Goal: Complete application form

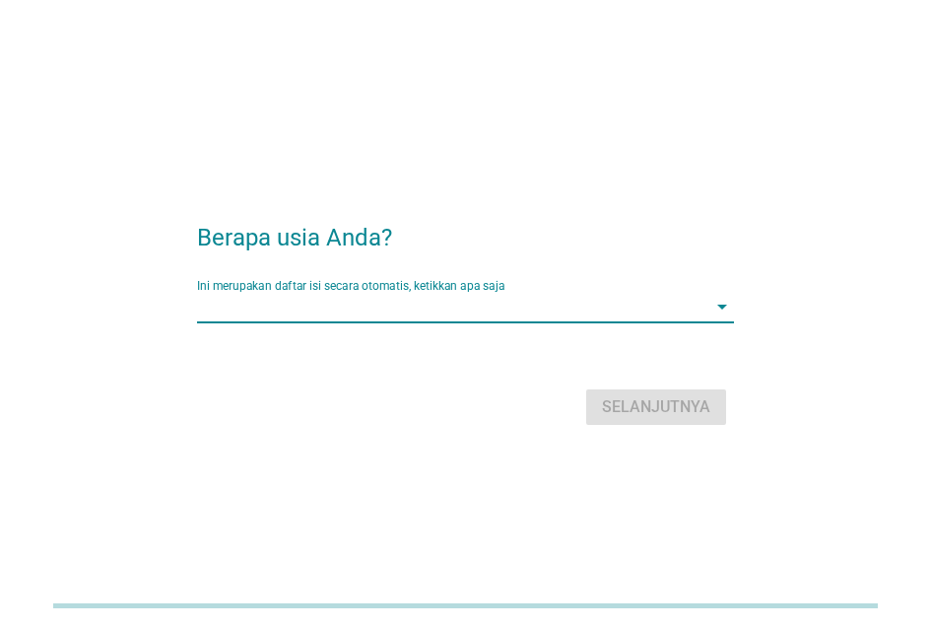
click at [510, 313] on input "Ini merupakan daftar isi secara otomatis, ketikkan apa saja" at bounding box center [451, 307] width 509 height 32
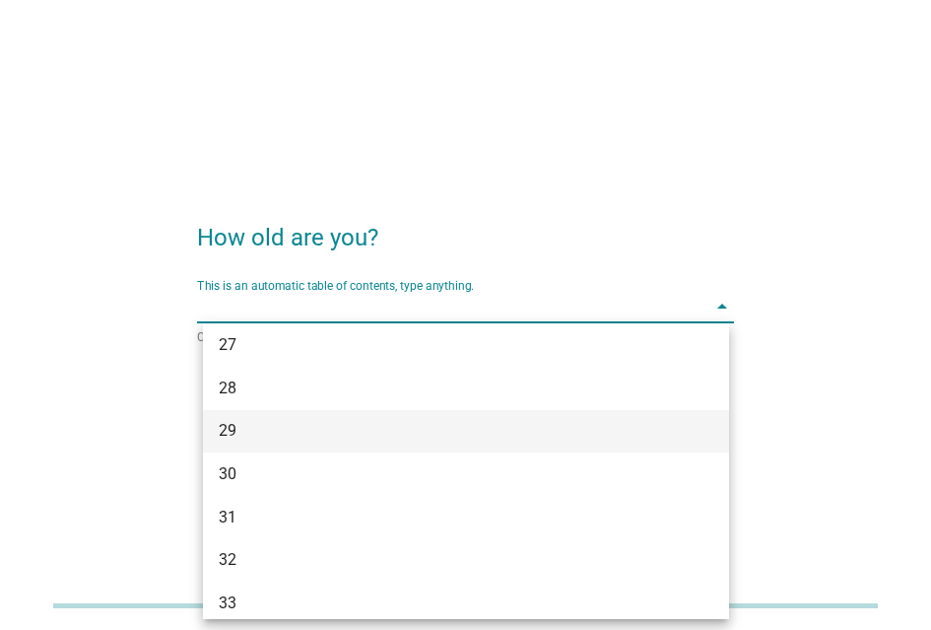
scroll to position [296, 0]
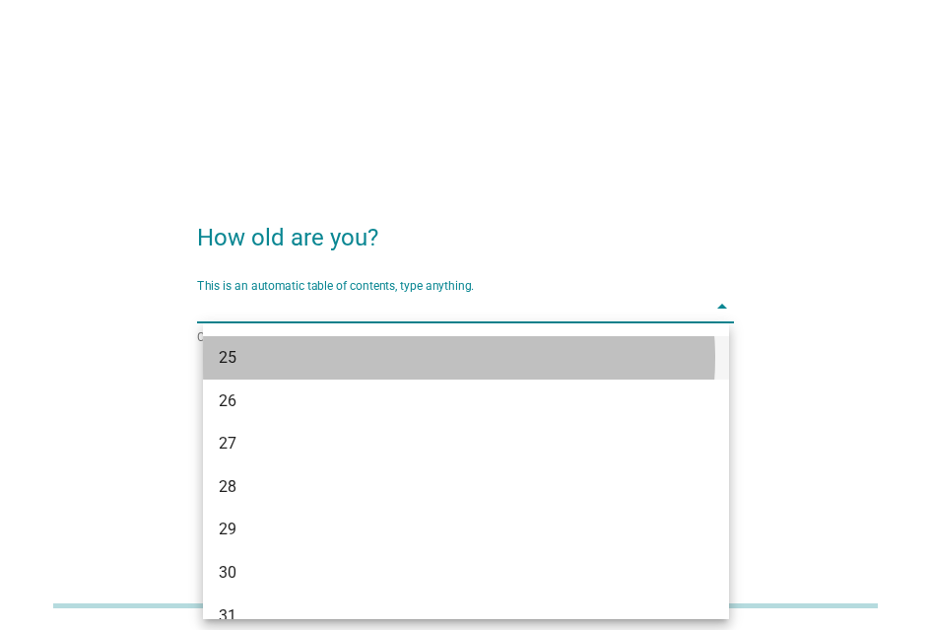
click at [402, 353] on div "25" at bounding box center [445, 358] width 453 height 24
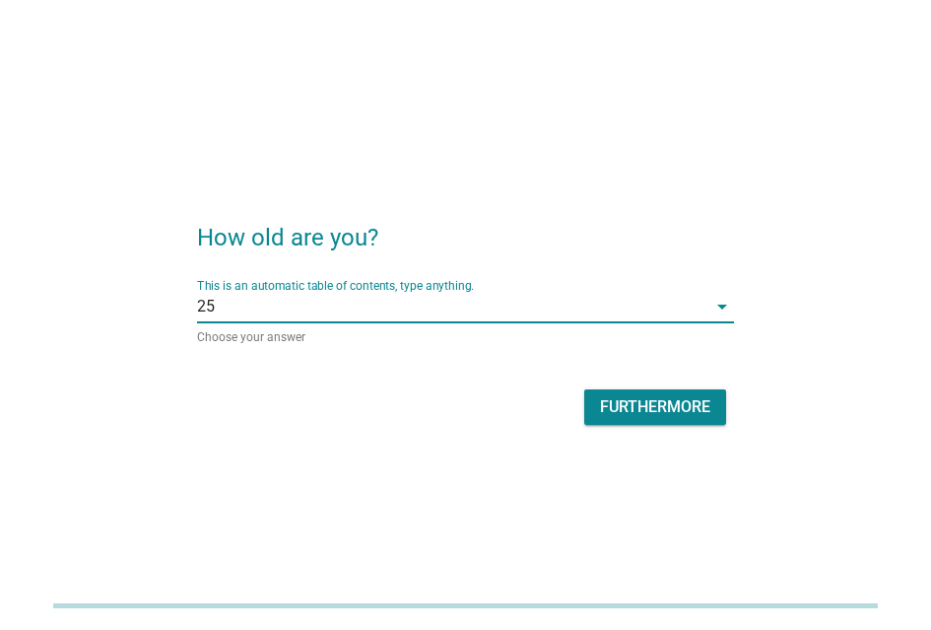
click at [643, 424] on button "Furthermore" at bounding box center [655, 406] width 142 height 35
click at [643, 424] on div "Furthermore" at bounding box center [465, 406] width 537 height 47
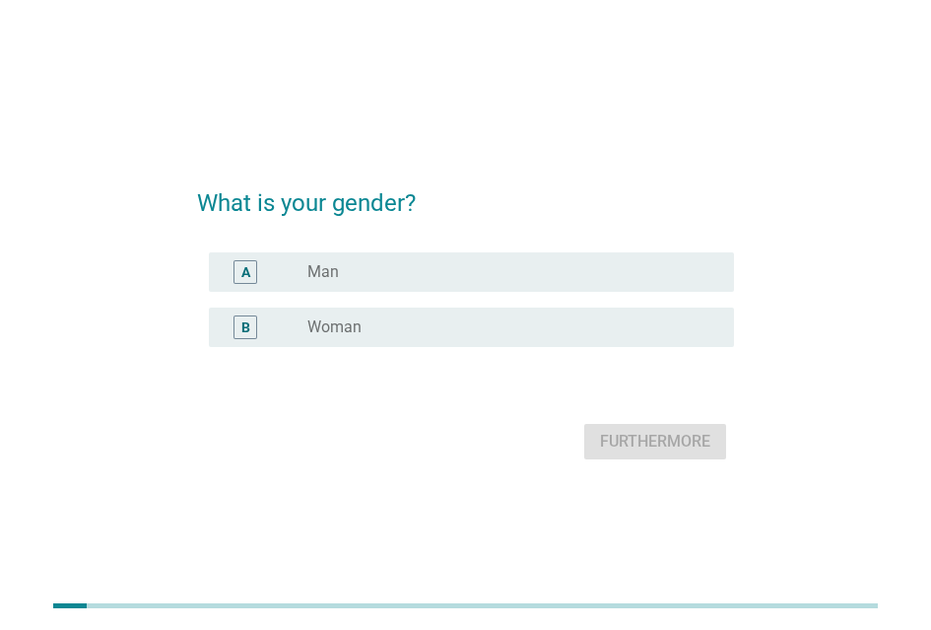
click at [401, 280] on div "radio_button_unchecked Man" at bounding box center [504, 272] width 395 height 20
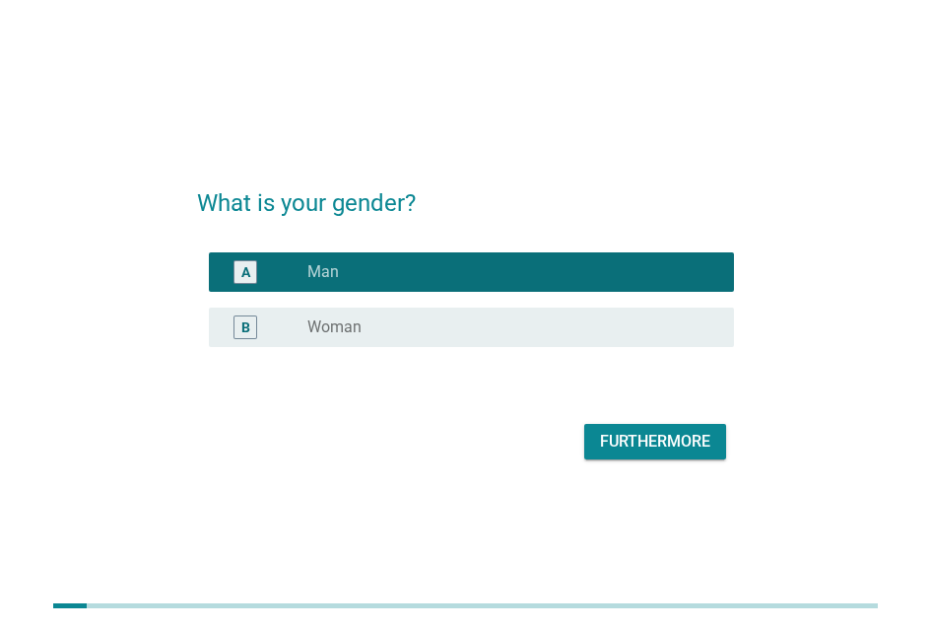
click at [612, 424] on button "Furthermore" at bounding box center [655, 441] width 142 height 35
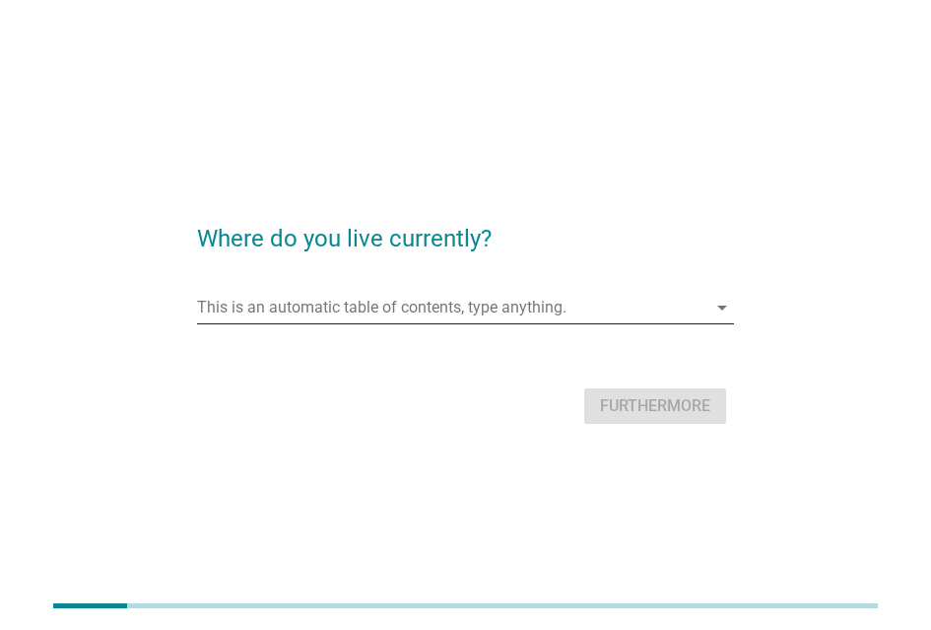
click at [437, 314] on input "This is an automatic table of contents, type anything." at bounding box center [451, 308] width 509 height 32
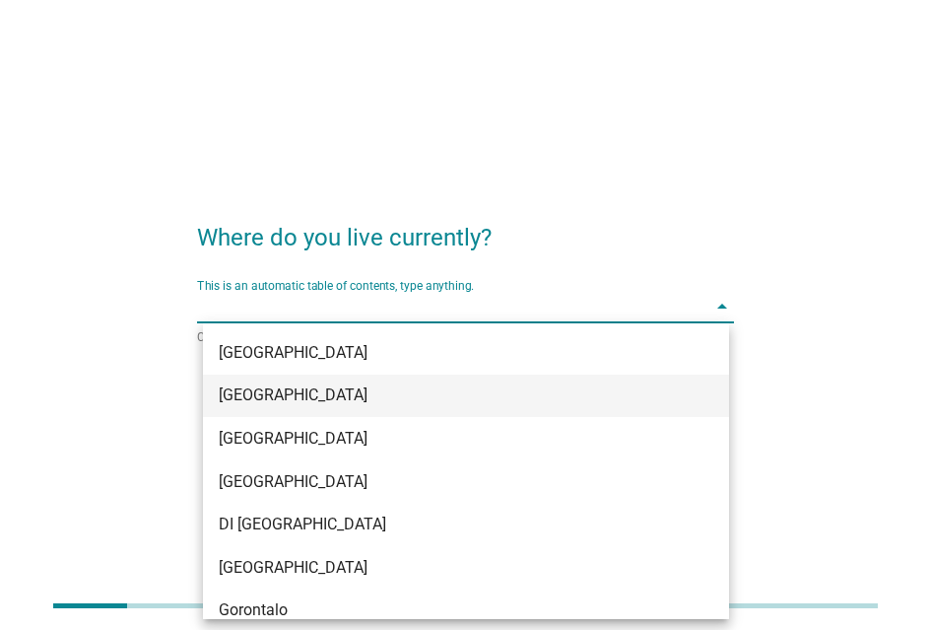
click at [410, 414] on div "[GEOGRAPHIC_DATA]" at bounding box center [466, 395] width 526 height 43
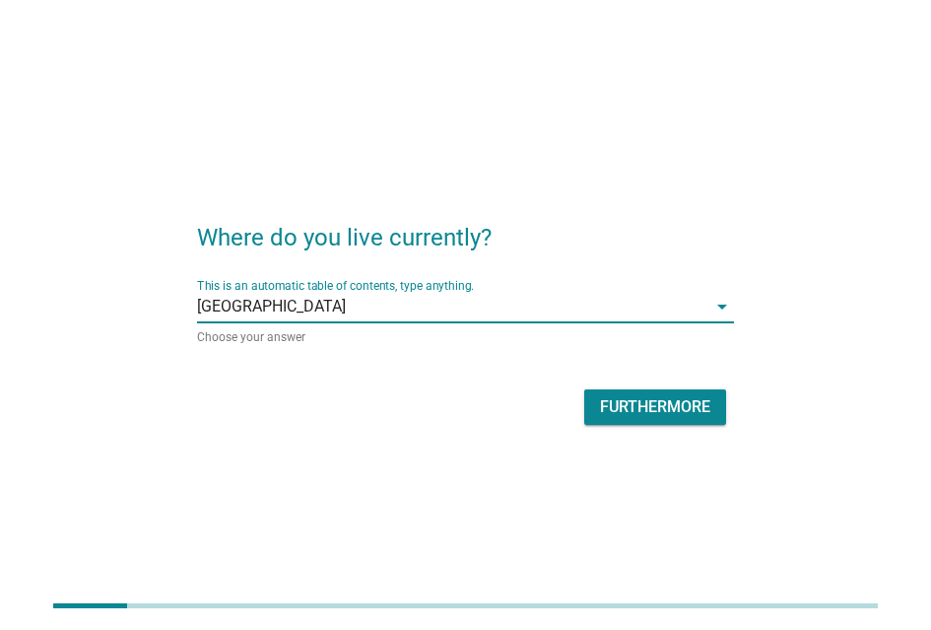
click at [655, 406] on font "Furthermore" at bounding box center [655, 406] width 110 height 19
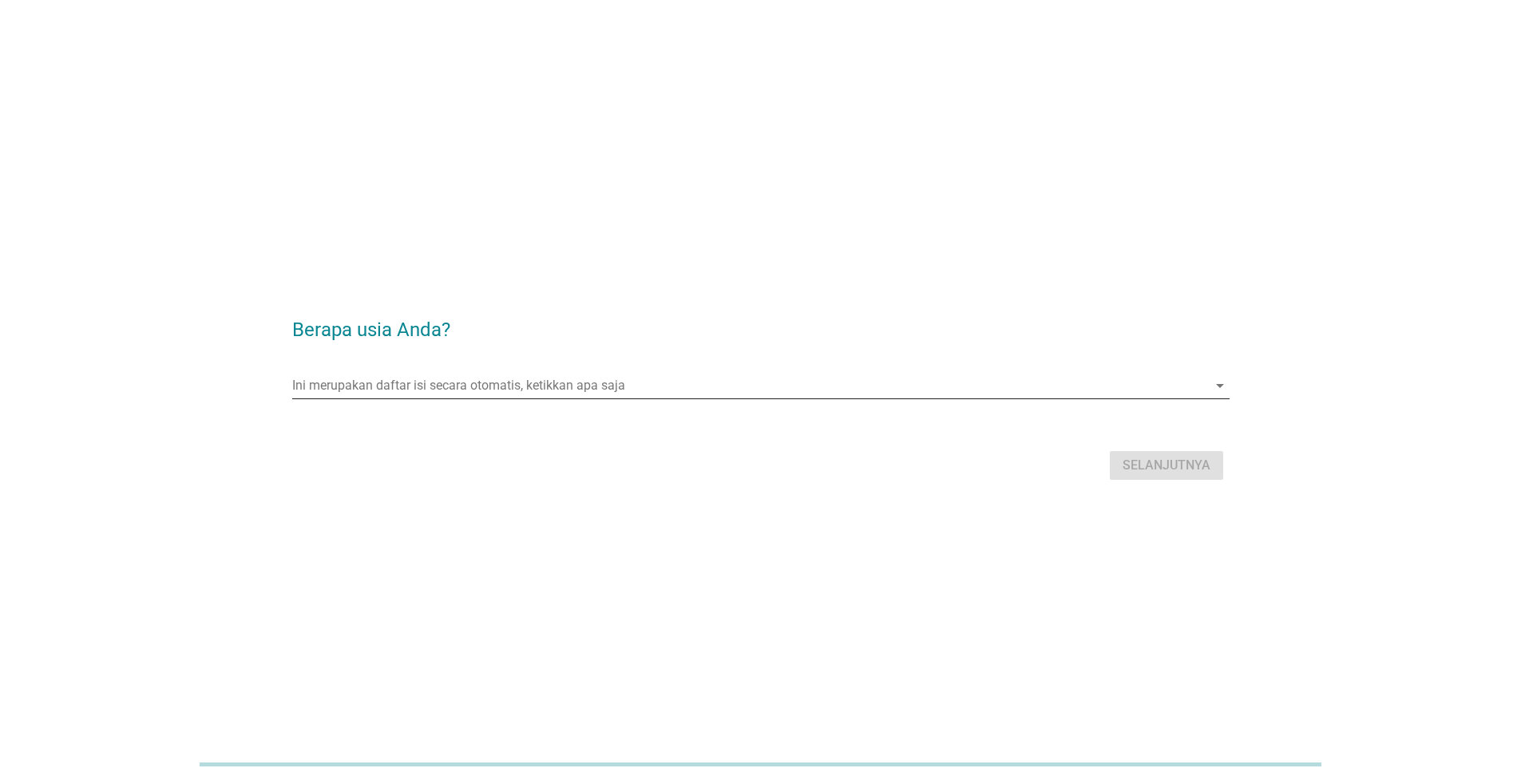
click at [754, 382] on input "Ini merupakan daftar isi secara otomatis, ketikkan apa saja" at bounding box center [750, 386] width 915 height 26
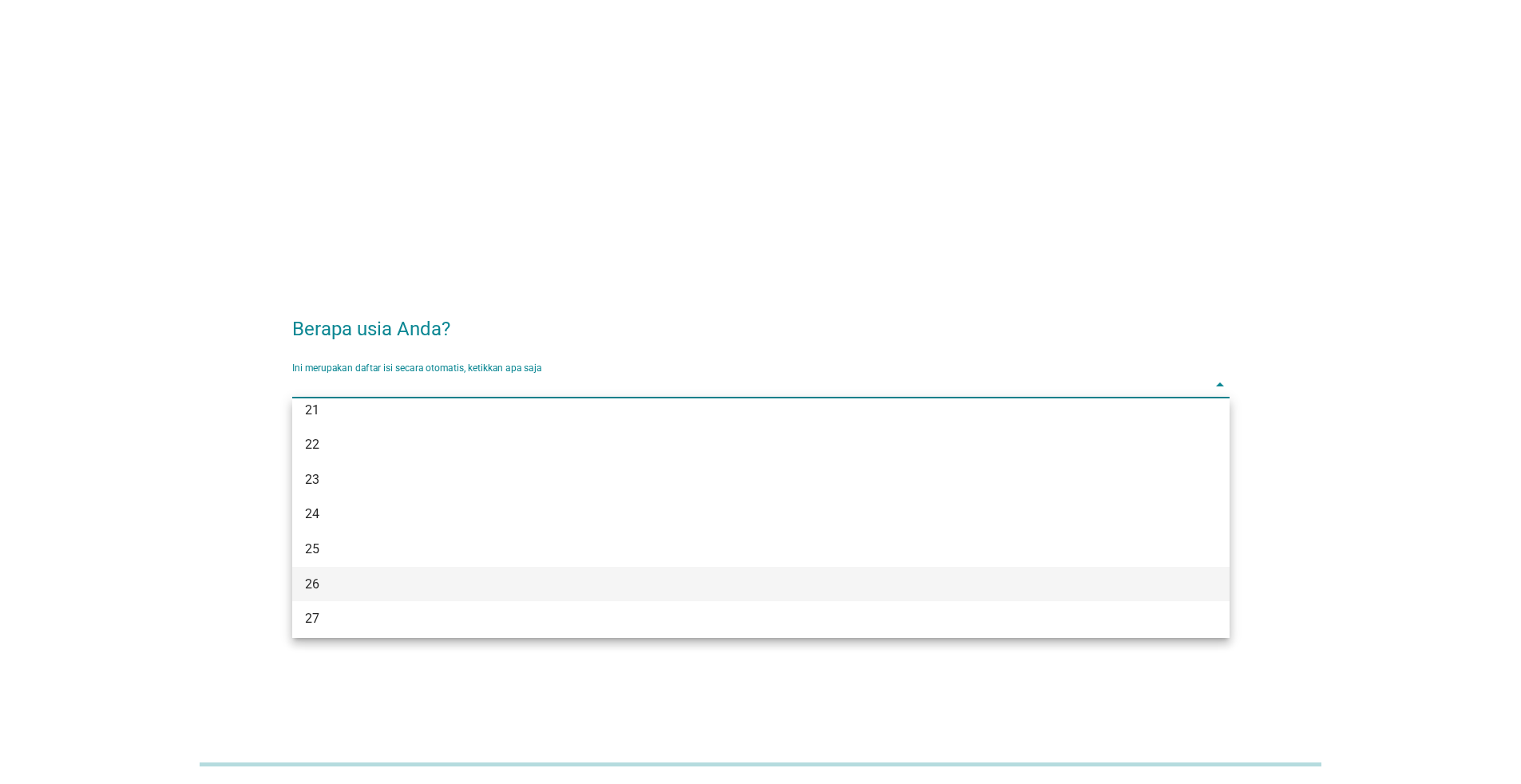
scroll to position [240, 0]
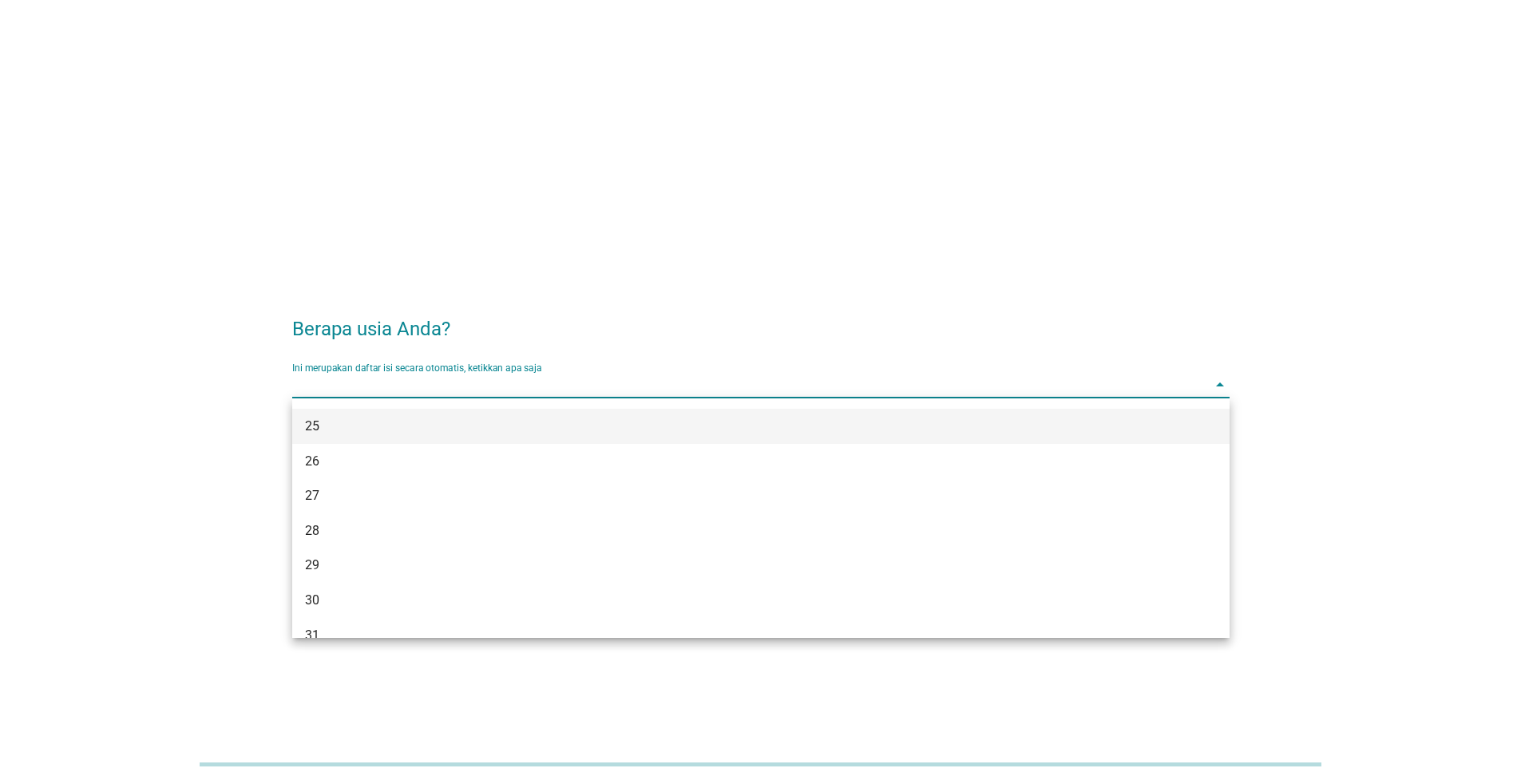
click at [615, 420] on div "25" at bounding box center [723, 426] width 836 height 19
click at [615, 420] on form "Berapa usia Anda? Ini merupakan daftar isi secara otomatis, ketikkan apa saja a…" at bounding box center [761, 392] width 938 height 187
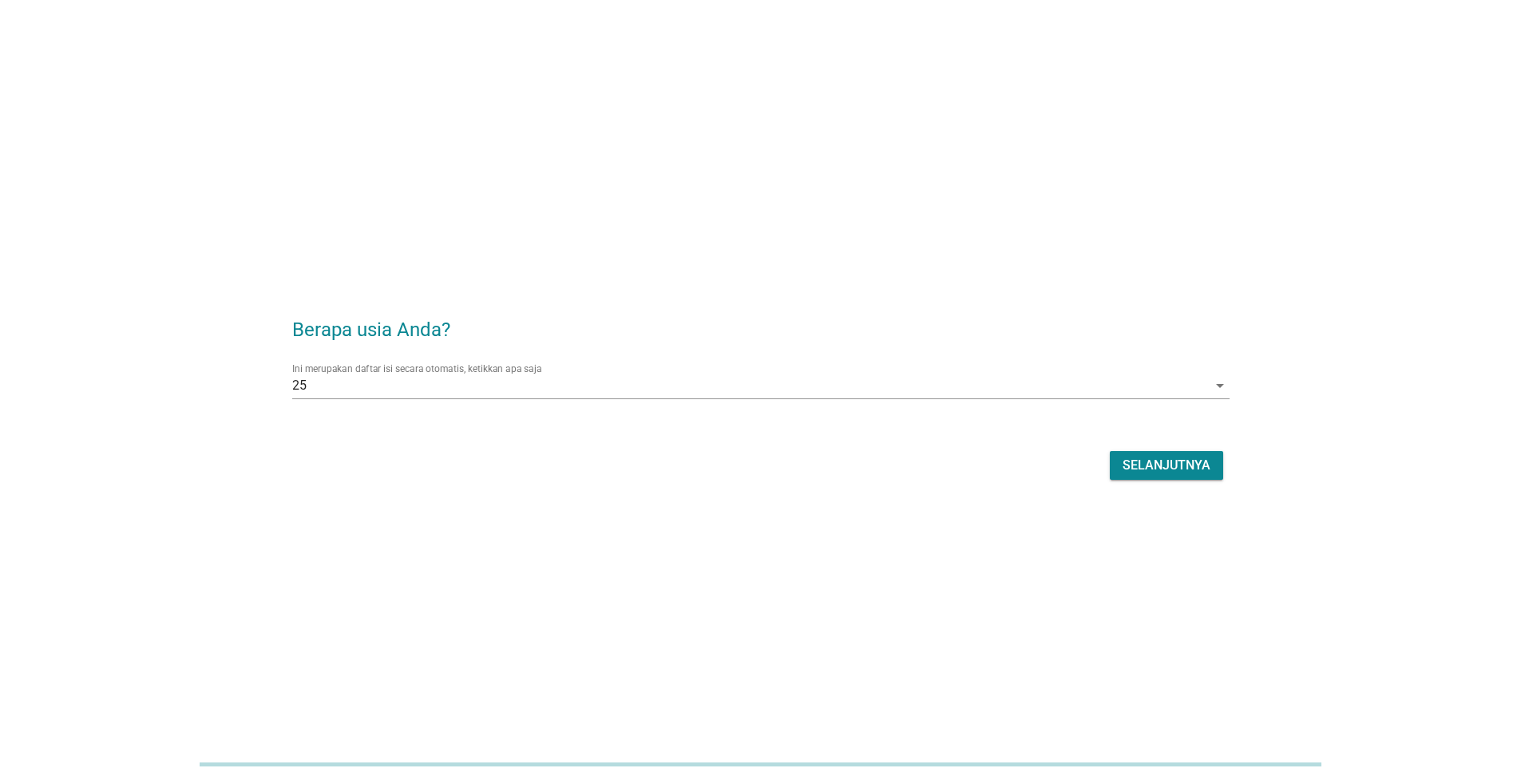
click at [754, 465] on div "Selanjutnya" at bounding box center [1167, 466] width 88 height 19
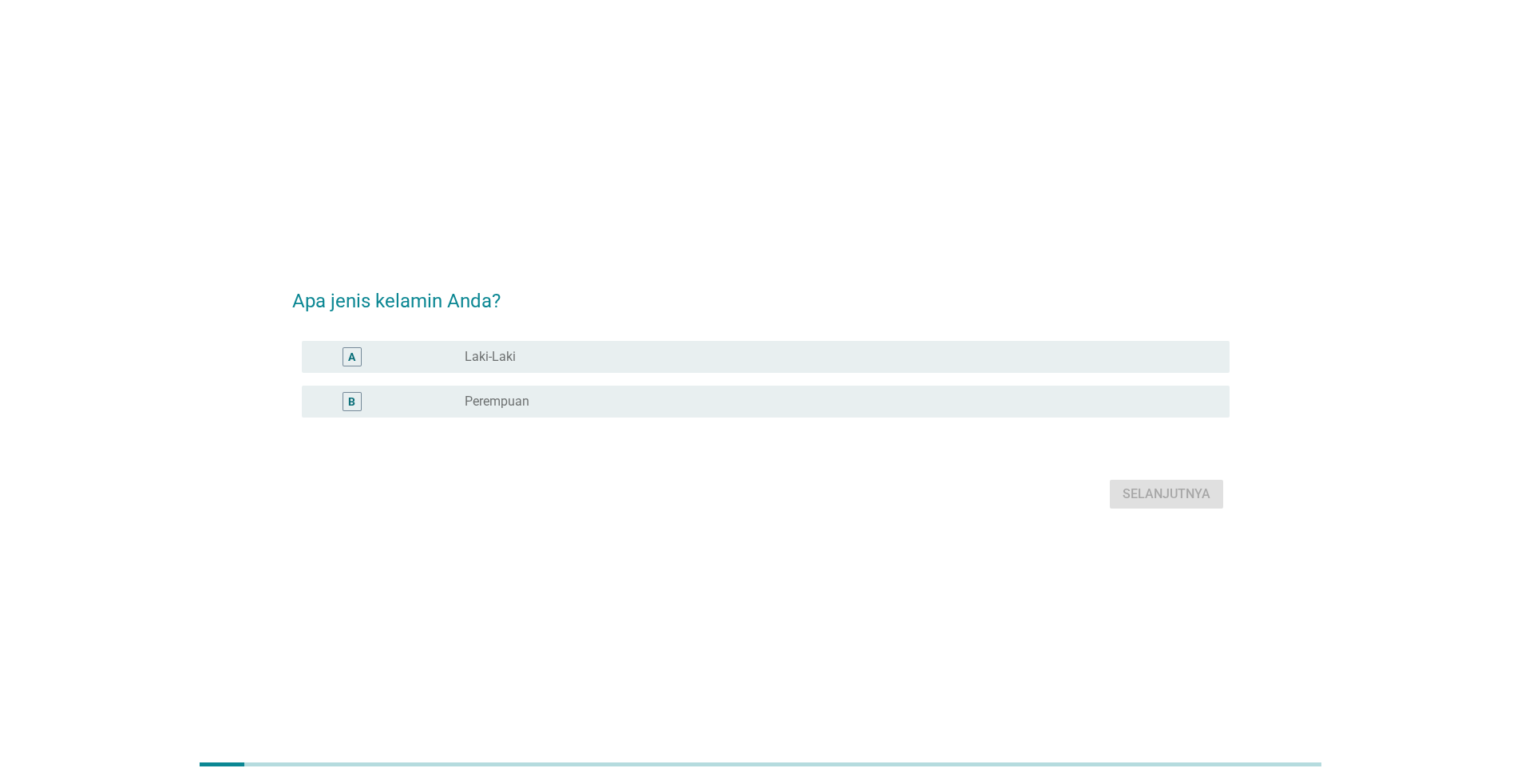
click at [528, 365] on div "radio_button_unchecked Laki-Laki" at bounding box center [841, 357] width 752 height 19
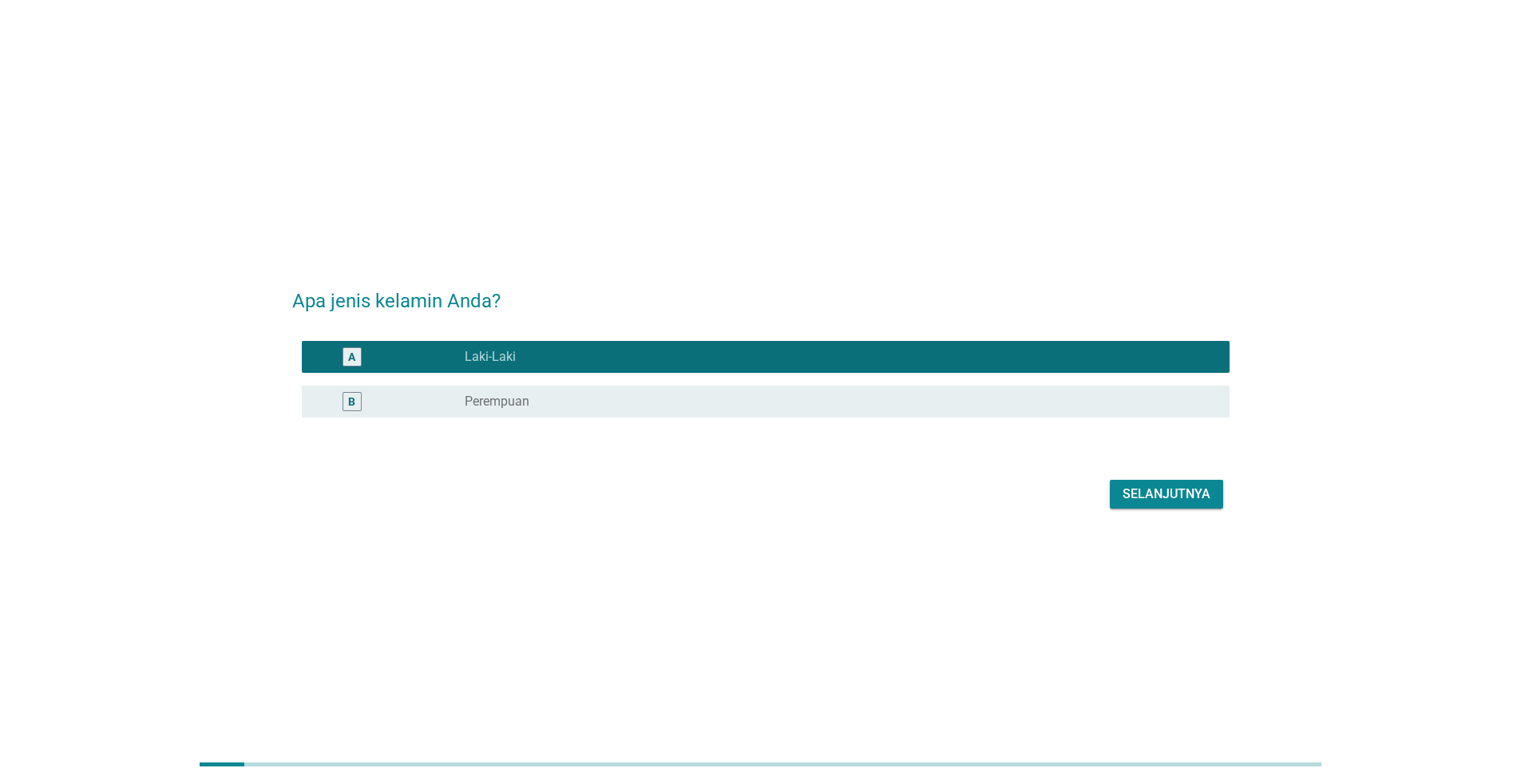
click at [754, 483] on button "Selanjutnya" at bounding box center [1167, 493] width 113 height 28
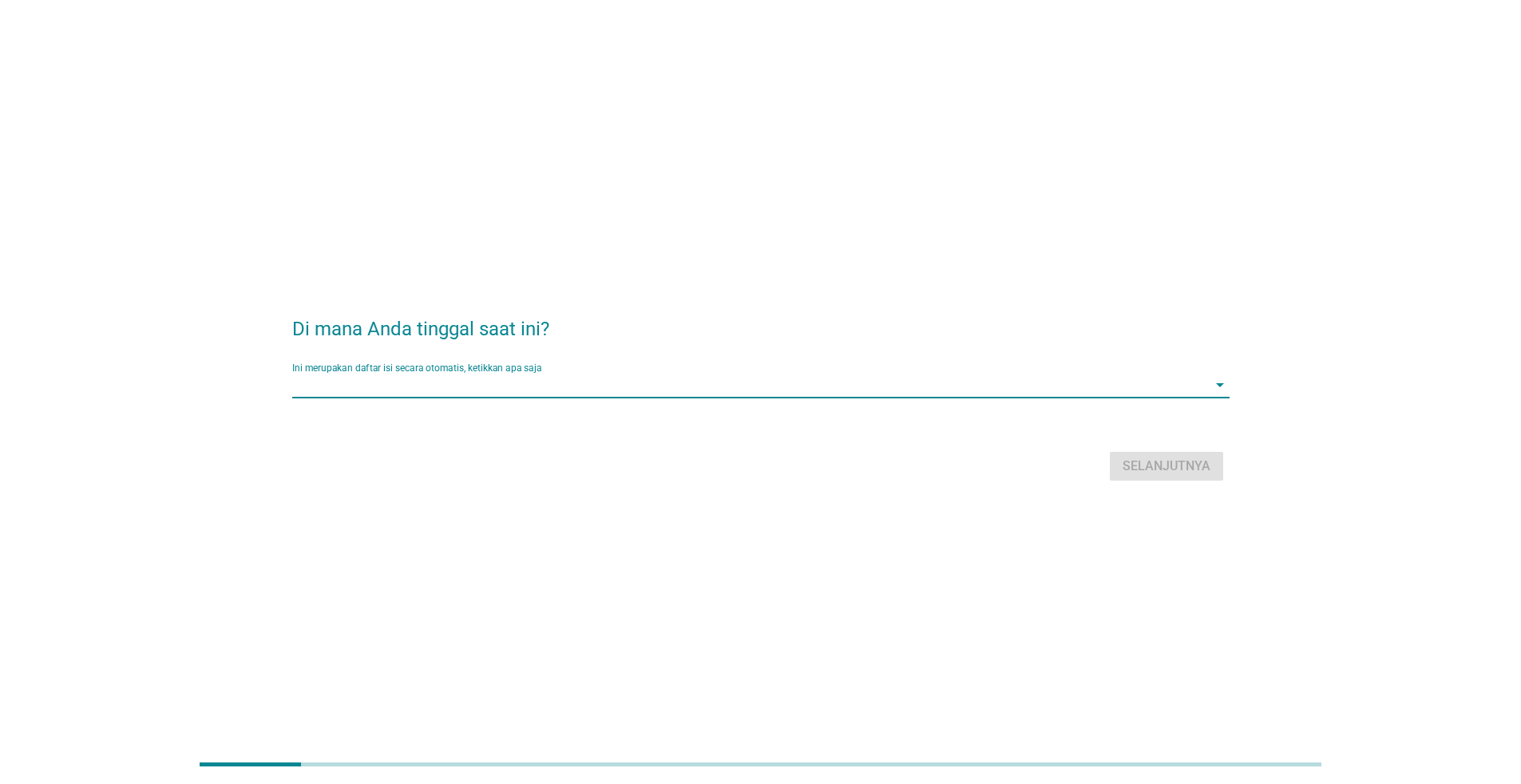
click at [600, 394] on input "Ini merupakan daftar isi secara otomatis, ketikkan apa saja" at bounding box center [750, 385] width 915 height 26
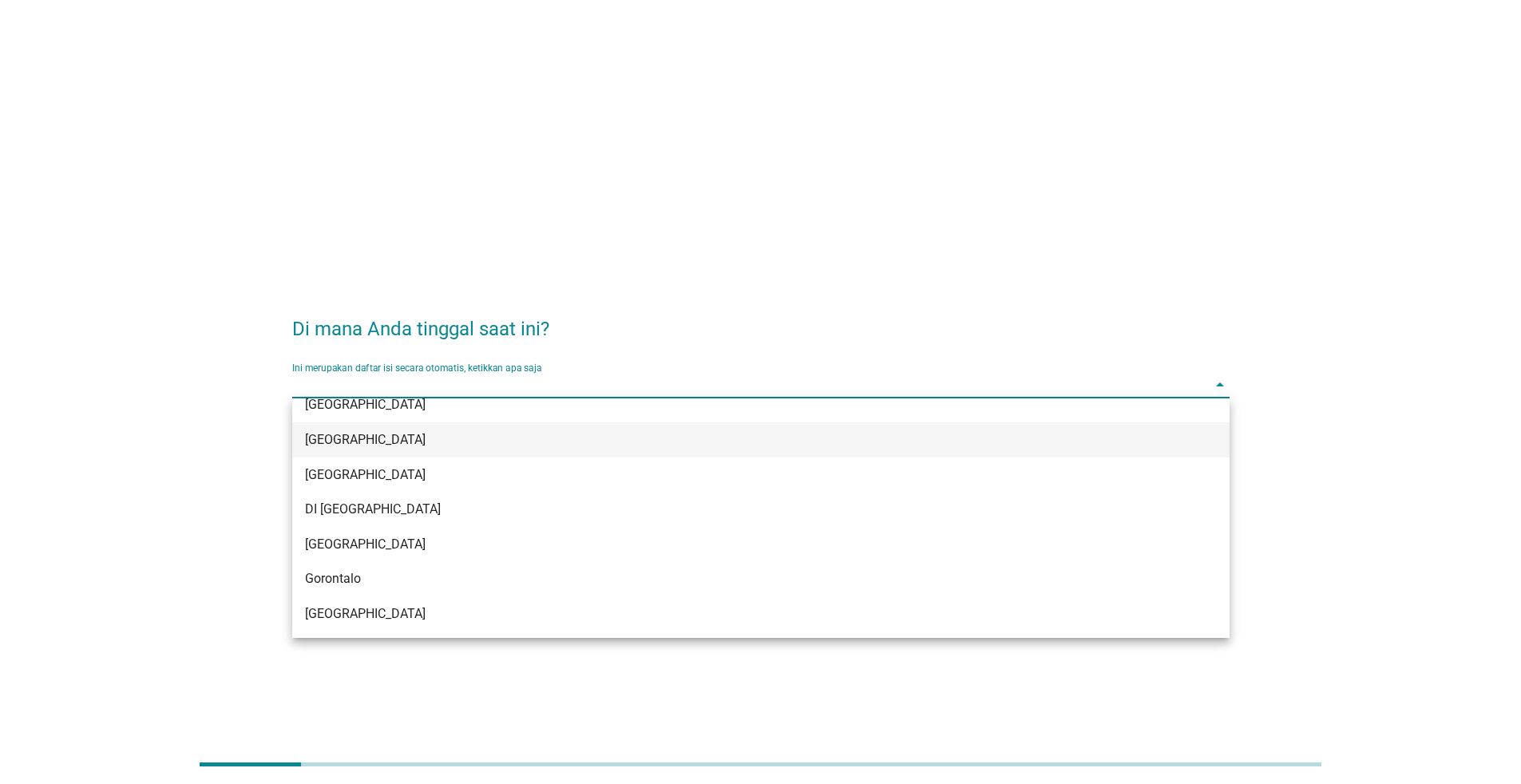
scroll to position [80, 0]
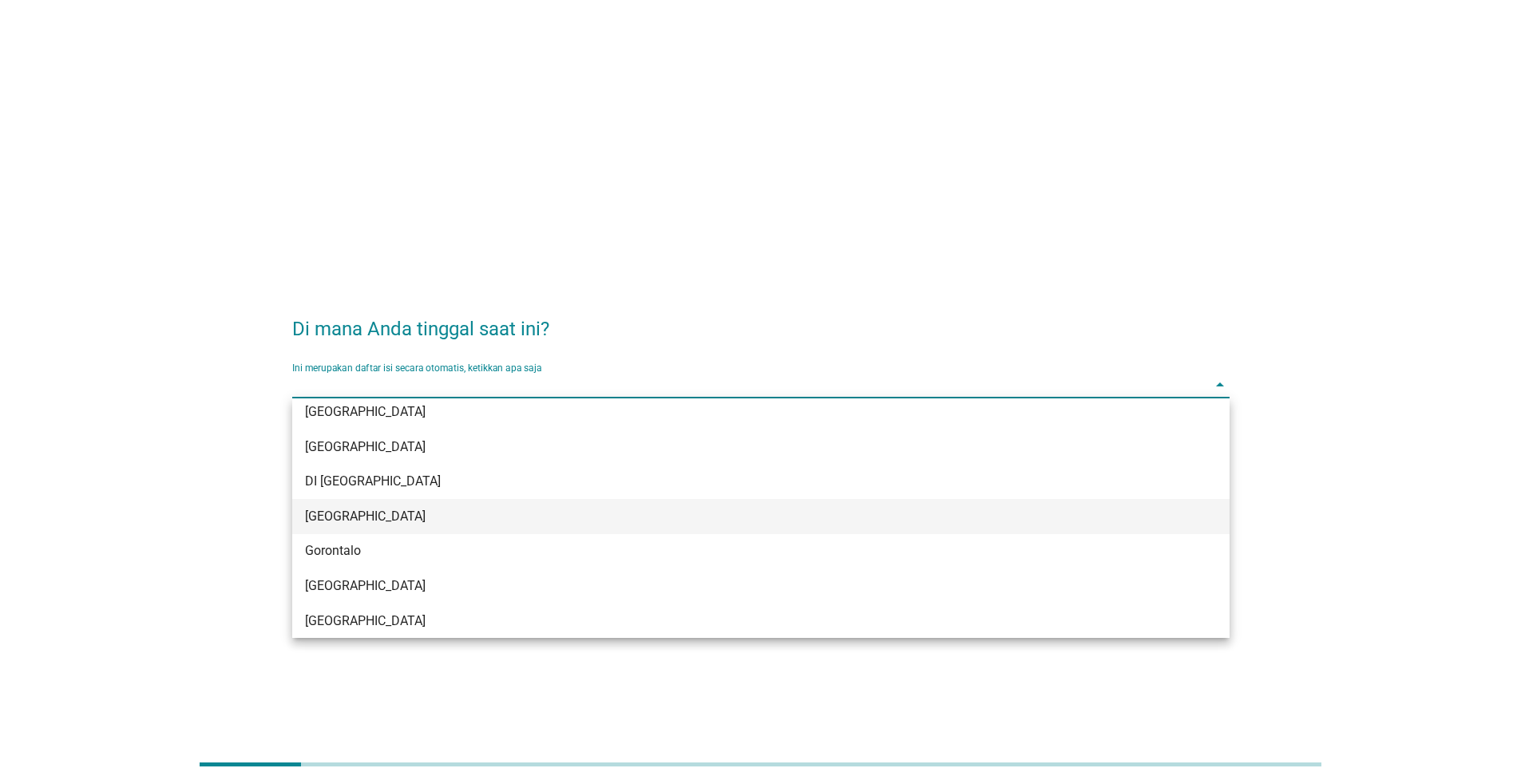
click at [496, 509] on div "[GEOGRAPHIC_DATA]" at bounding box center [723, 517] width 836 height 19
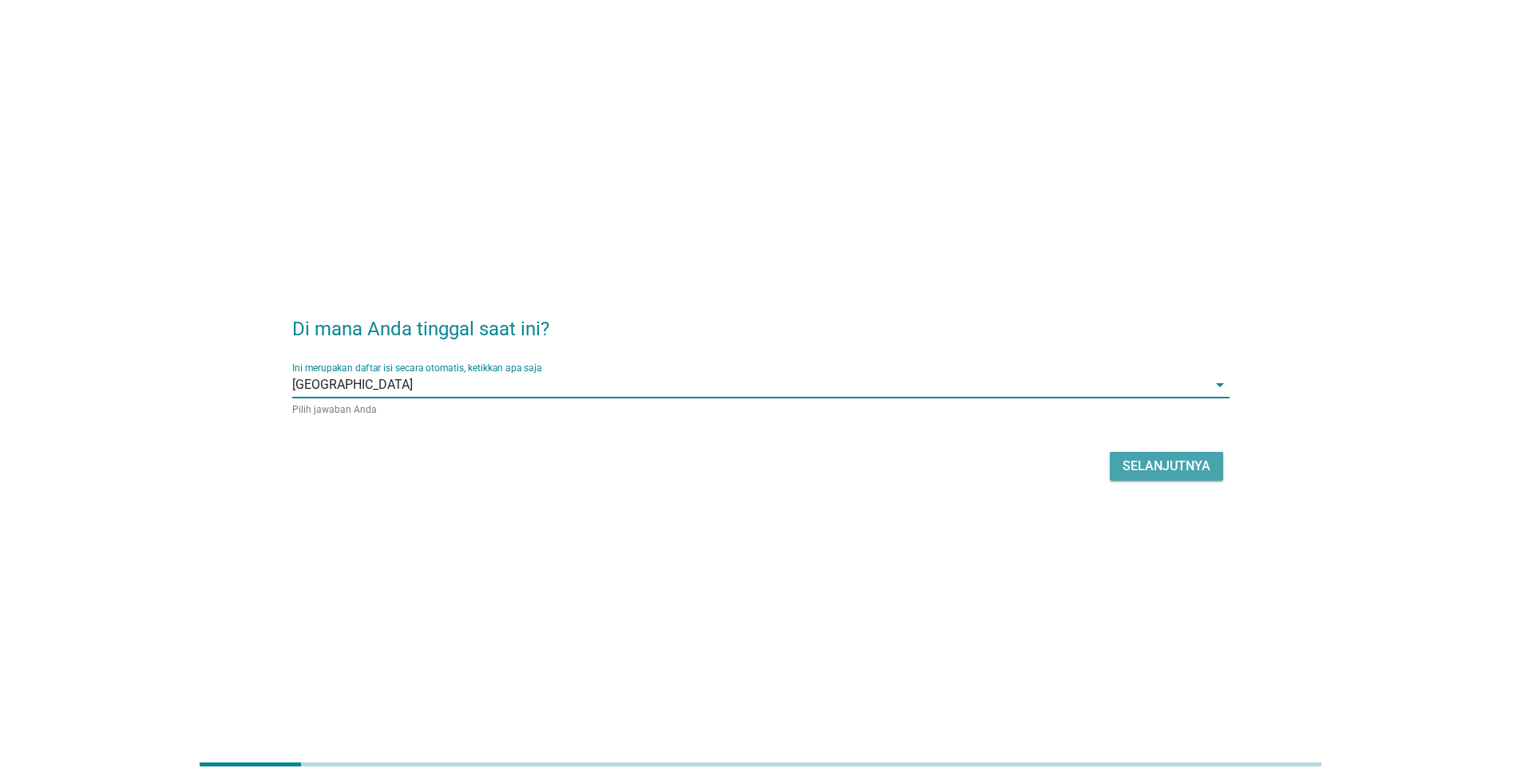
click at [754, 455] on button "Selanjutnya" at bounding box center [1167, 466] width 113 height 28
click at [754, 455] on div "Selanjutnya" at bounding box center [761, 466] width 938 height 38
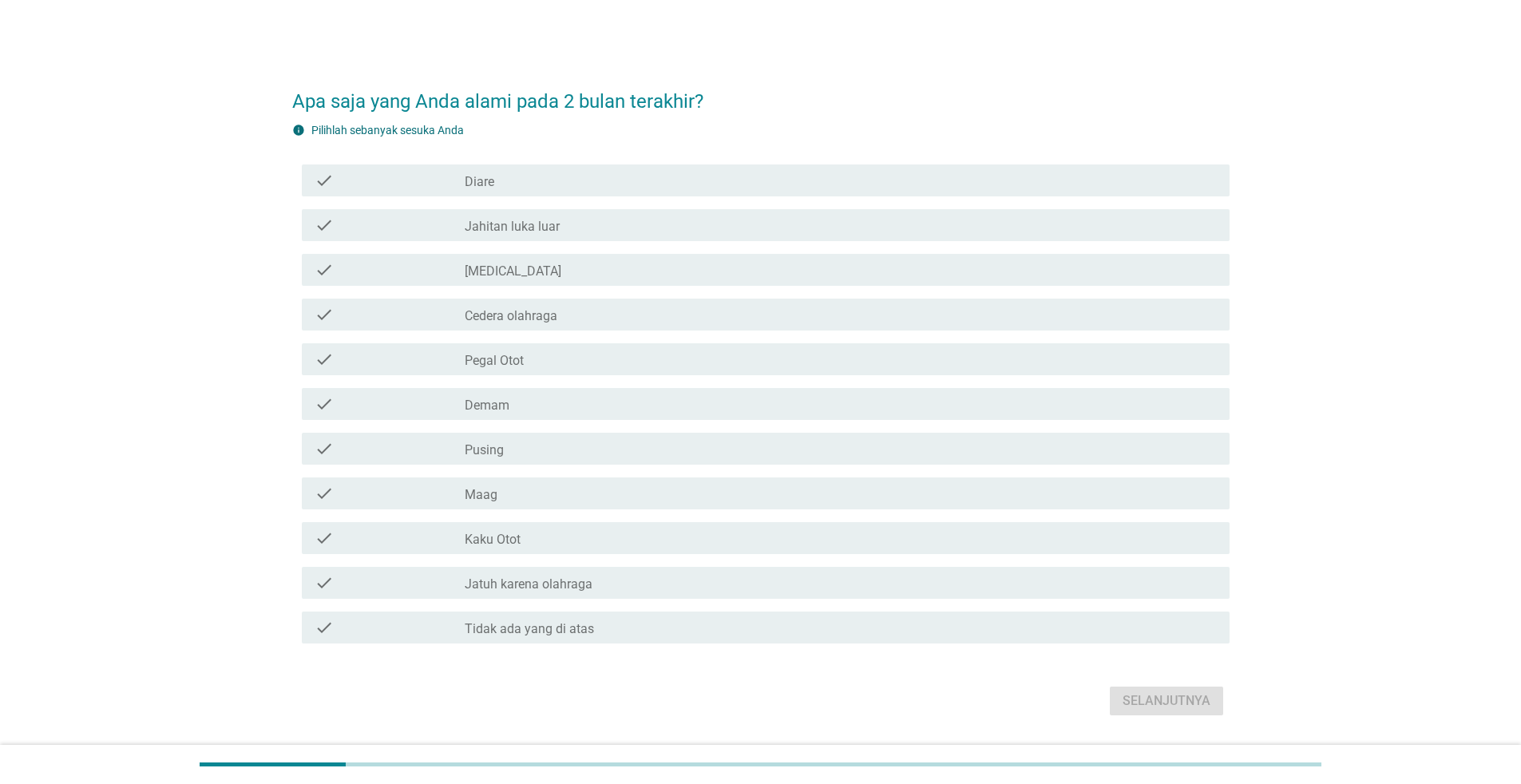
scroll to position [45, 0]
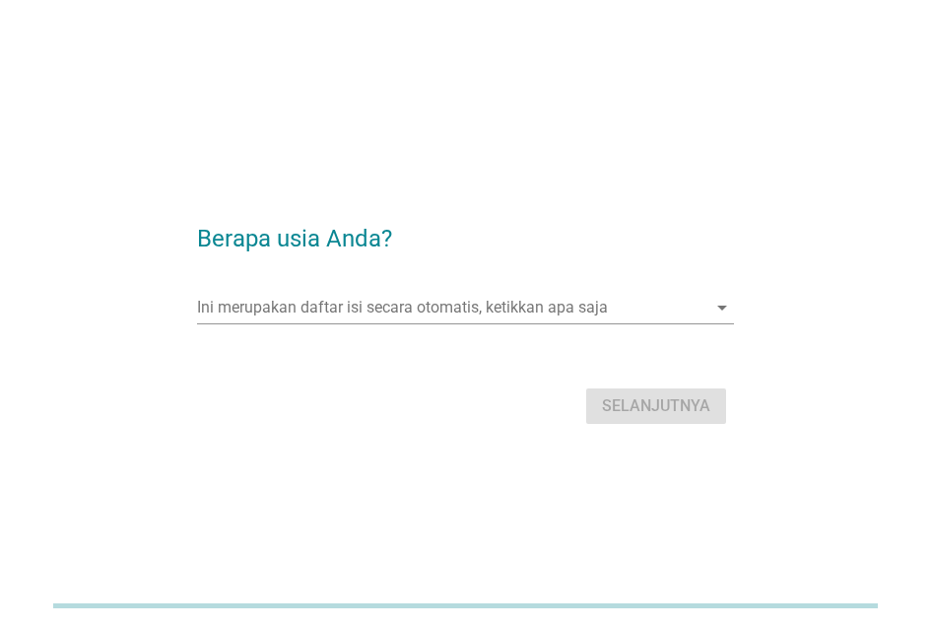
click at [870, 39] on div "Berapa usia Anda? Ini merupakan daftar isi secara otomatis, ketikkan apa saja a…" at bounding box center [465, 315] width 931 height 630
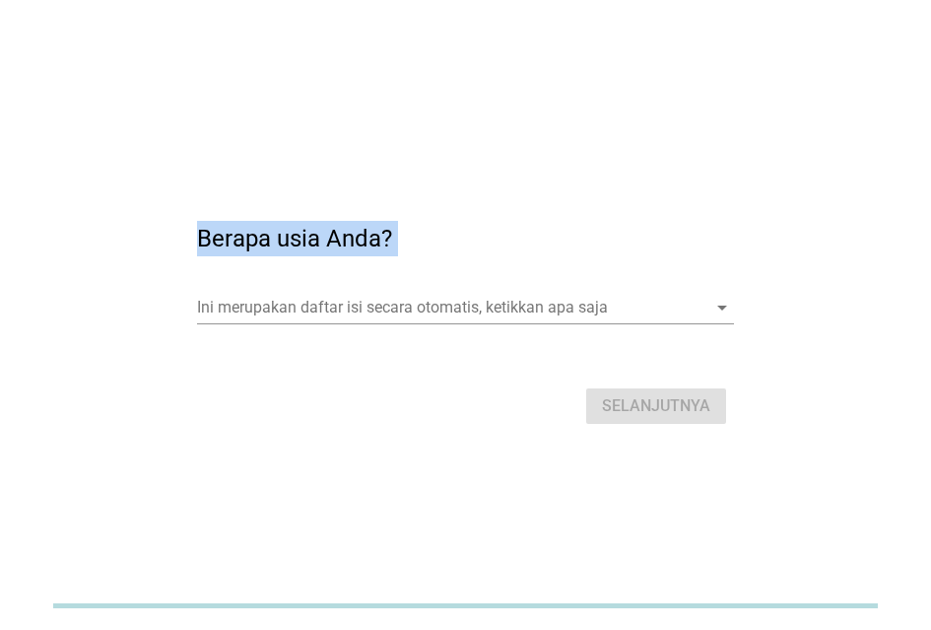
click at [870, 39] on div "Berapa usia Anda? Ini merupakan daftar isi secara otomatis, ketikkan apa saja a…" at bounding box center [465, 315] width 931 height 630
drag, startPoint x: 870, startPoint y: 39, endPoint x: 906, endPoint y: 171, distance: 136.7
click at [906, 171] on div "Berapa usia Anda? Ini merupakan daftar isi secara otomatis, ketikkan apa saja a…" at bounding box center [466, 316] width 884 height 292
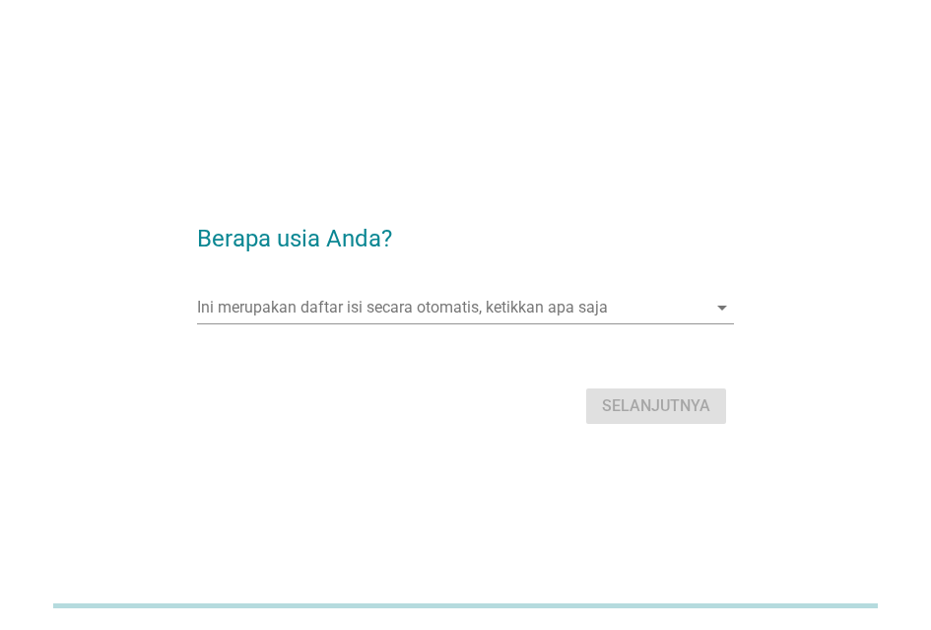
drag, startPoint x: 574, startPoint y: 230, endPoint x: 491, endPoint y: 170, distance: 101.7
click at [491, 170] on div "Berapa usia Anda? Ini merupakan daftar isi secara otomatis, ketikkan apa saja a…" at bounding box center [466, 316] width 884 height 292
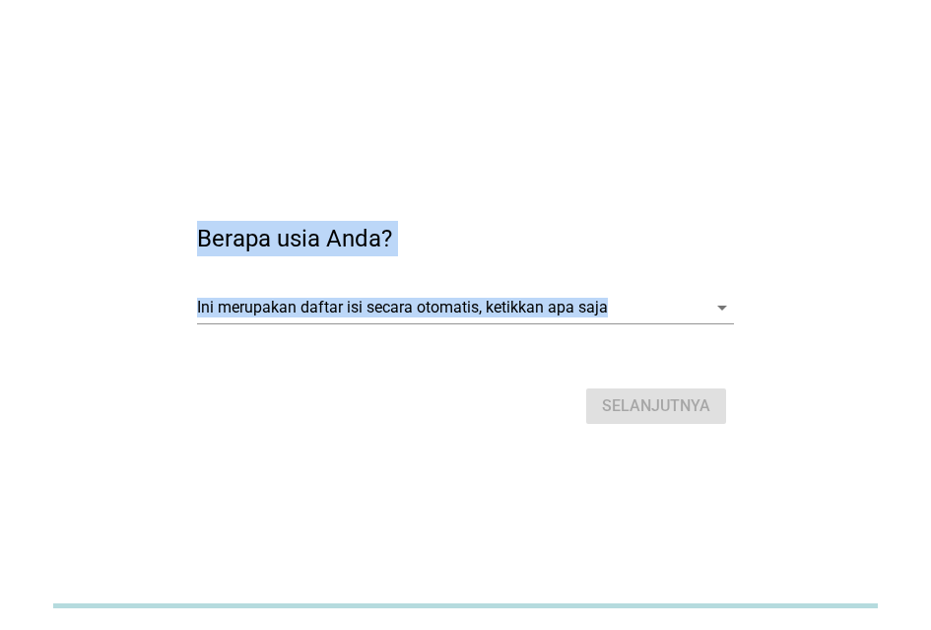
drag, startPoint x: 184, startPoint y: 197, endPoint x: 747, endPoint y: 325, distance: 577.1
click at [747, 325] on div "Berapa usia Anda? Ini merupakan daftar isi secara otomatis, ketikkan apa saja a…" at bounding box center [465, 315] width 852 height 260
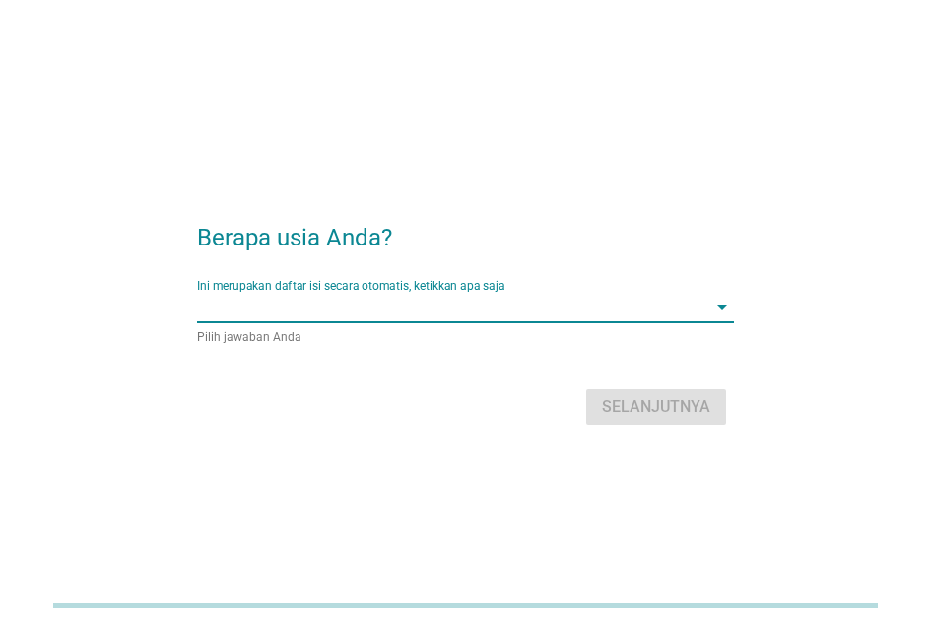
drag, startPoint x: 508, startPoint y: 305, endPoint x: 134, endPoint y: 221, distance: 382.8
click at [172, 215] on div "Berapa usia Anda? Ini merupakan daftar isi secara otomatis, ketikkan apa saja a…" at bounding box center [465, 315] width 852 height 262
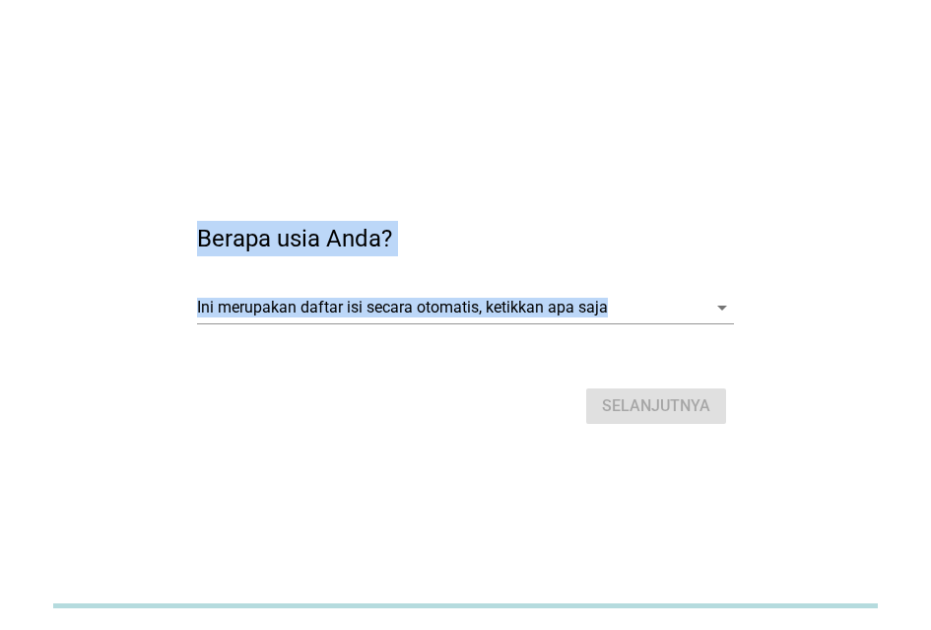
drag, startPoint x: 134, startPoint y: 221, endPoint x: 792, endPoint y: 300, distance: 663.0
click at [792, 300] on div "Berapa usia Anda? Ini merupakan daftar isi secara otomatis, ketikkan apa saja a…" at bounding box center [465, 315] width 852 height 260
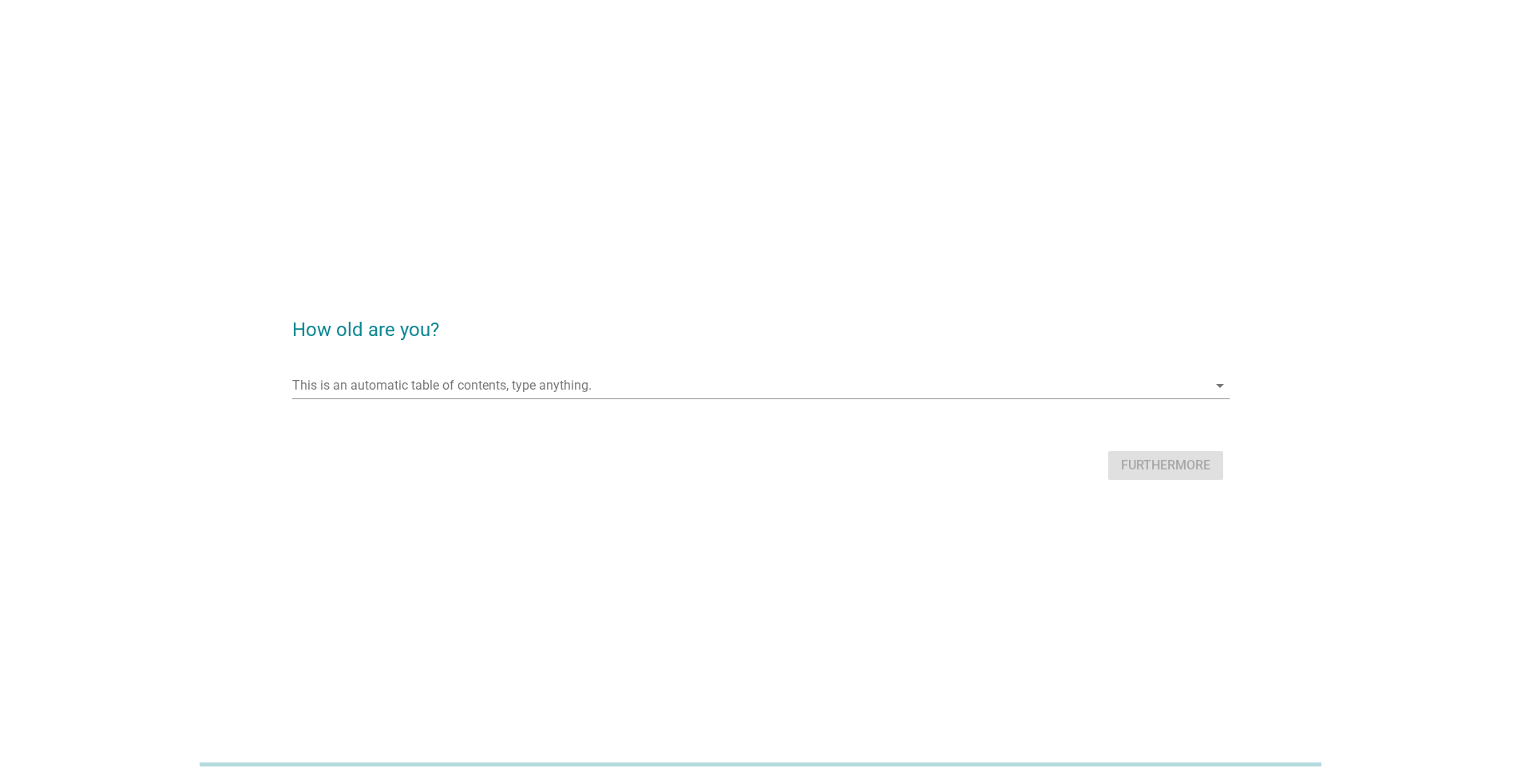
click at [754, 403] on div "This is an automatic table of contents, type anything. arrow_drop_down" at bounding box center [761, 393] width 938 height 41
click at [744, 390] on input "This is an automatic table of contents, type anything." at bounding box center [750, 386] width 915 height 26
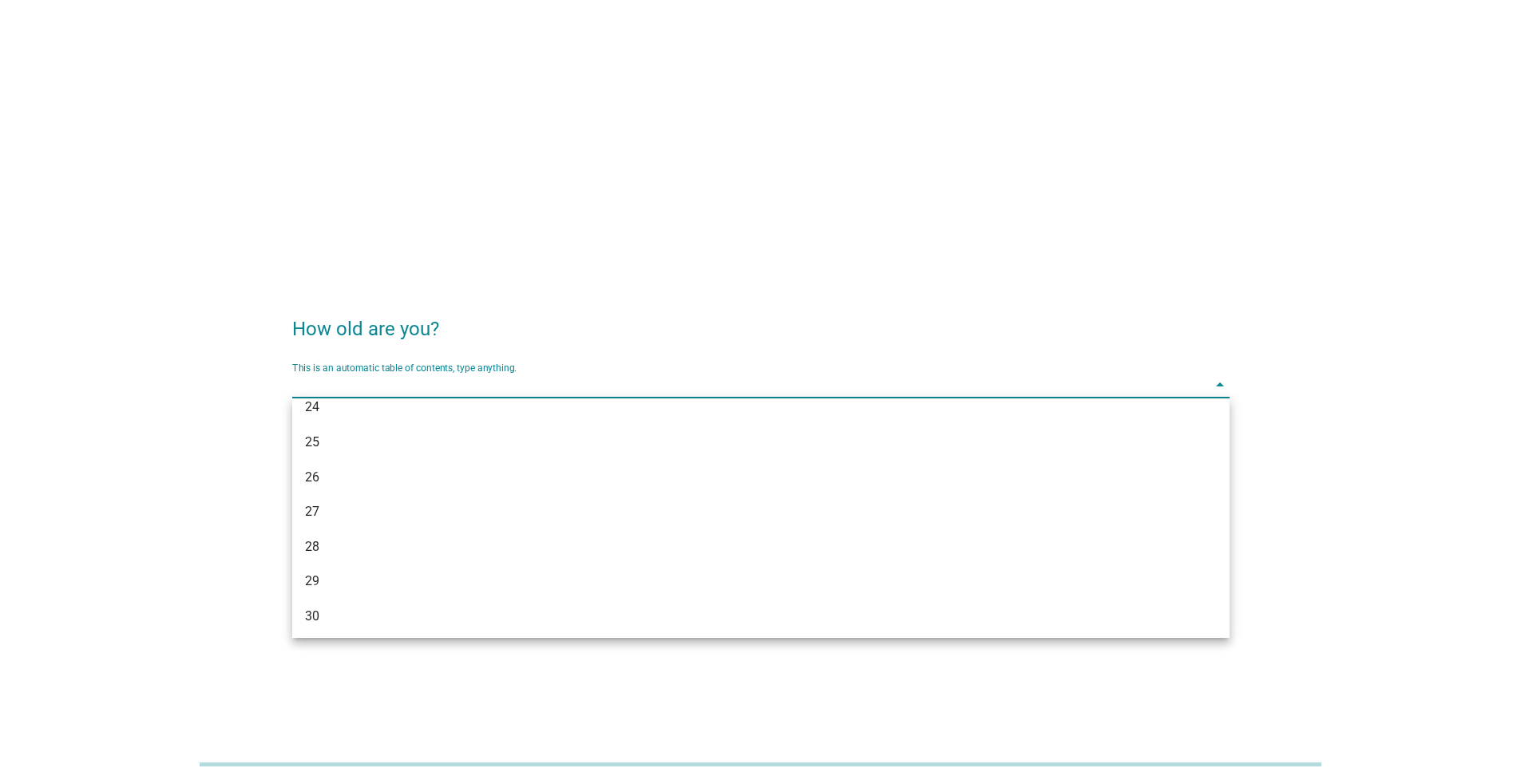
scroll to position [240, 0]
click at [653, 434] on div "25" at bounding box center [723, 426] width 836 height 19
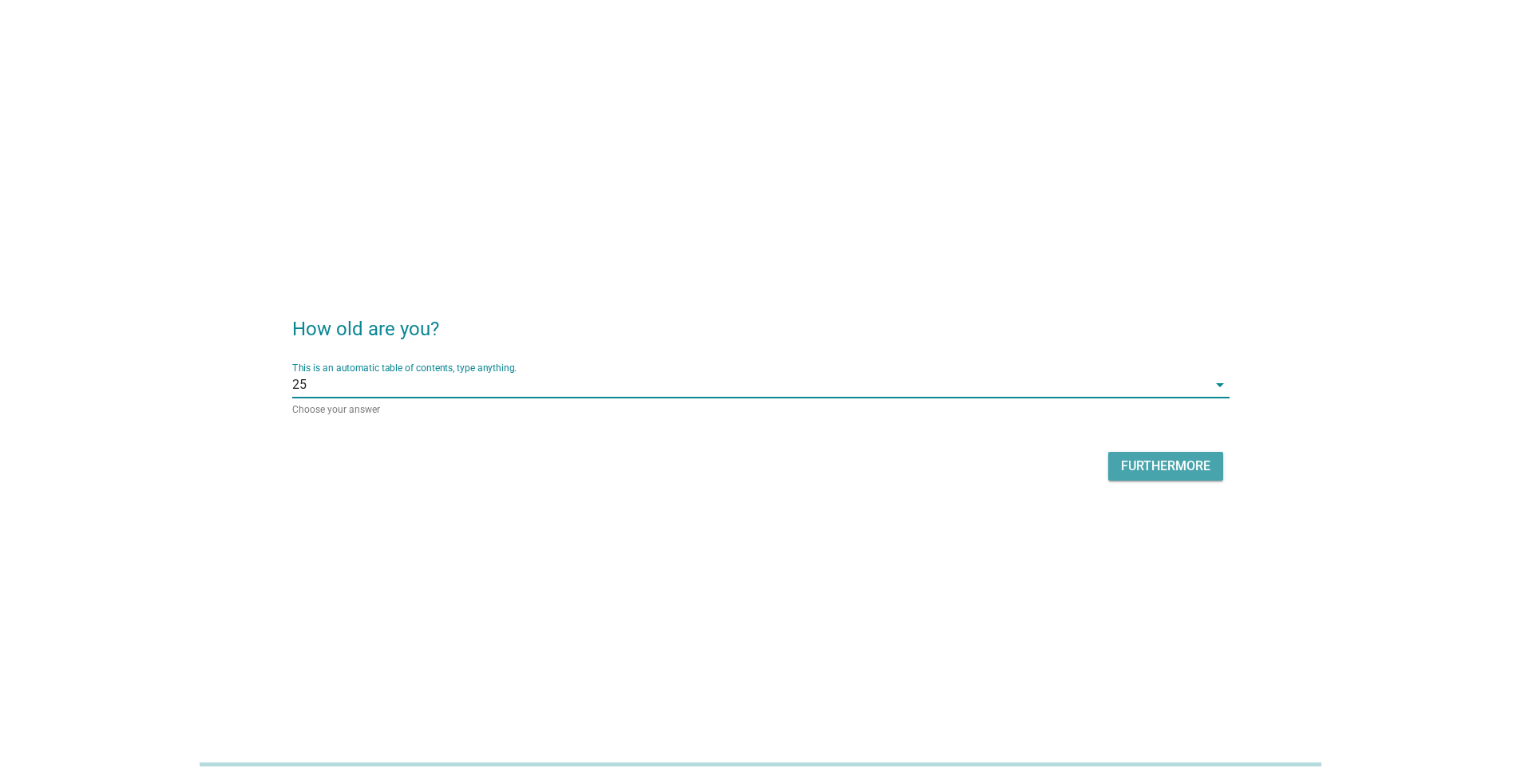
click at [754, 461] on font "Furthermore" at bounding box center [1166, 466] width 89 height 15
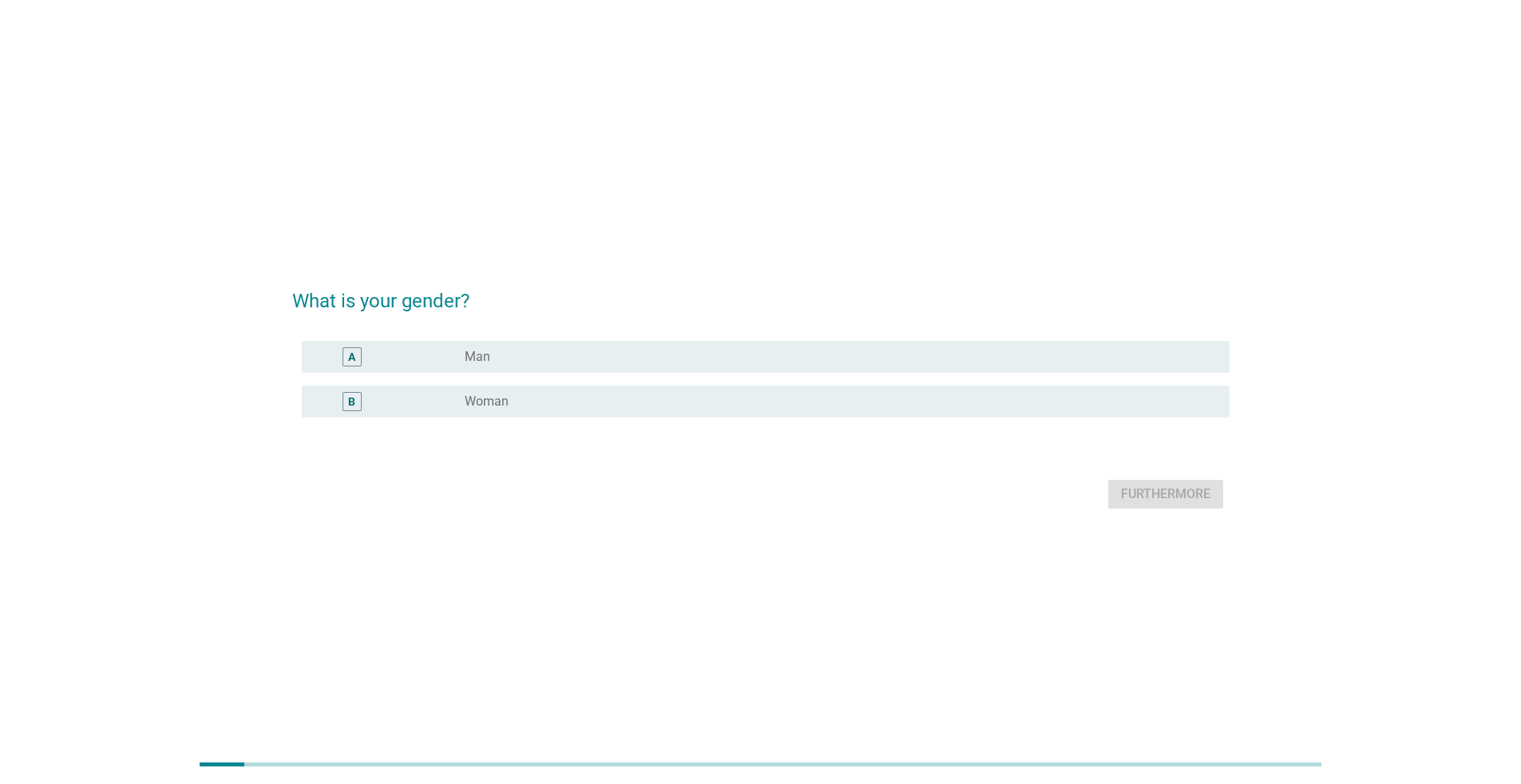
click at [568, 343] on div "A radio_button_unchecked Man" at bounding box center [766, 356] width 928 height 32
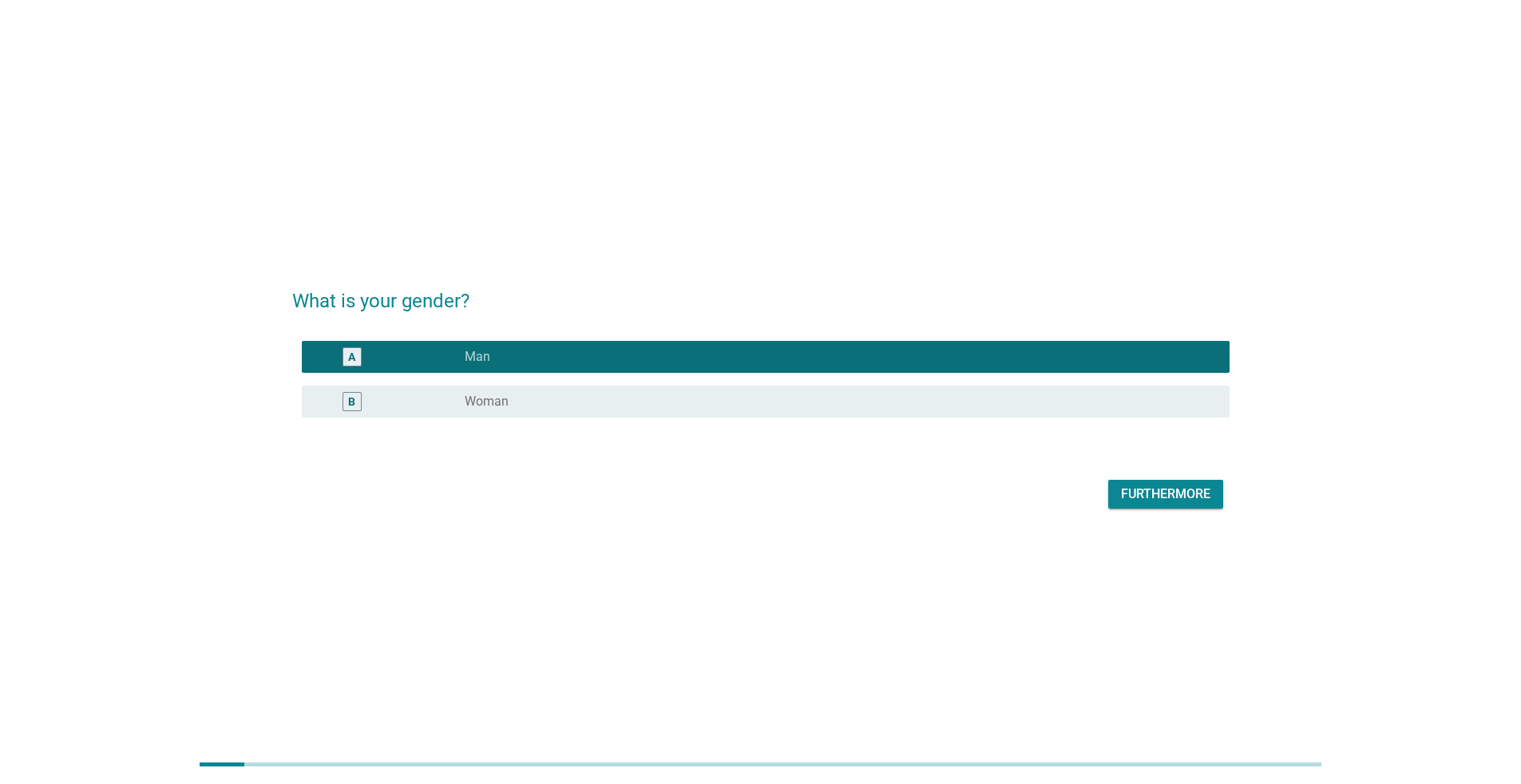
click at [754, 489] on font "Furthermore" at bounding box center [1166, 493] width 89 height 15
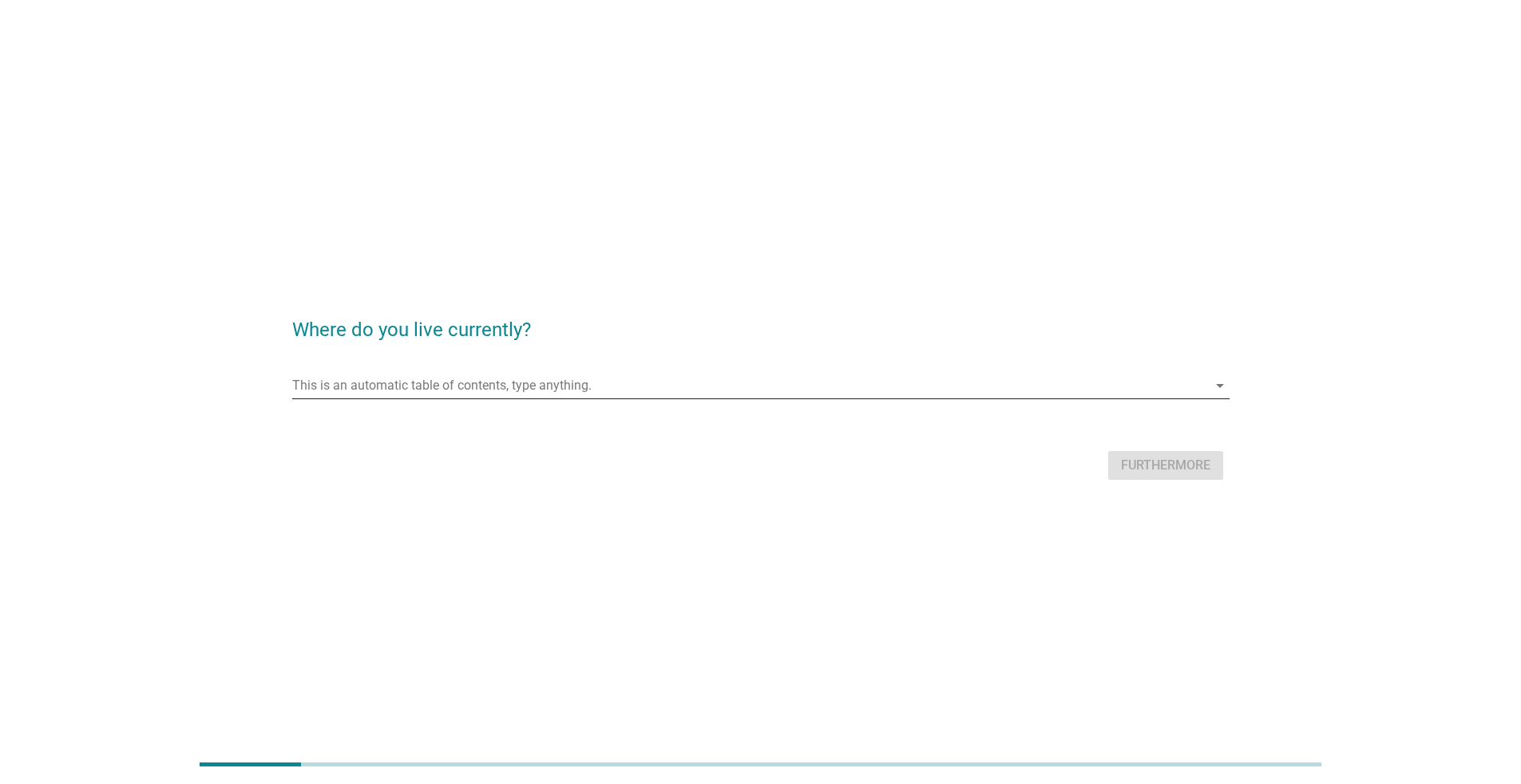
click at [656, 388] on input "This is an automatic table of contents, type anything." at bounding box center [750, 386] width 915 height 26
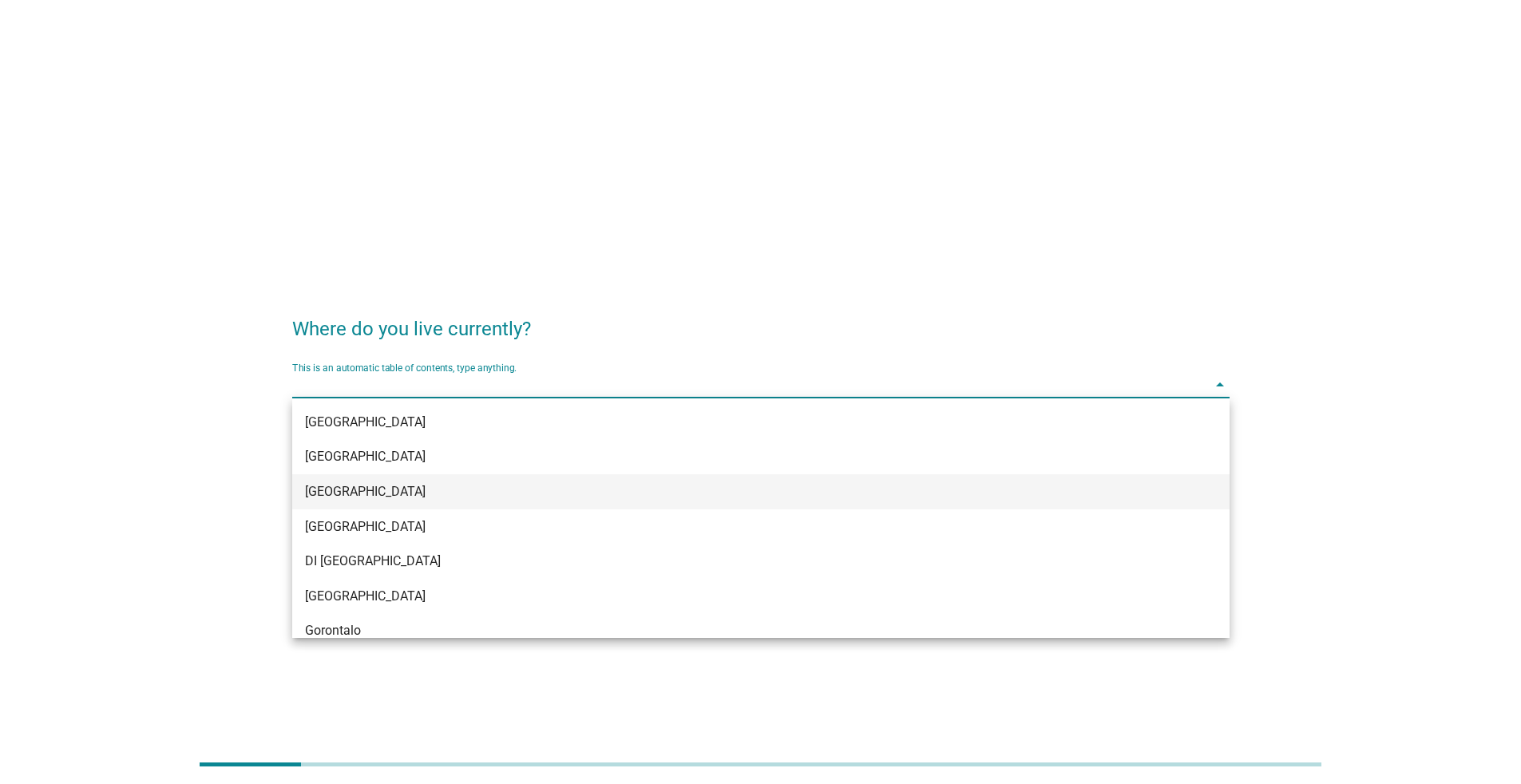
scroll to position [80, 0]
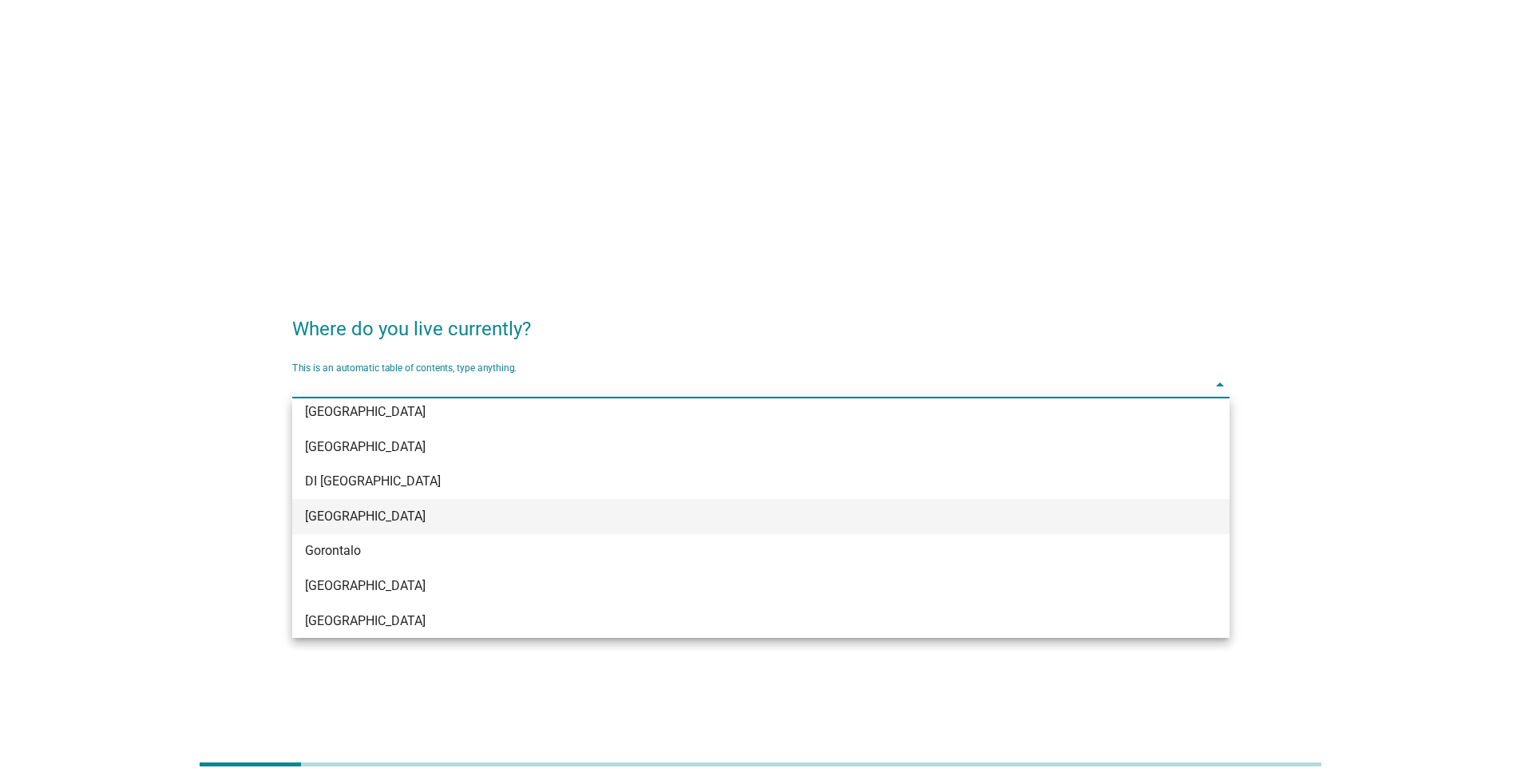
click at [660, 508] on div "[GEOGRAPHIC_DATA]" at bounding box center [723, 517] width 836 height 19
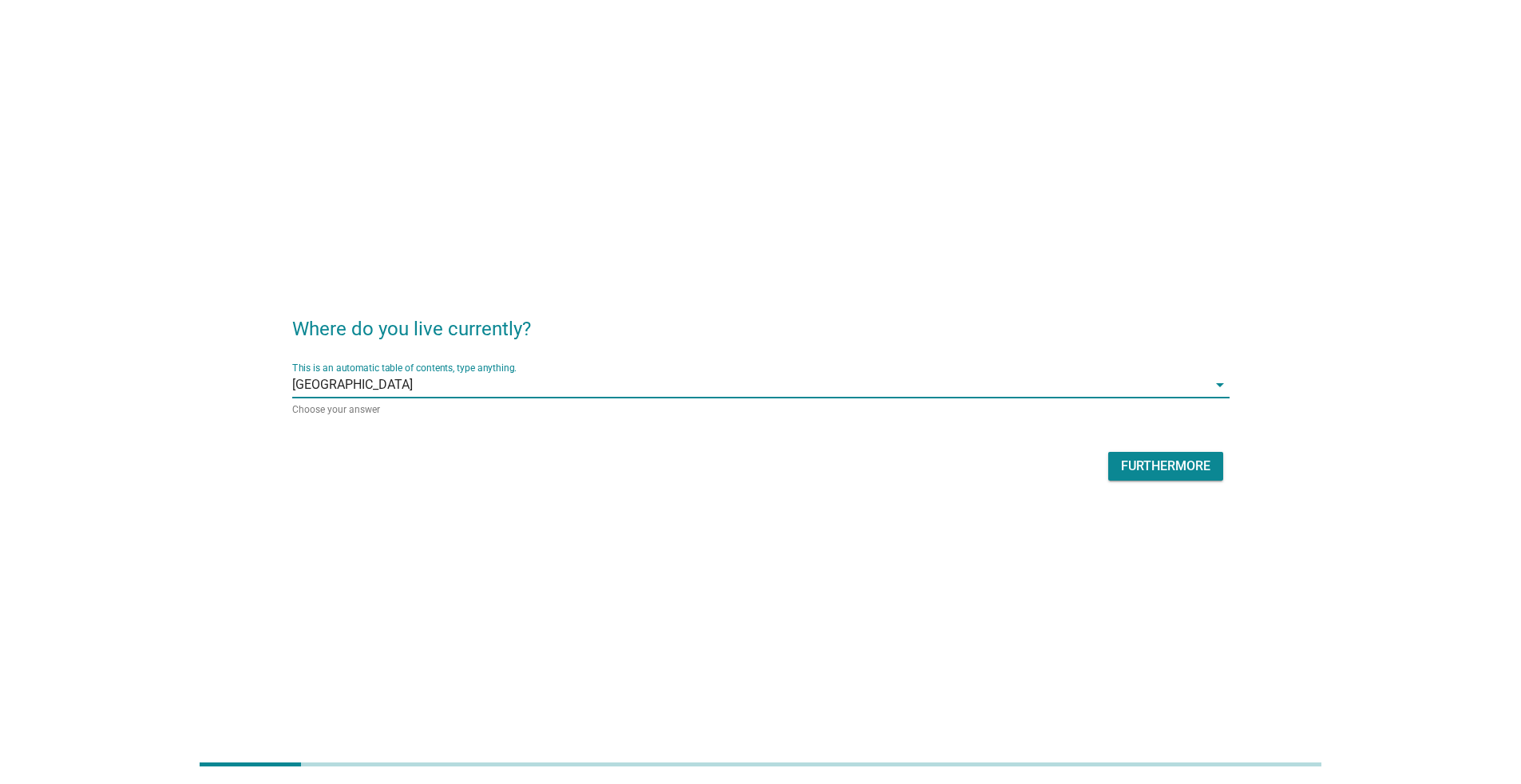
click at [754, 474] on font "Furthermore" at bounding box center [1166, 467] width 89 height 19
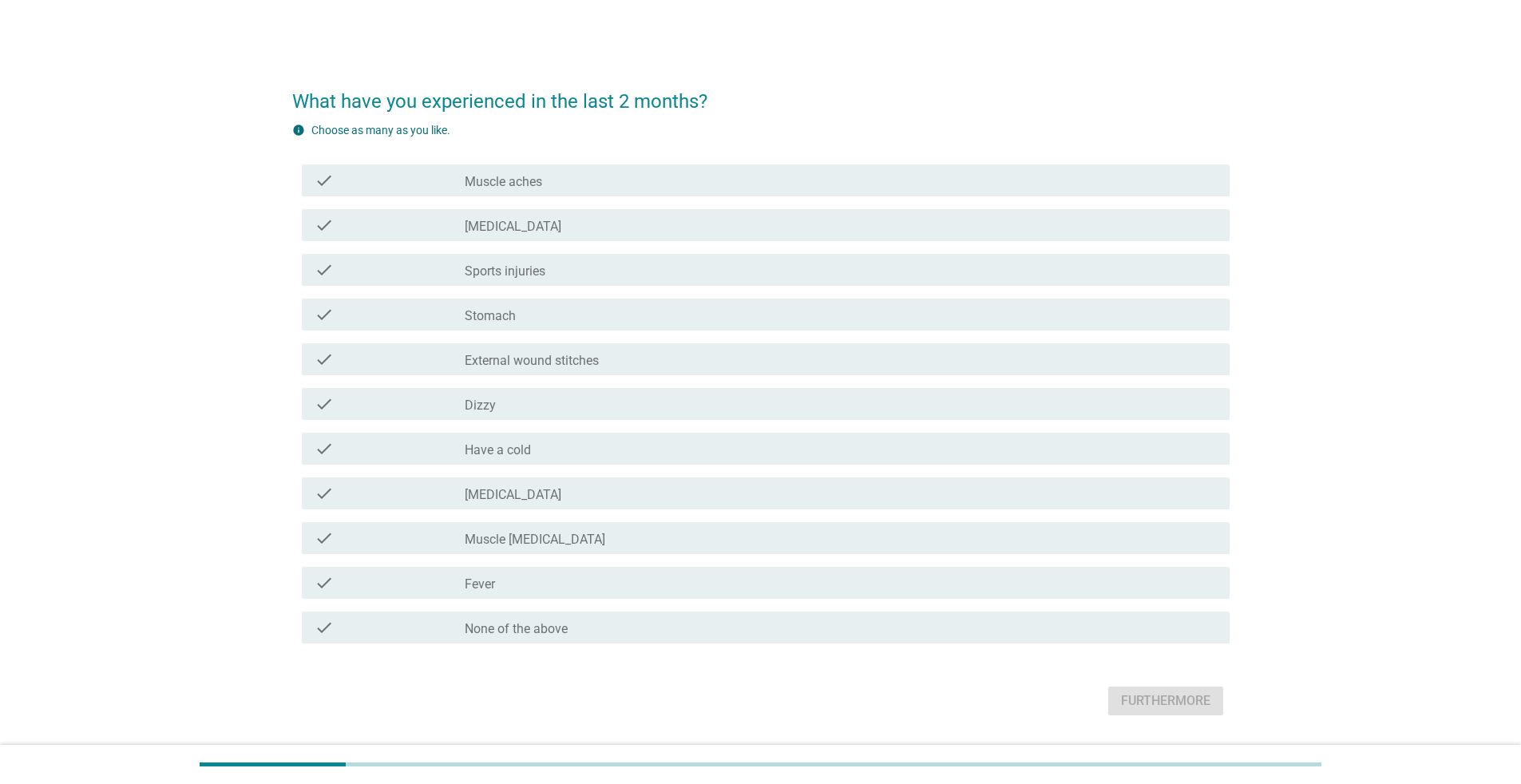
click at [561, 185] on div "check_box_outline_blank Muscle aches" at bounding box center [841, 181] width 752 height 19
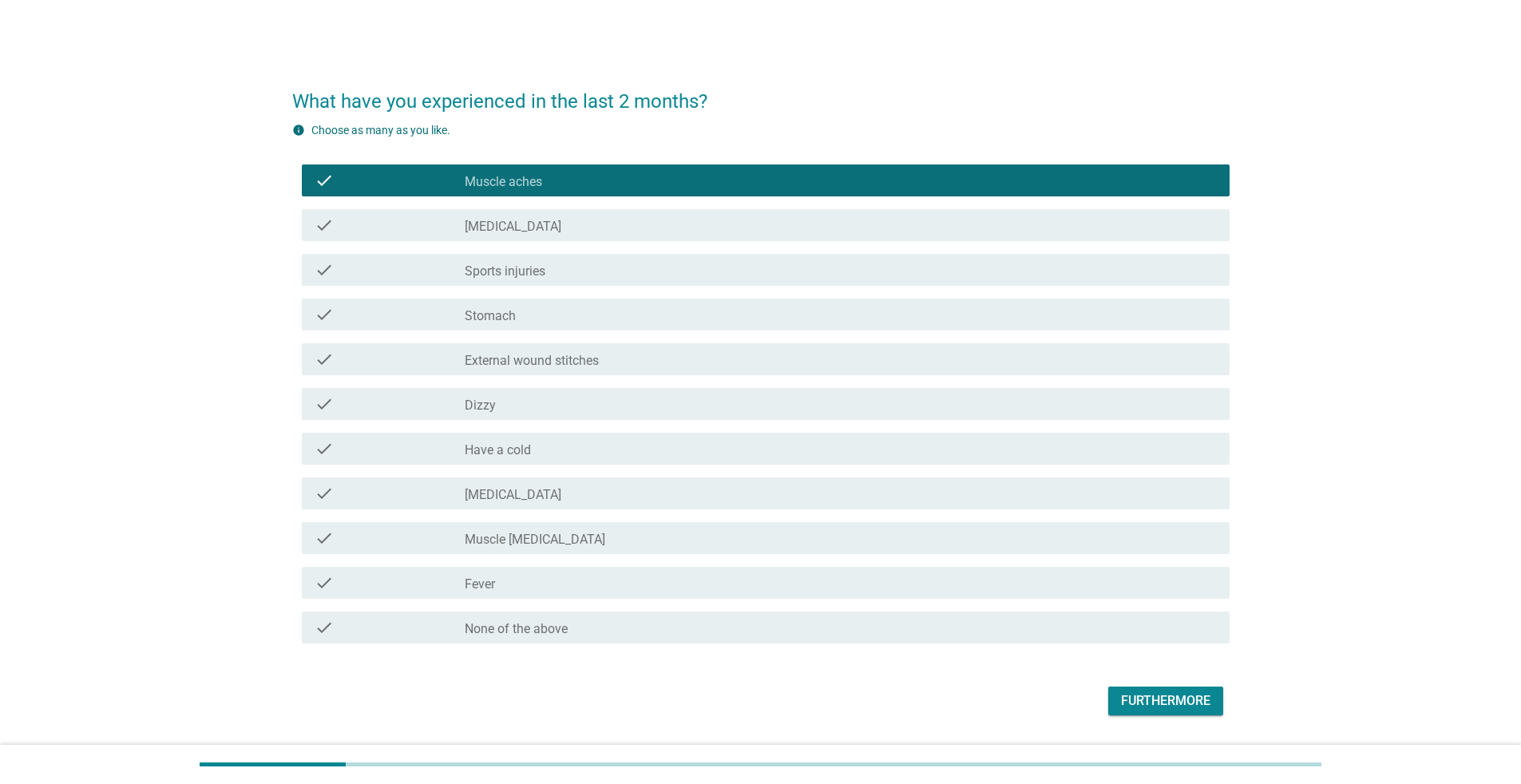
click at [754, 509] on font "Furthermore" at bounding box center [1166, 700] width 89 height 15
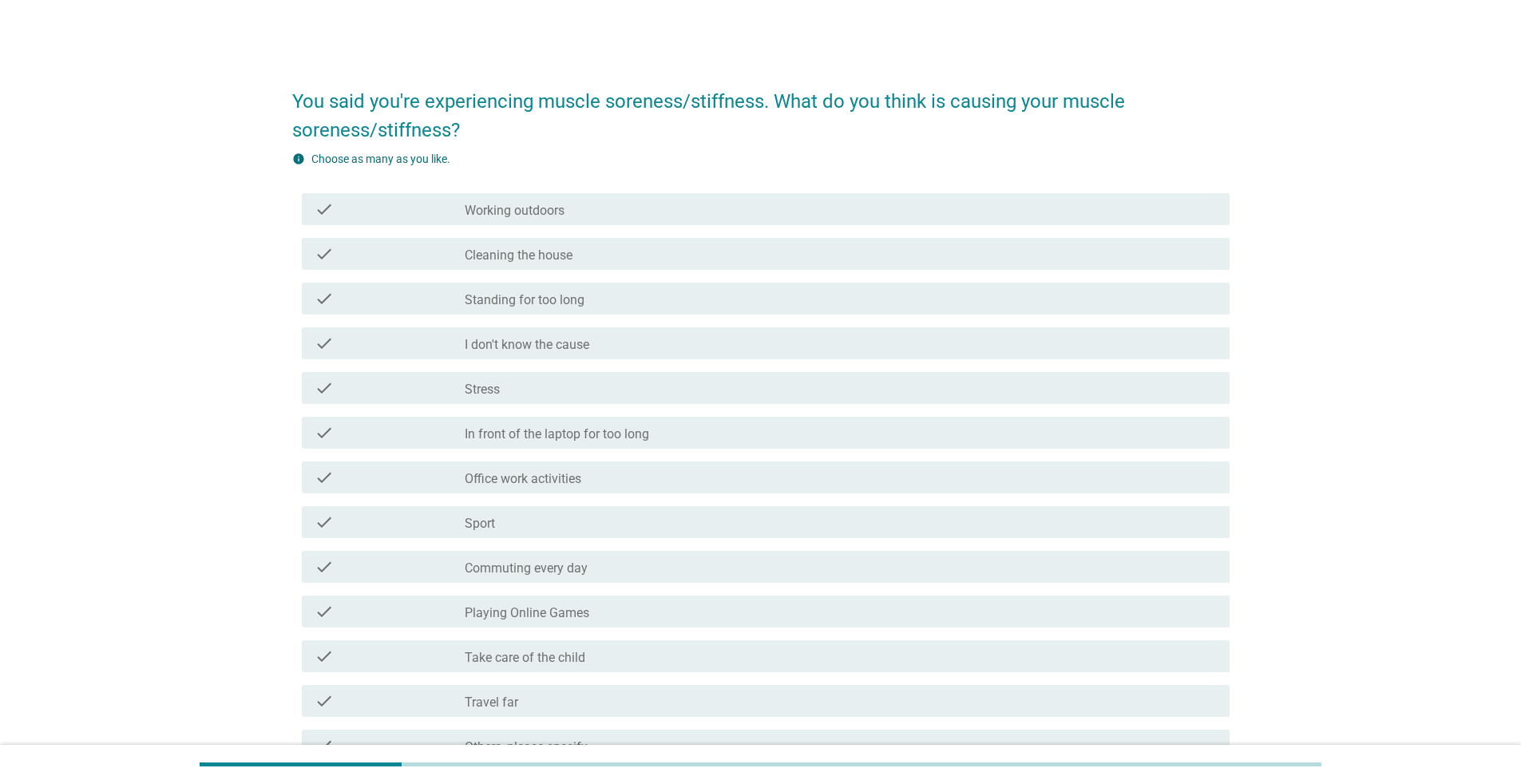
click at [737, 227] on div "check check_box_outline_blank Working outdoors" at bounding box center [761, 209] width 938 height 45
click at [743, 210] on div "check_box_outline_blank Working outdoors" at bounding box center [841, 209] width 752 height 19
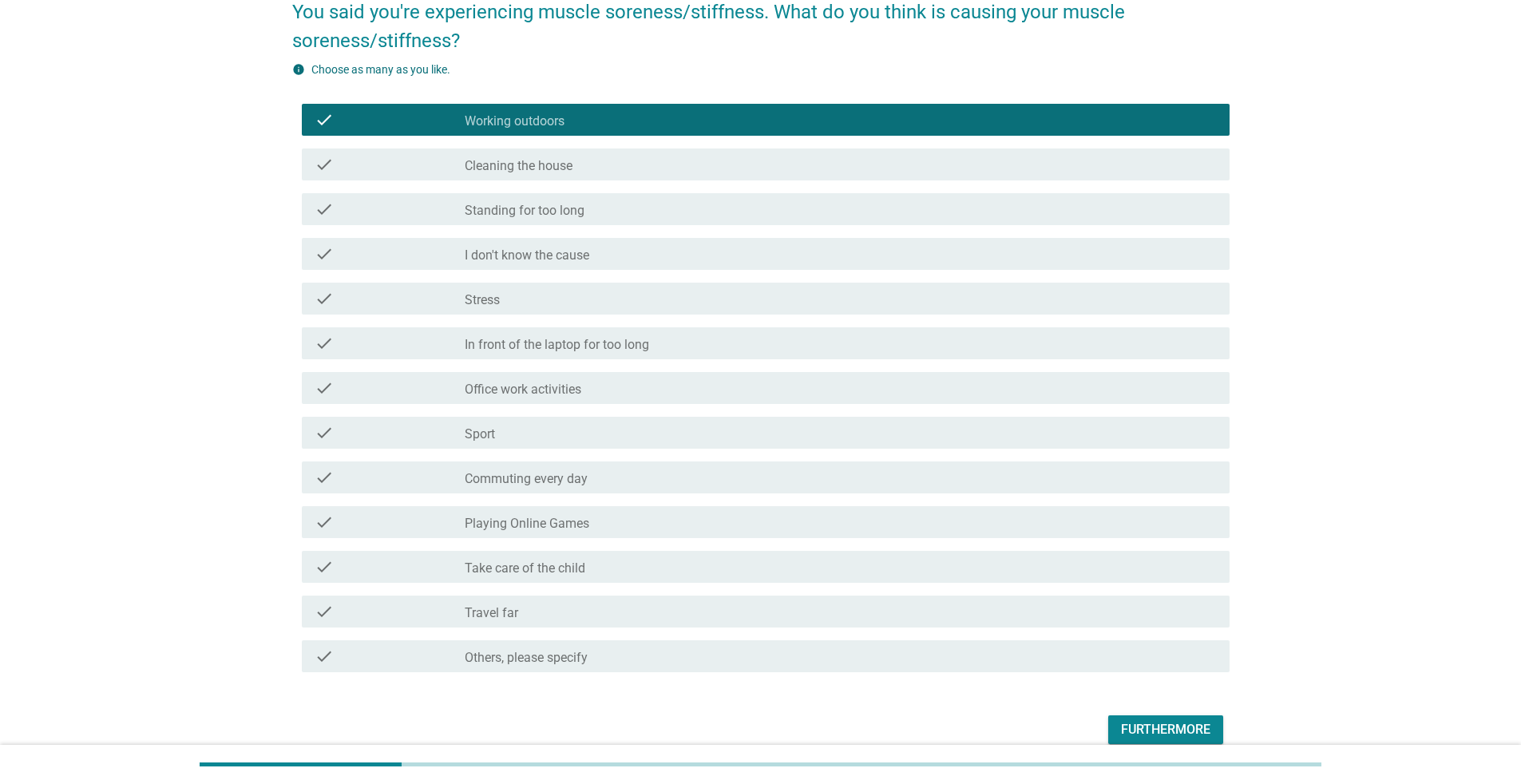
scroll to position [164, 0]
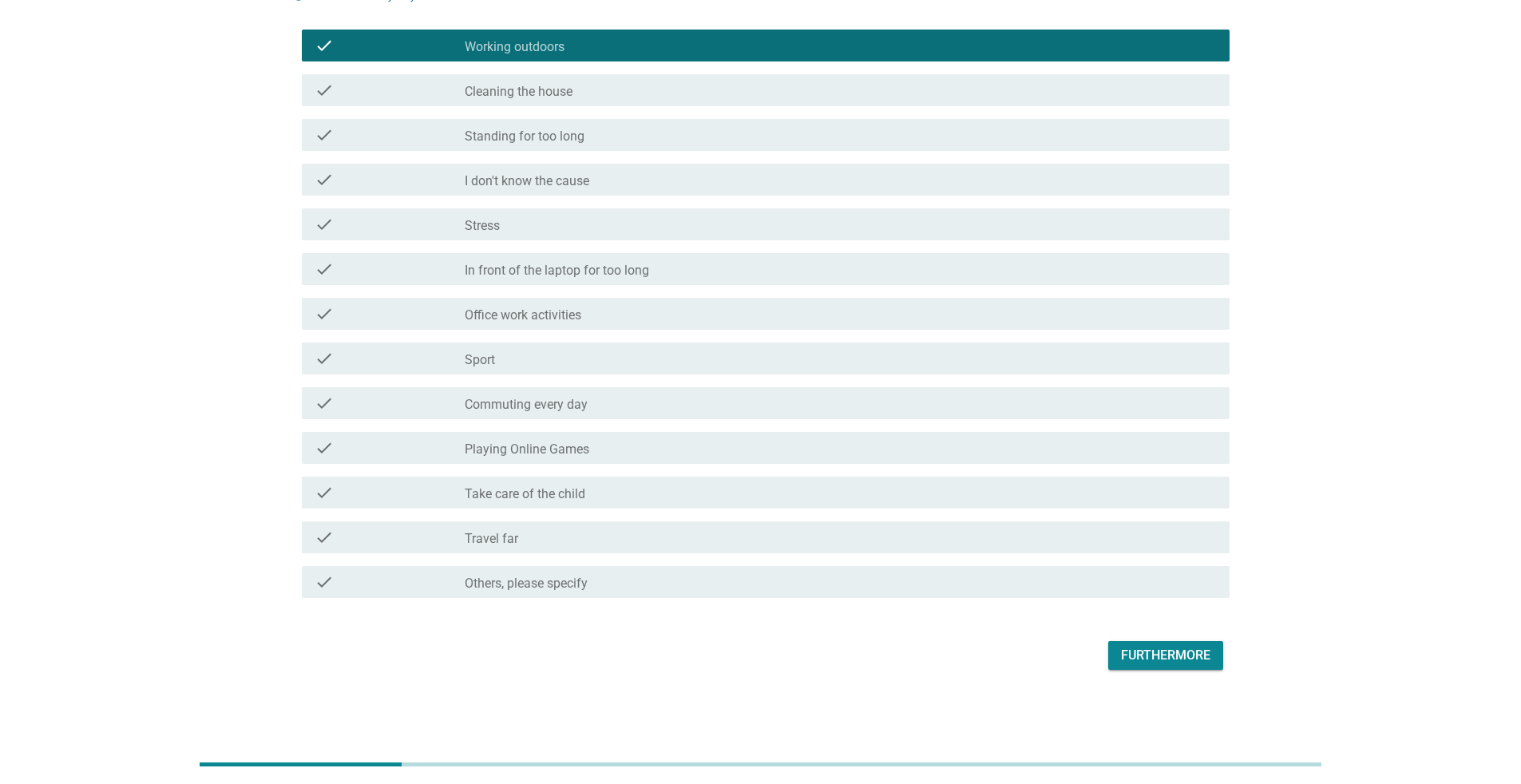
click at [754, 509] on font "Furthermore" at bounding box center [1166, 654] width 89 height 15
click at [754, 509] on div "Furthermore" at bounding box center [761, 654] width 938 height 38
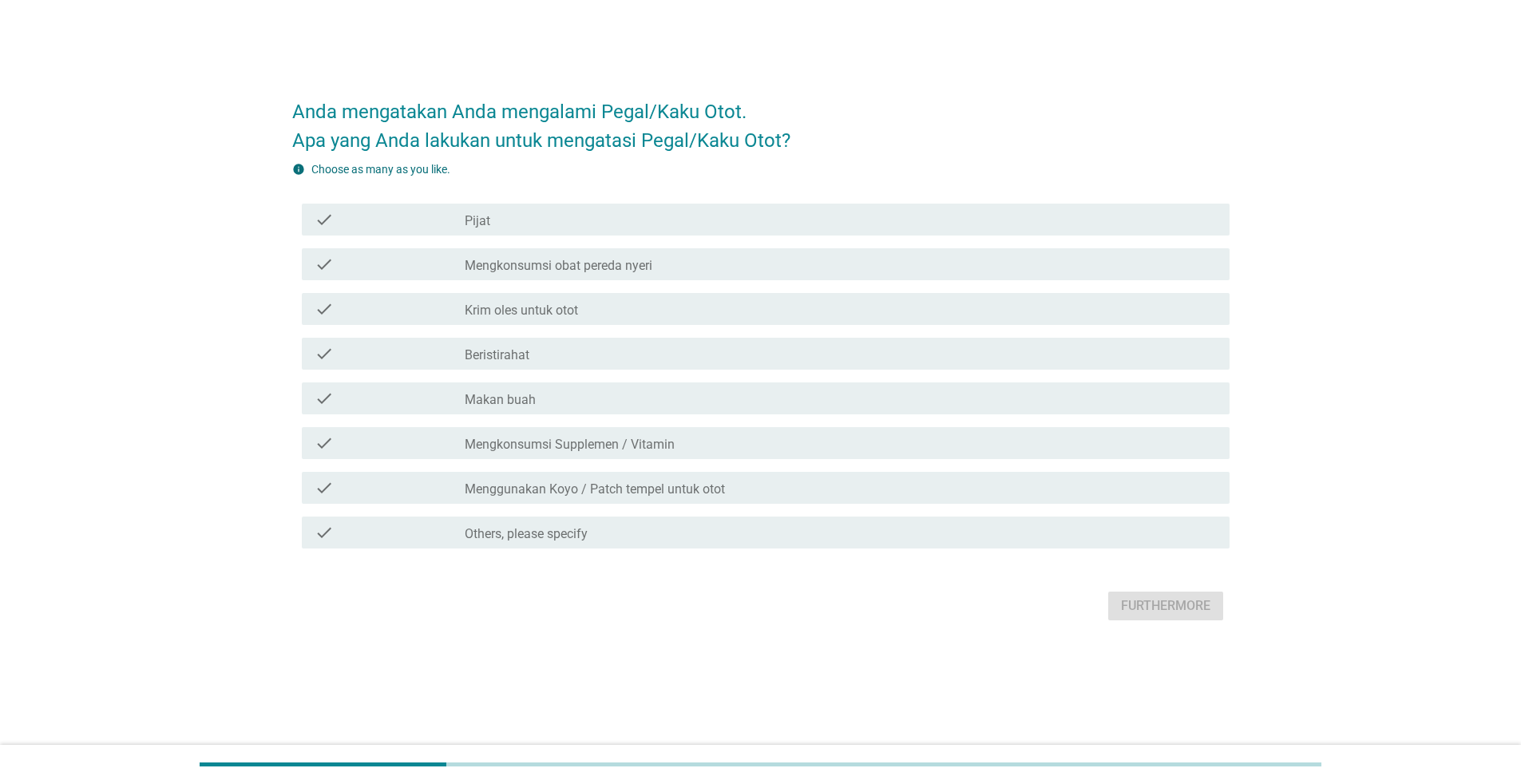
scroll to position [0, 0]
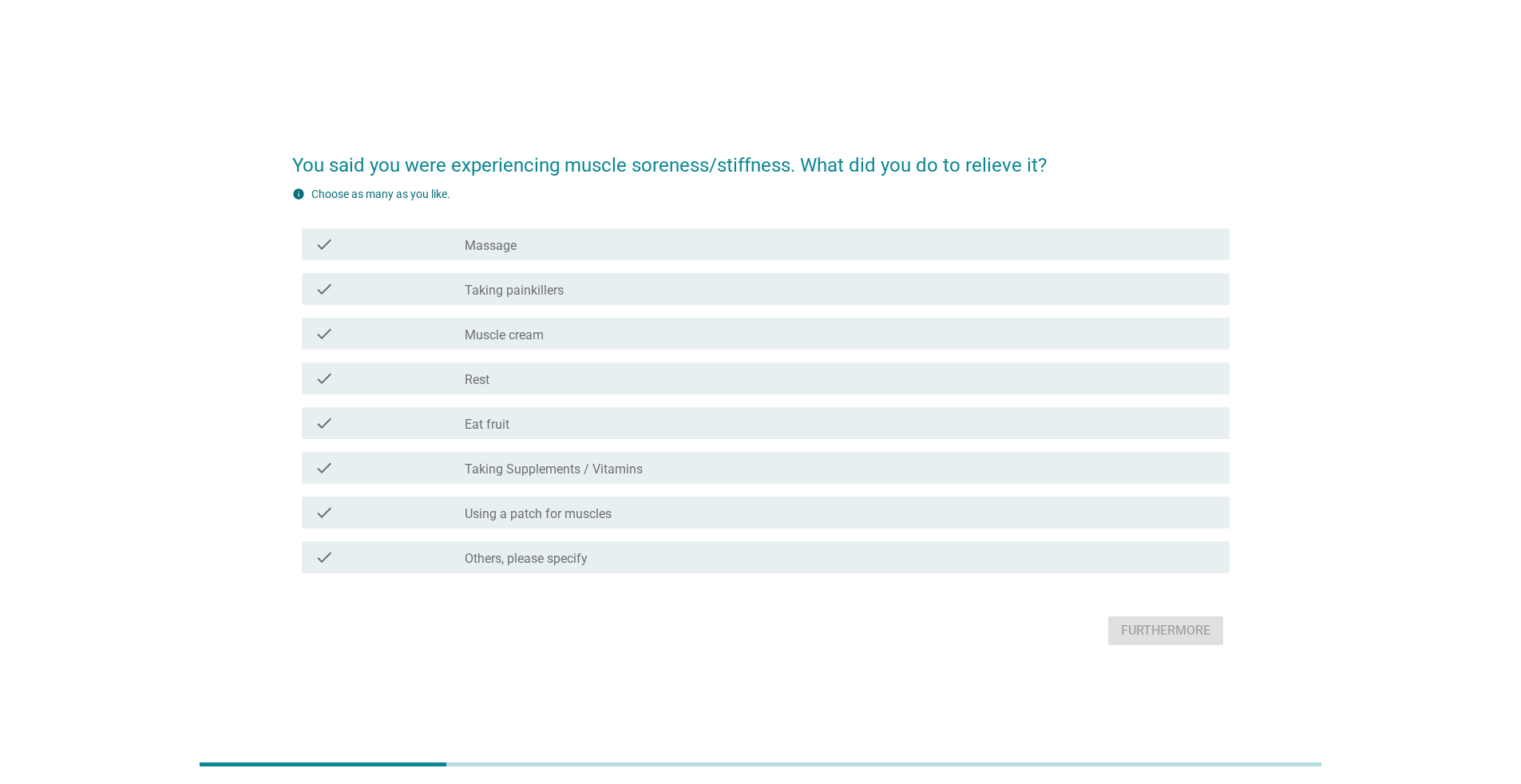
click at [644, 257] on div "check check_box_outline_blank Massage" at bounding box center [766, 244] width 928 height 32
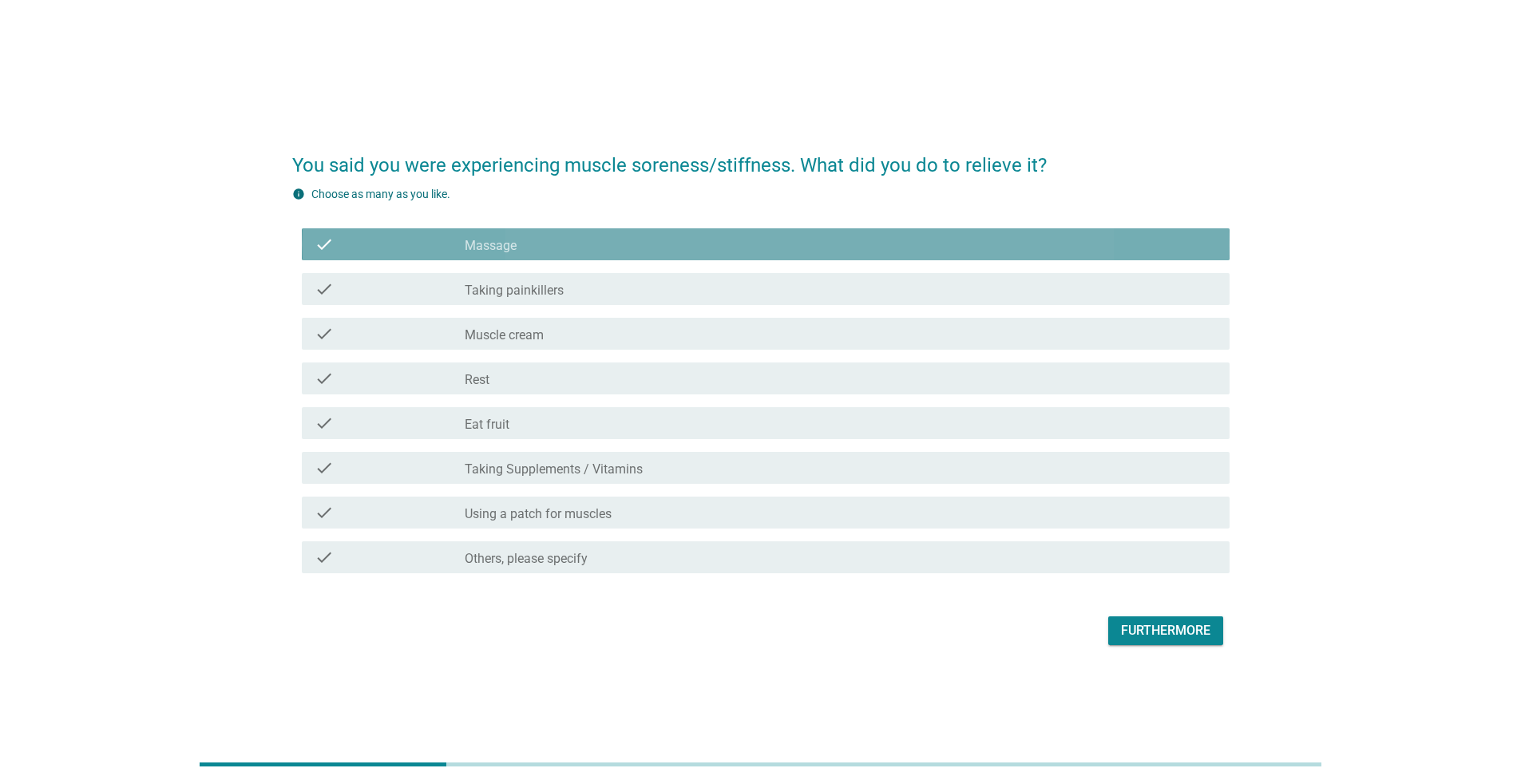
drag, startPoint x: 644, startPoint y: 257, endPoint x: 855, endPoint y: 360, distance: 234.8
click at [650, 258] on div "check check_box_outline_blank Massage" at bounding box center [766, 244] width 928 height 32
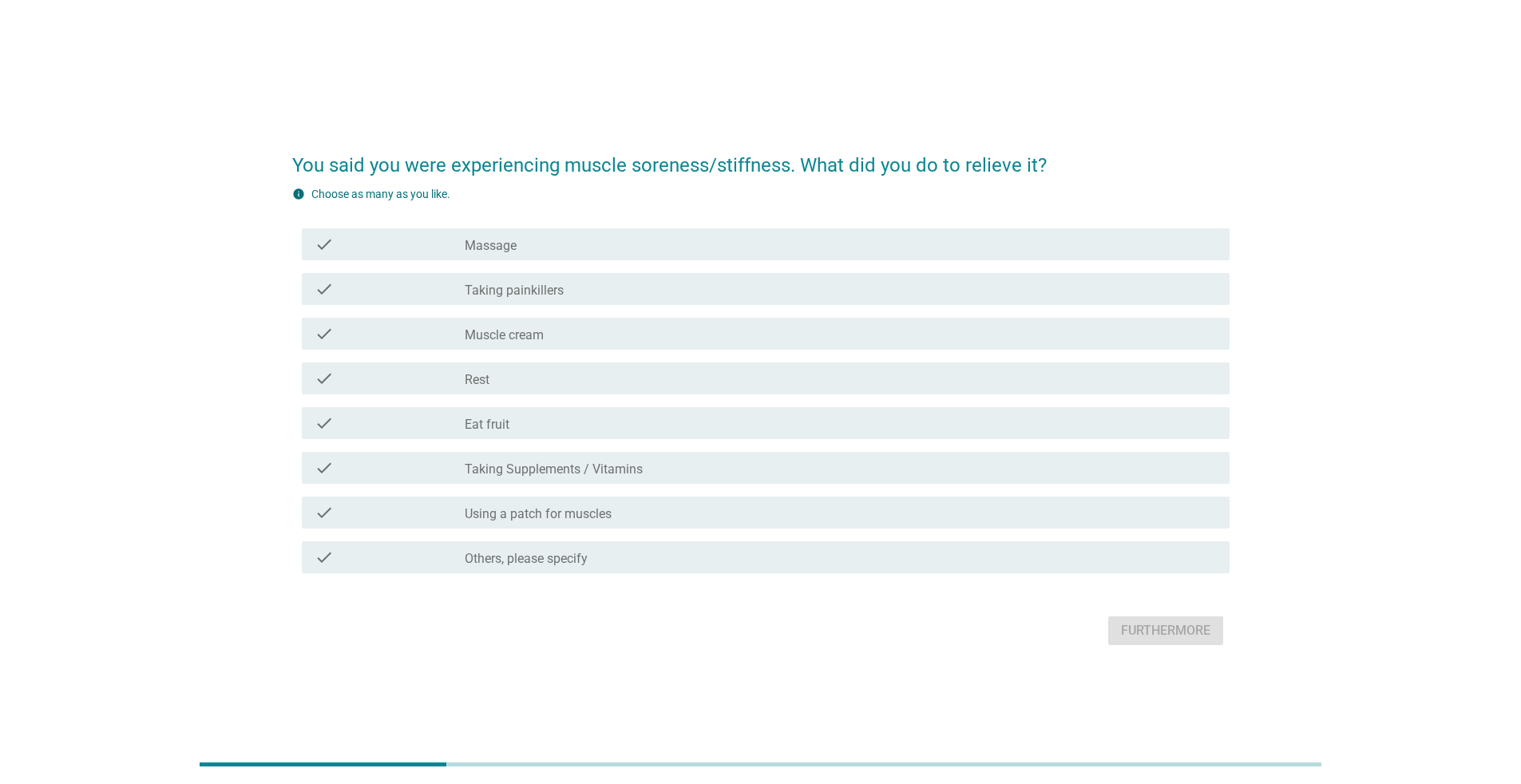
click at [754, 509] on div "Furthermore" at bounding box center [761, 630] width 938 height 38
click at [754, 279] on div "check_box_outline_blank Taking painkillers" at bounding box center [841, 289] width 752 height 19
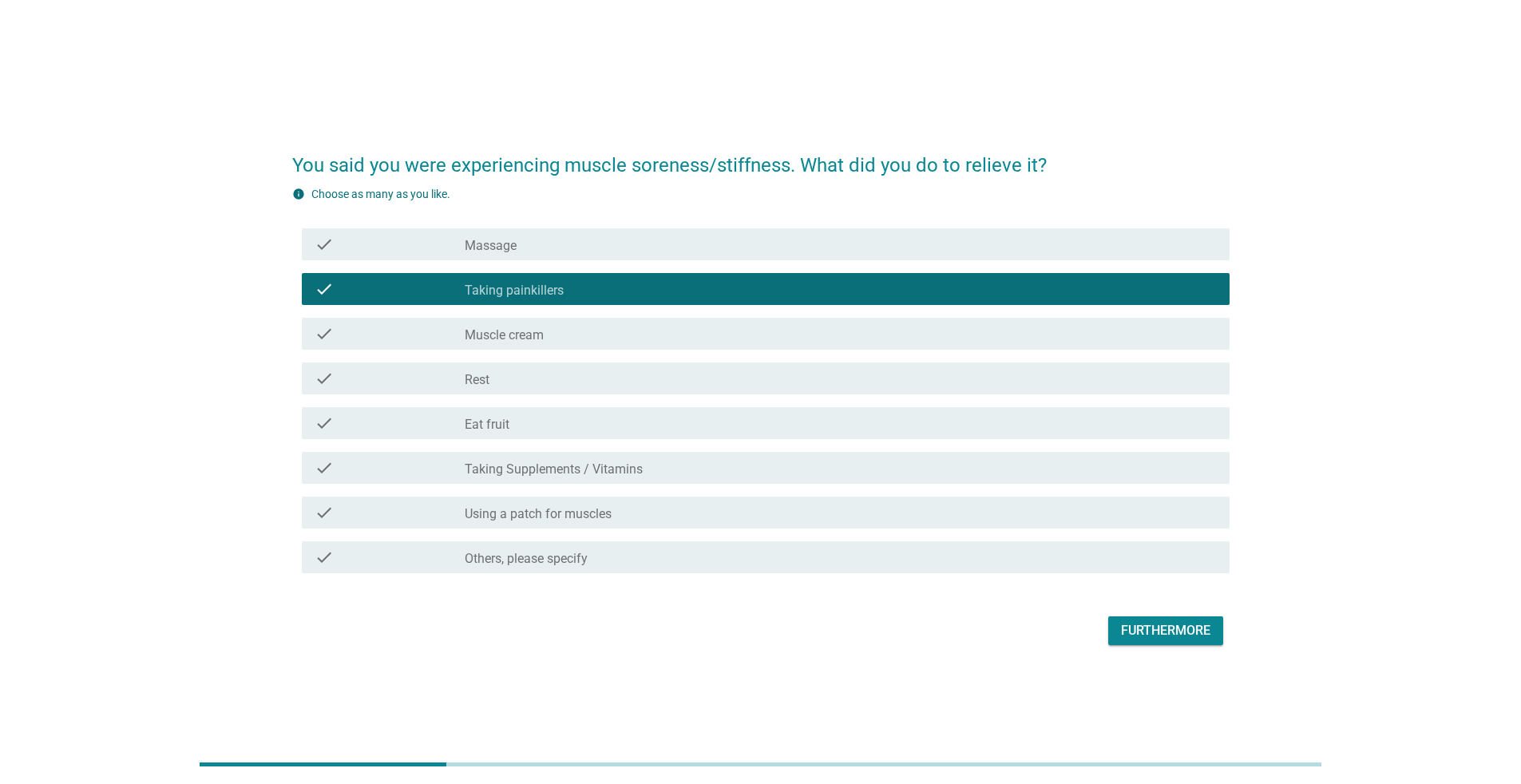
click at [754, 509] on font "Furthermore" at bounding box center [1166, 630] width 89 height 15
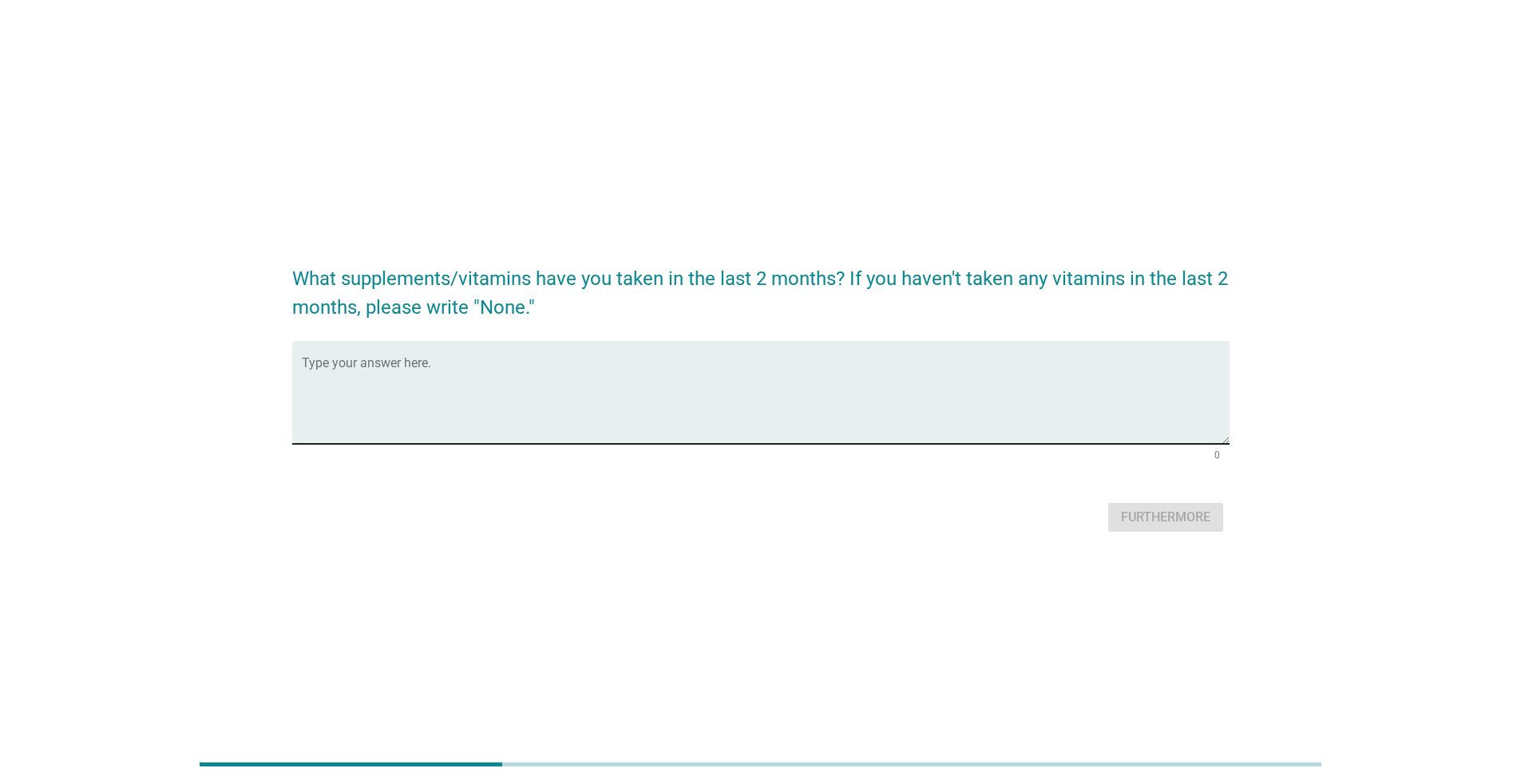
click at [668, 367] on textarea "Type your answer here." at bounding box center [766, 401] width 928 height 83
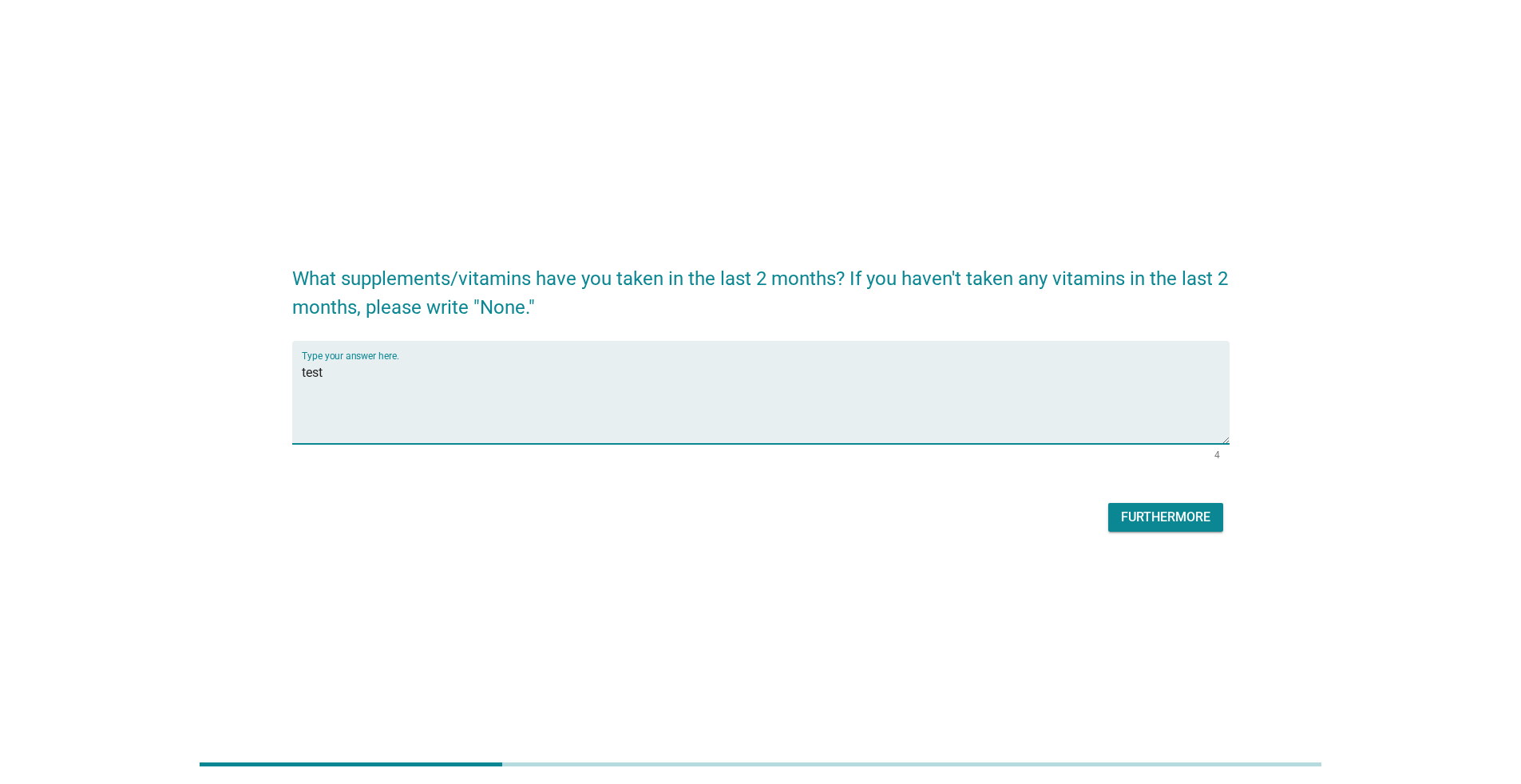
type textarea "test"
click at [754, 509] on font "Furthermore" at bounding box center [1166, 517] width 89 height 15
click at [754, 509] on div "Furthermore" at bounding box center [761, 517] width 938 height 38
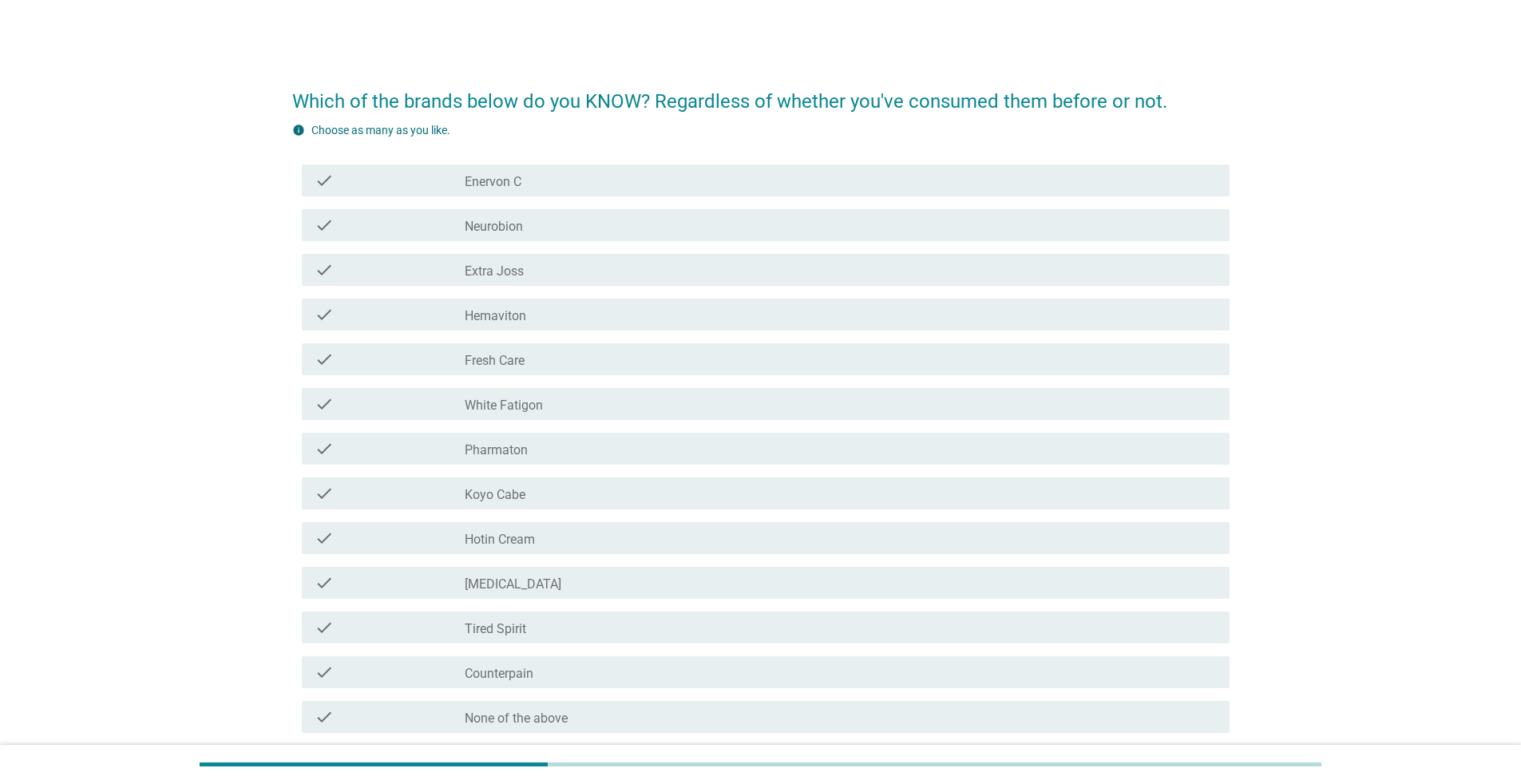
click at [668, 207] on div "check check_box_outline_blank Neurobion" at bounding box center [761, 224] width 938 height 45
click at [754, 206] on div "check check_box_outline_blank Neurobion" at bounding box center [761, 224] width 938 height 45
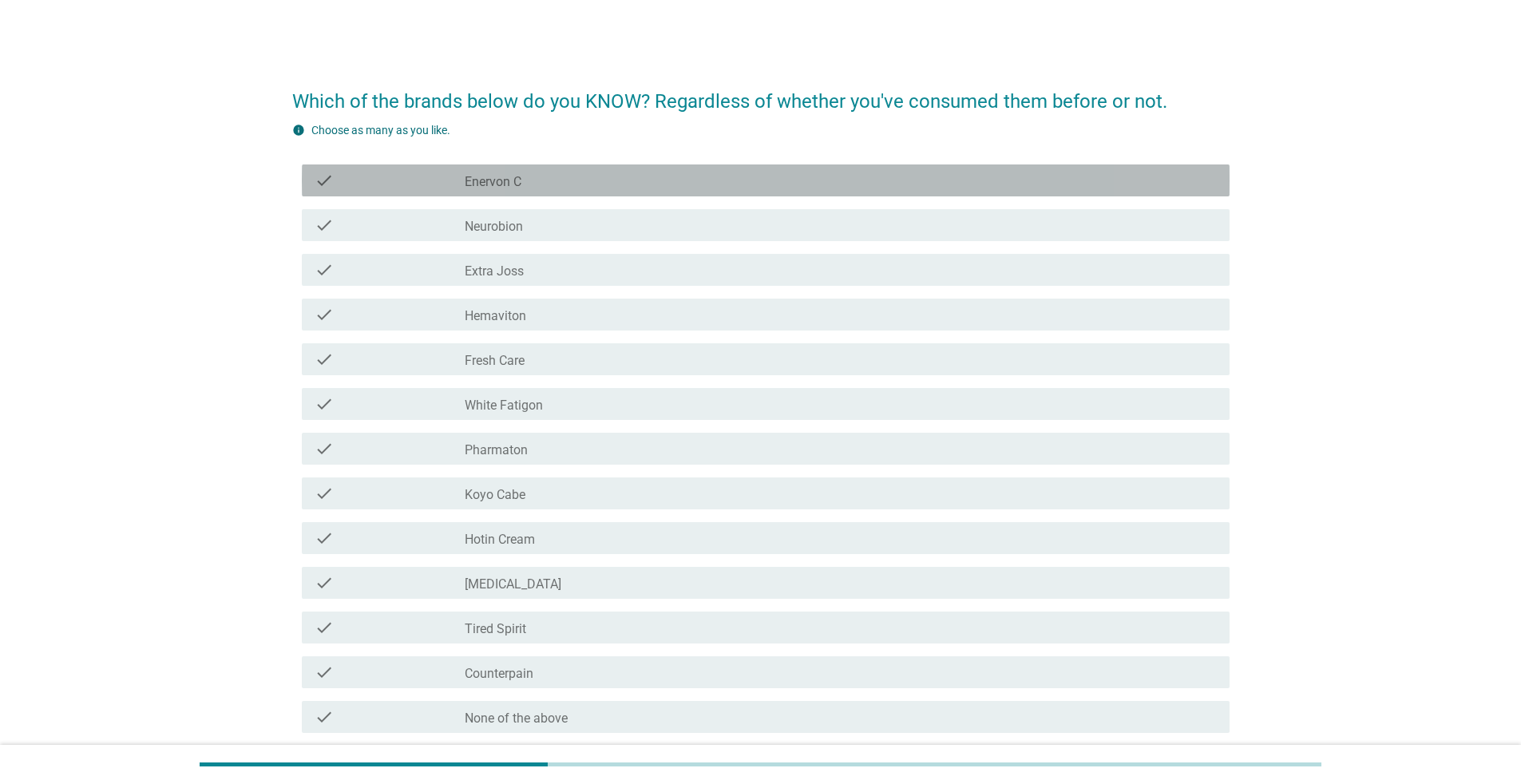
click at [747, 190] on div "check check_box_outline_blank Enervon C" at bounding box center [766, 180] width 928 height 32
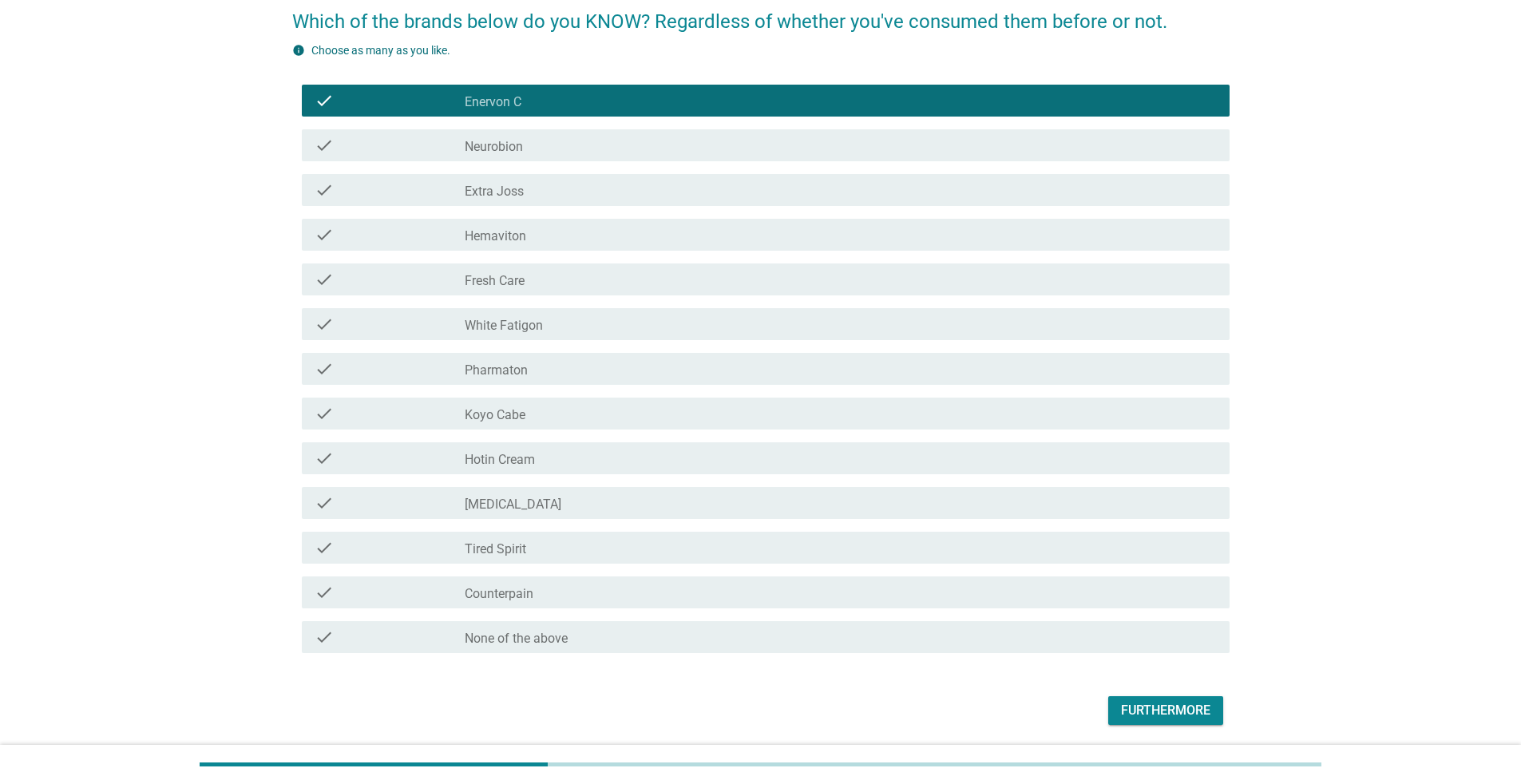
scroll to position [135, 0]
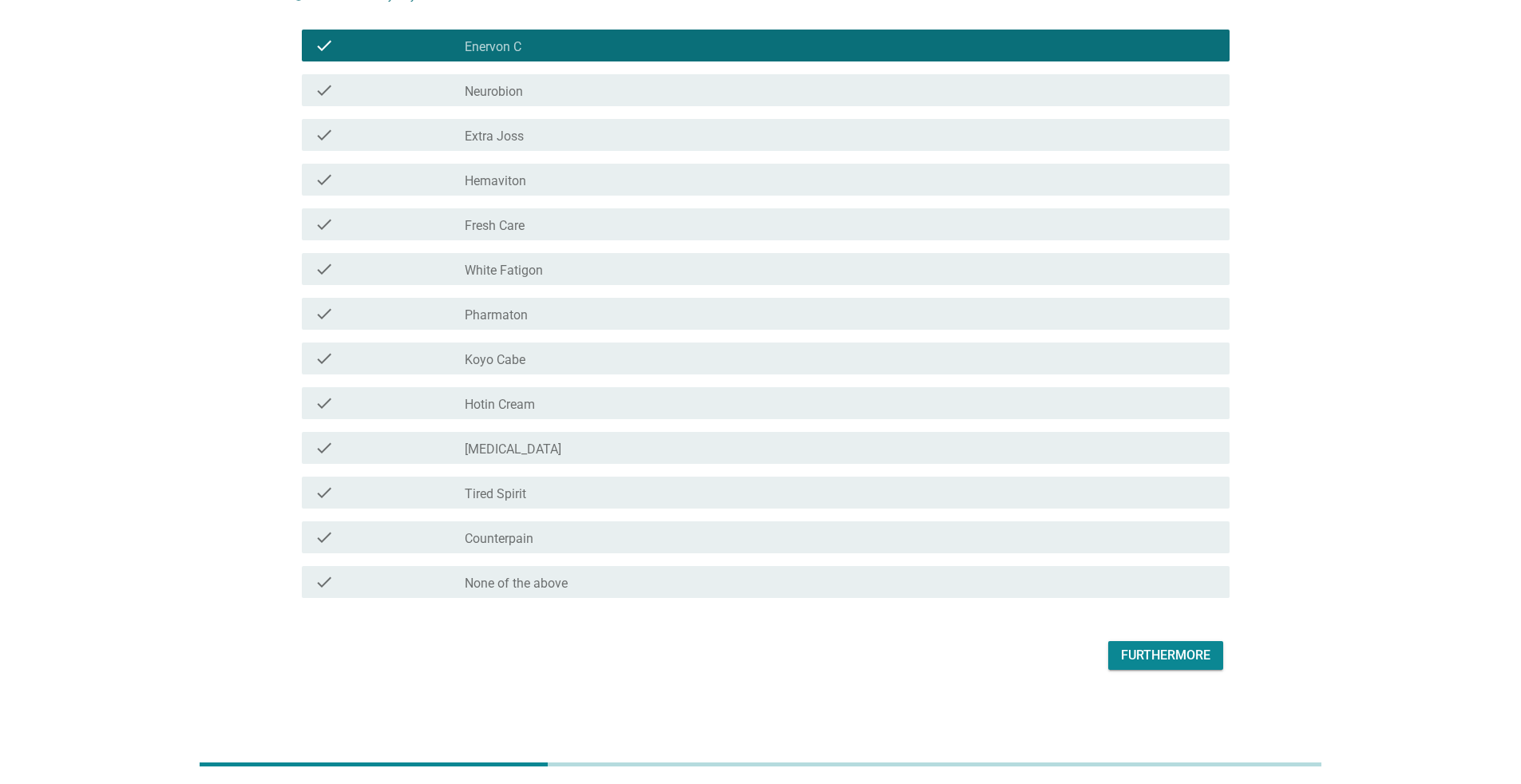
click at [754, 509] on font "Furthermore" at bounding box center [1166, 654] width 89 height 15
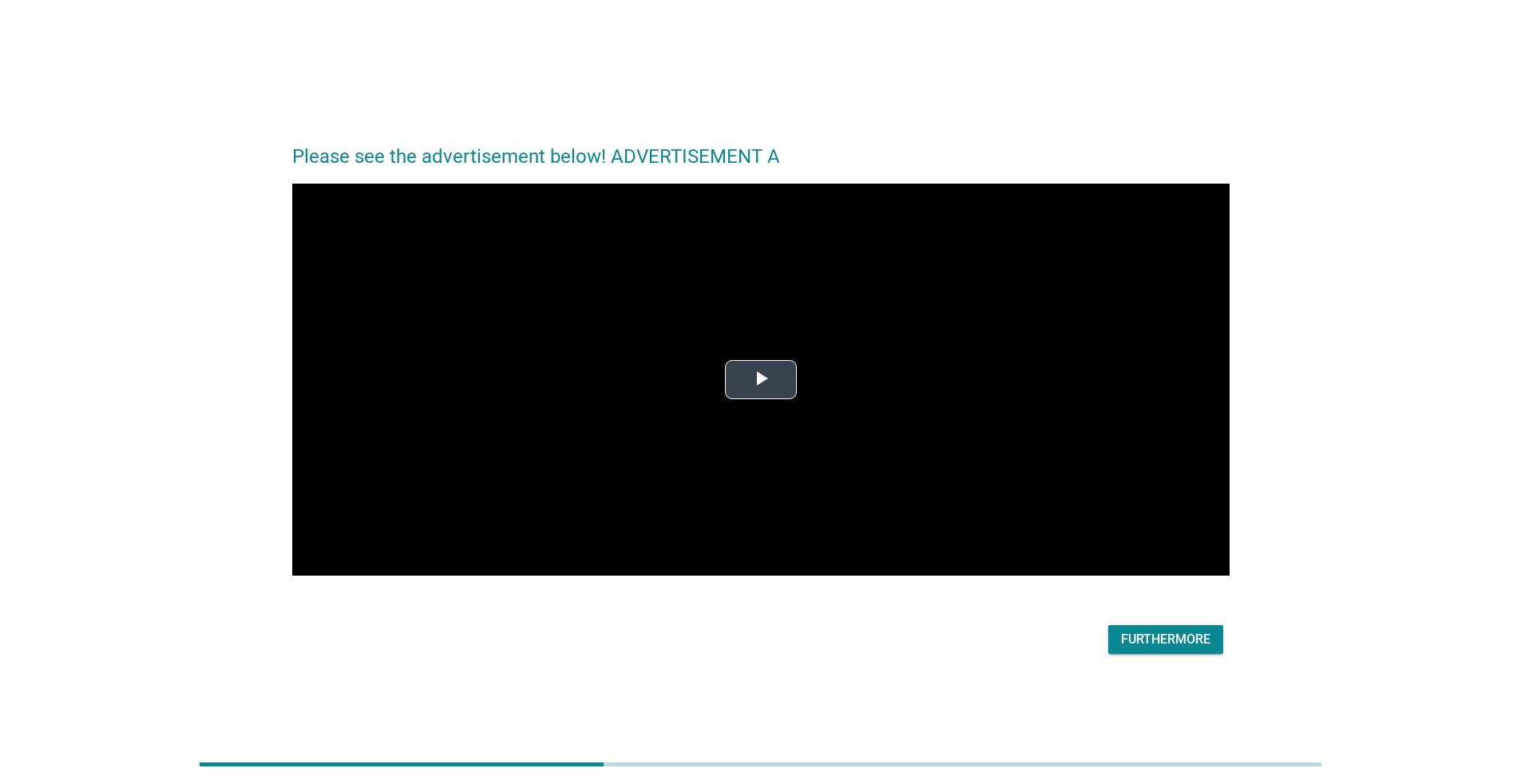
click at [754, 379] on span "Video Player" at bounding box center [761, 379] width 0 height 0
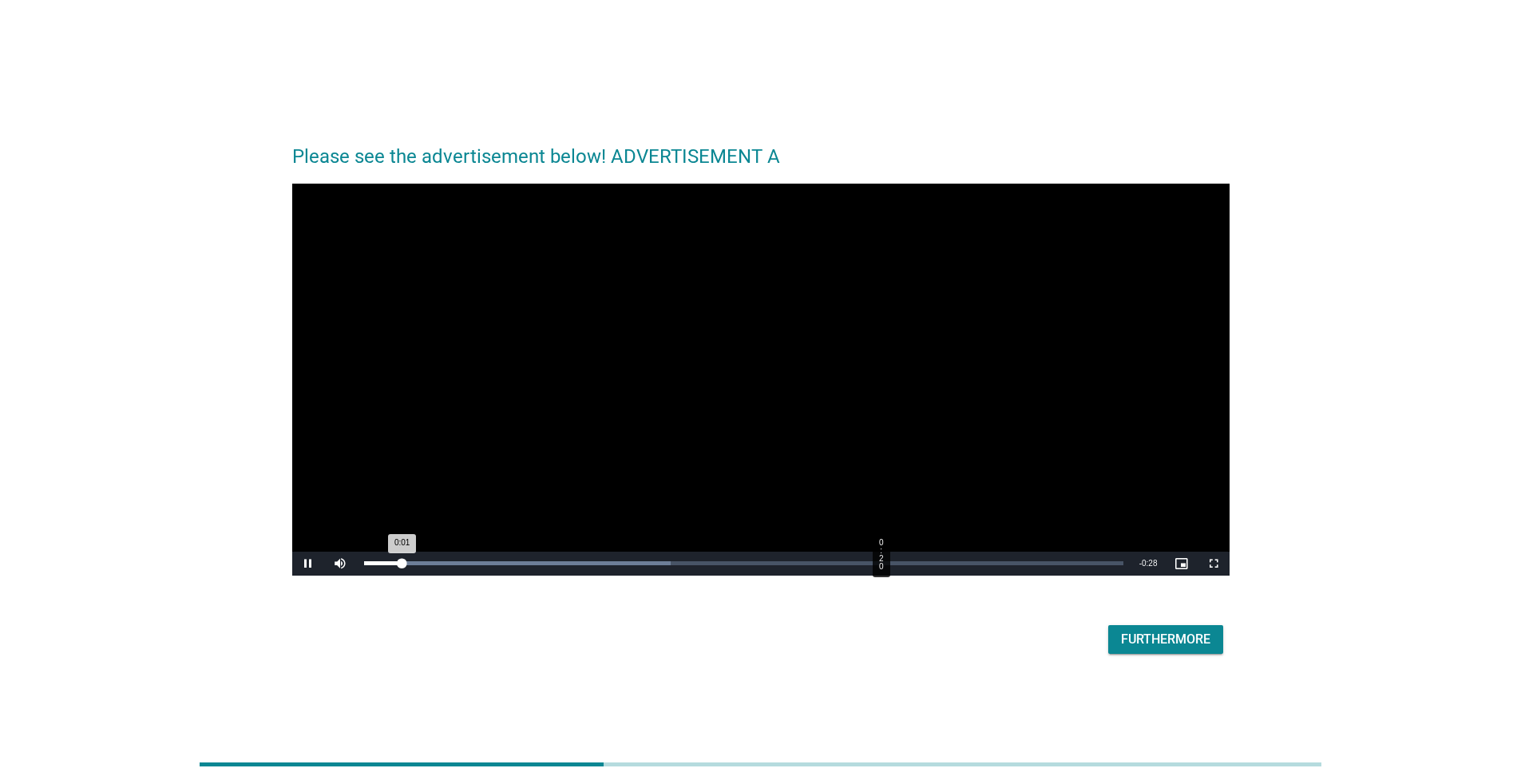
click at [754, 509] on div "Loaded : 40.45% 0:20 0:01" at bounding box center [743, 563] width 759 height 4
click at [403, 509] on div "0:01" at bounding box center [382, 563] width 38 height 4
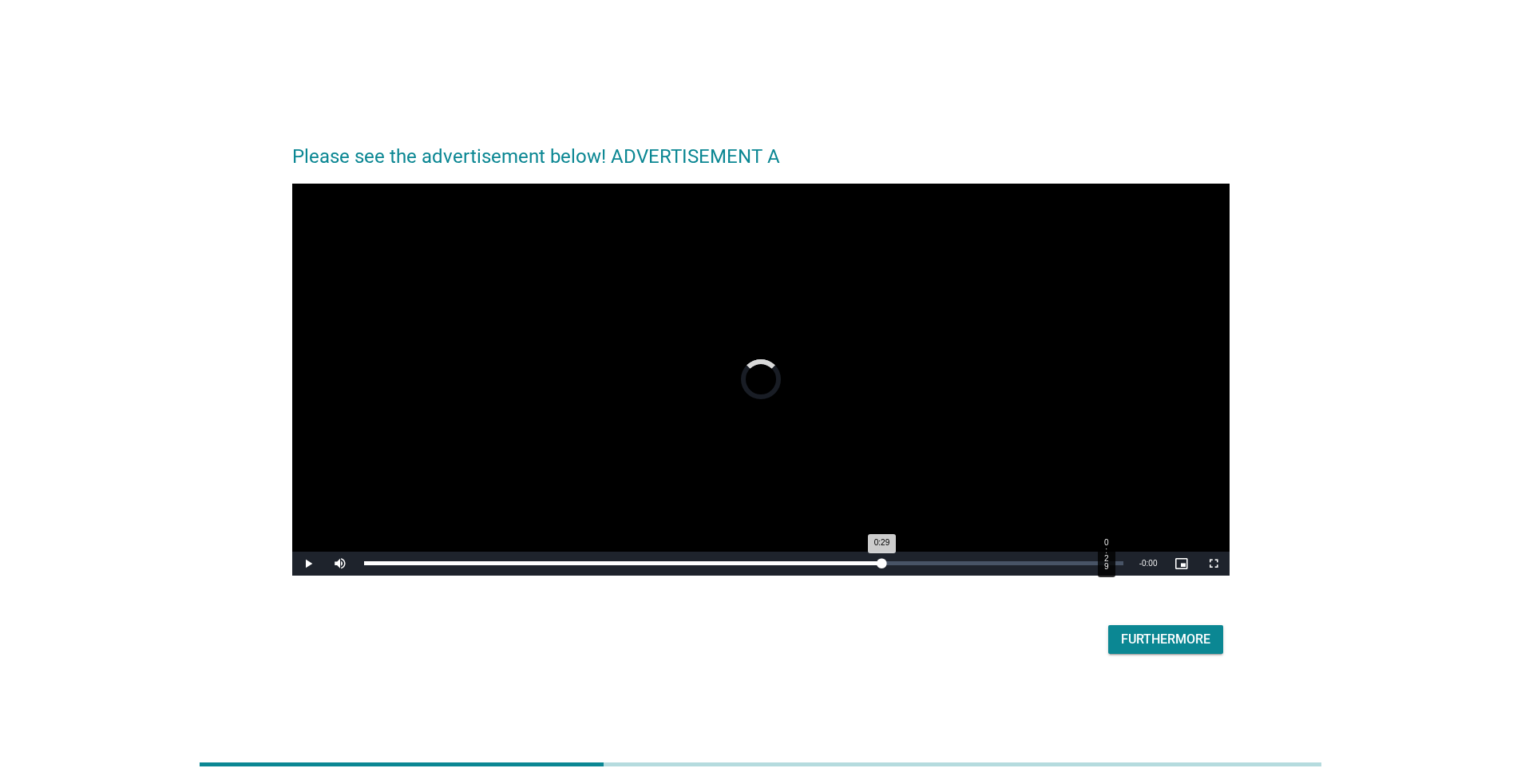
click at [754, 509] on div "Loaded : 0.00% 0:29 0:29" at bounding box center [744, 564] width 775 height 24
click at [754, 509] on font "Furthermore" at bounding box center [1166, 639] width 89 height 15
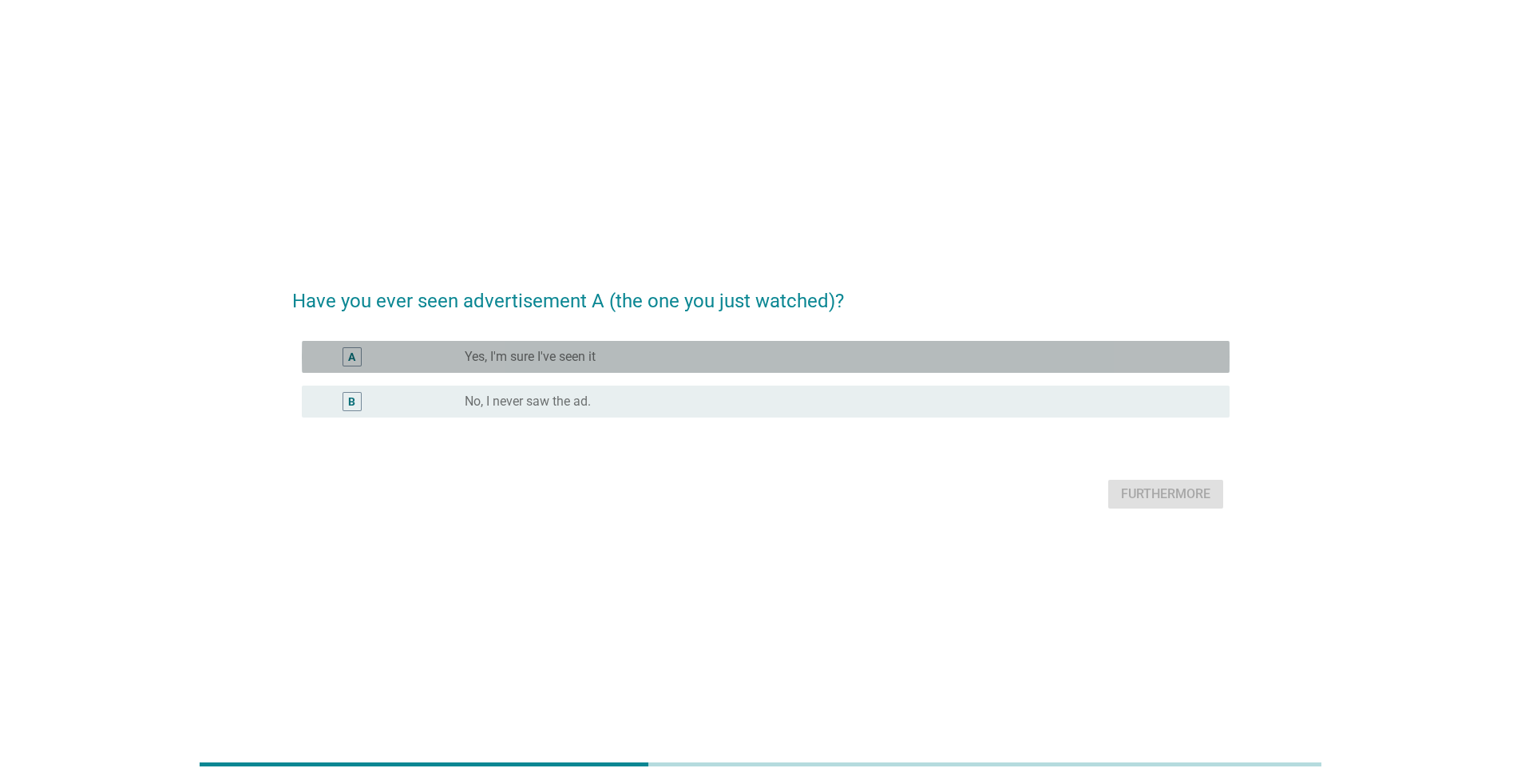
drag, startPoint x: 660, startPoint y: 366, endPoint x: 860, endPoint y: 387, distance: 201.1
click at [660, 366] on div "A radio_button_unchecked Yes, I'm sure I've seen it" at bounding box center [766, 356] width 928 height 32
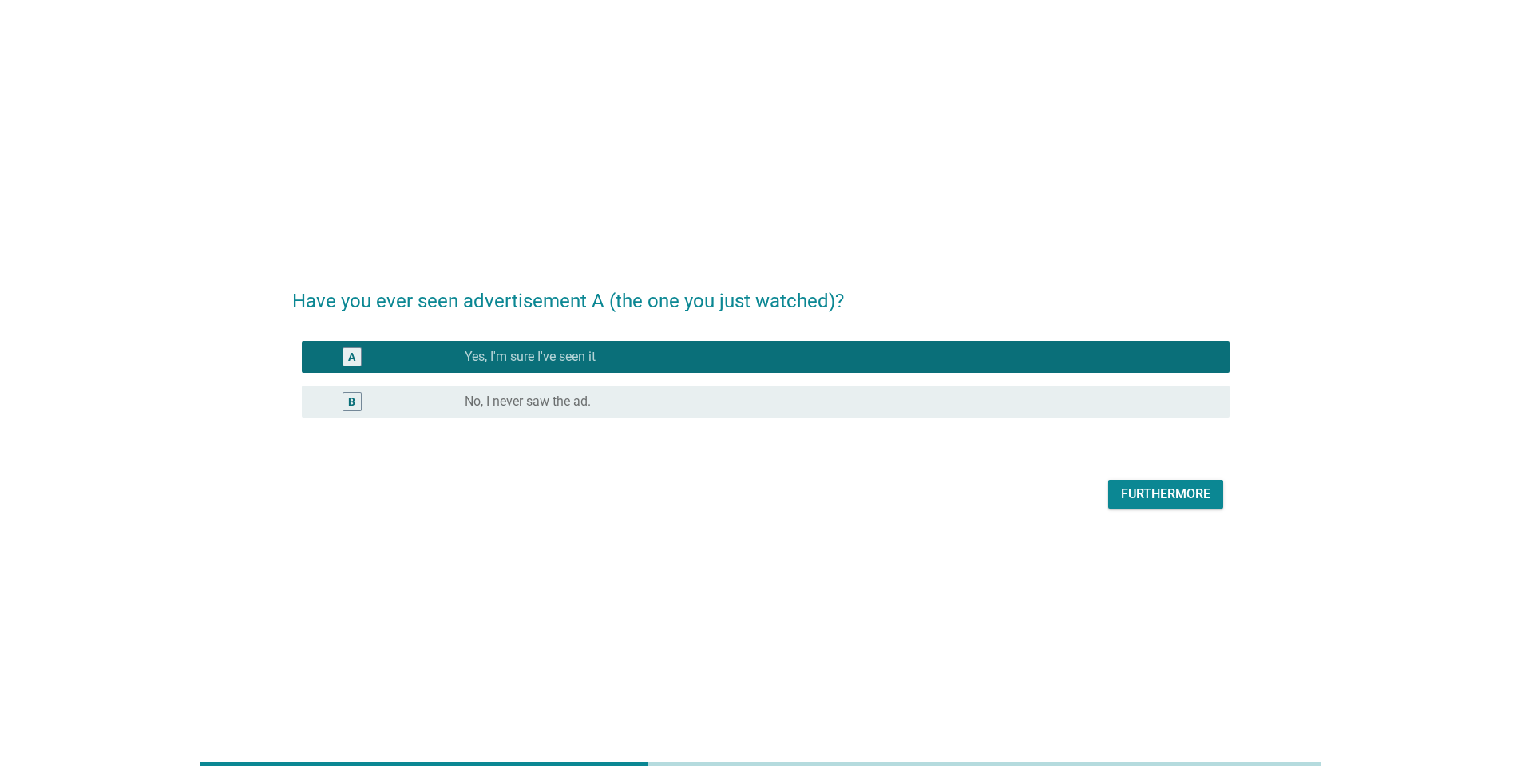
click at [754, 498] on font "Furthermore" at bounding box center [1166, 493] width 89 height 15
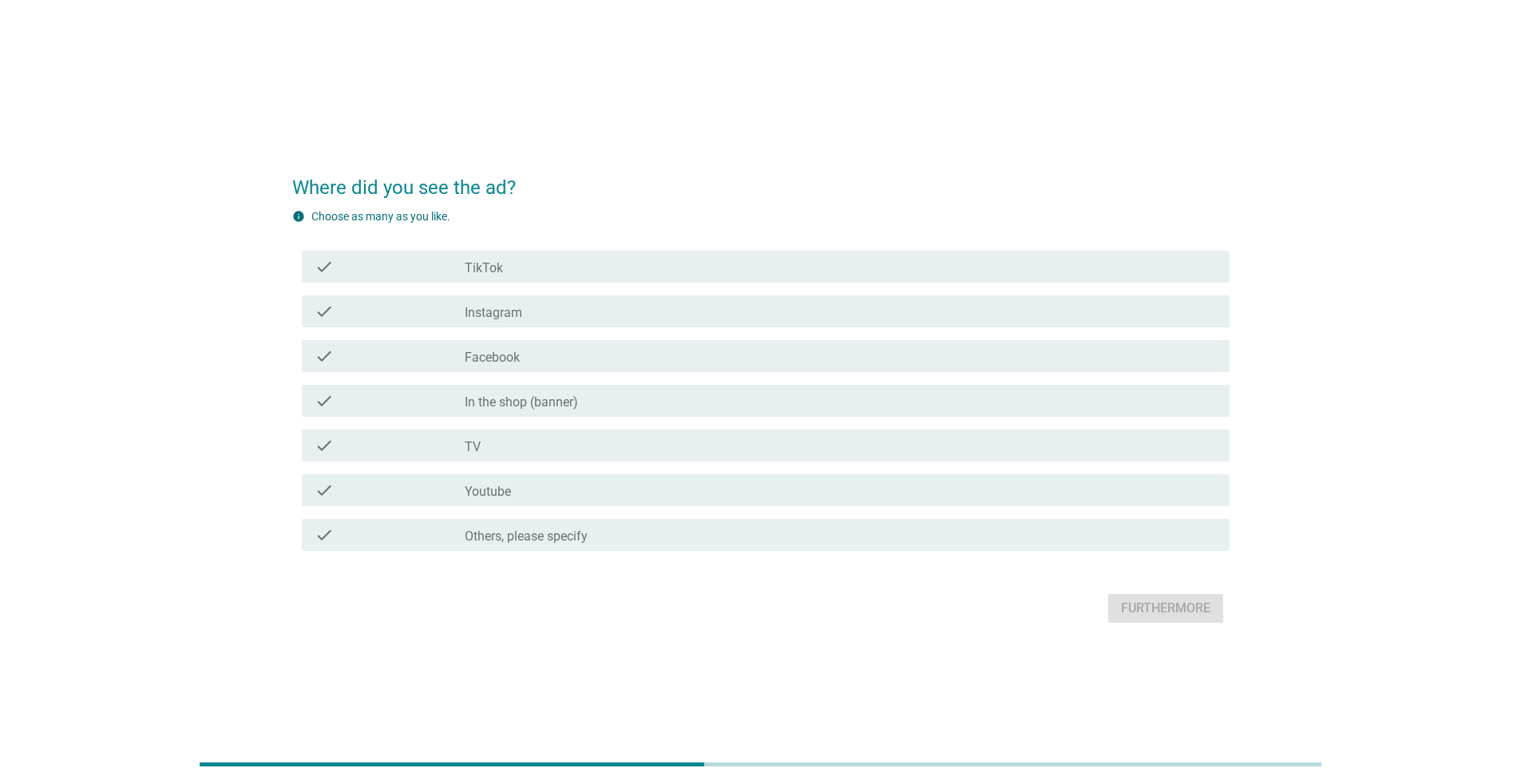
click at [715, 280] on div "check check_box_outline_blank TikTok" at bounding box center [766, 266] width 928 height 32
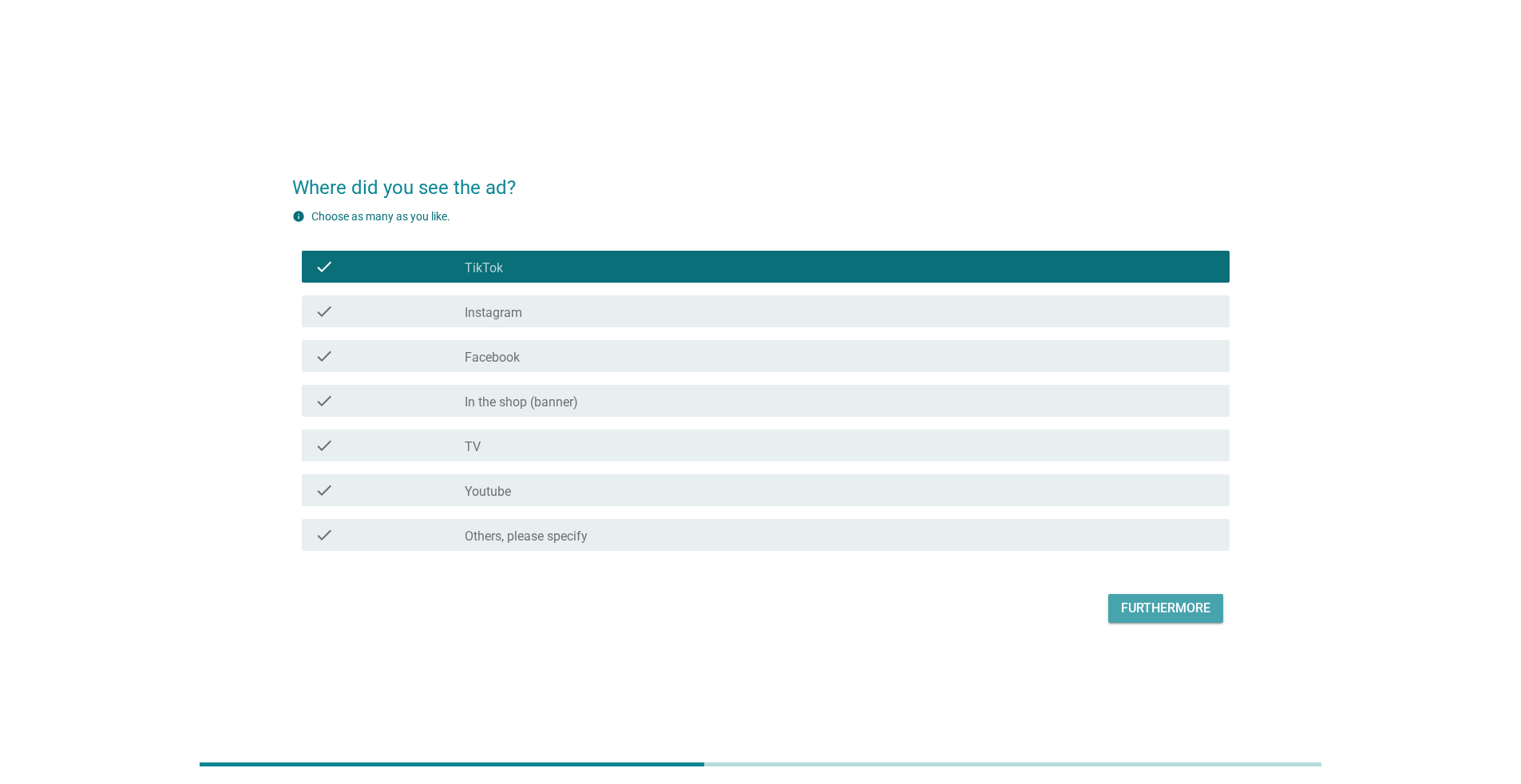
click at [754, 509] on font "Furthermore" at bounding box center [1166, 607] width 89 height 15
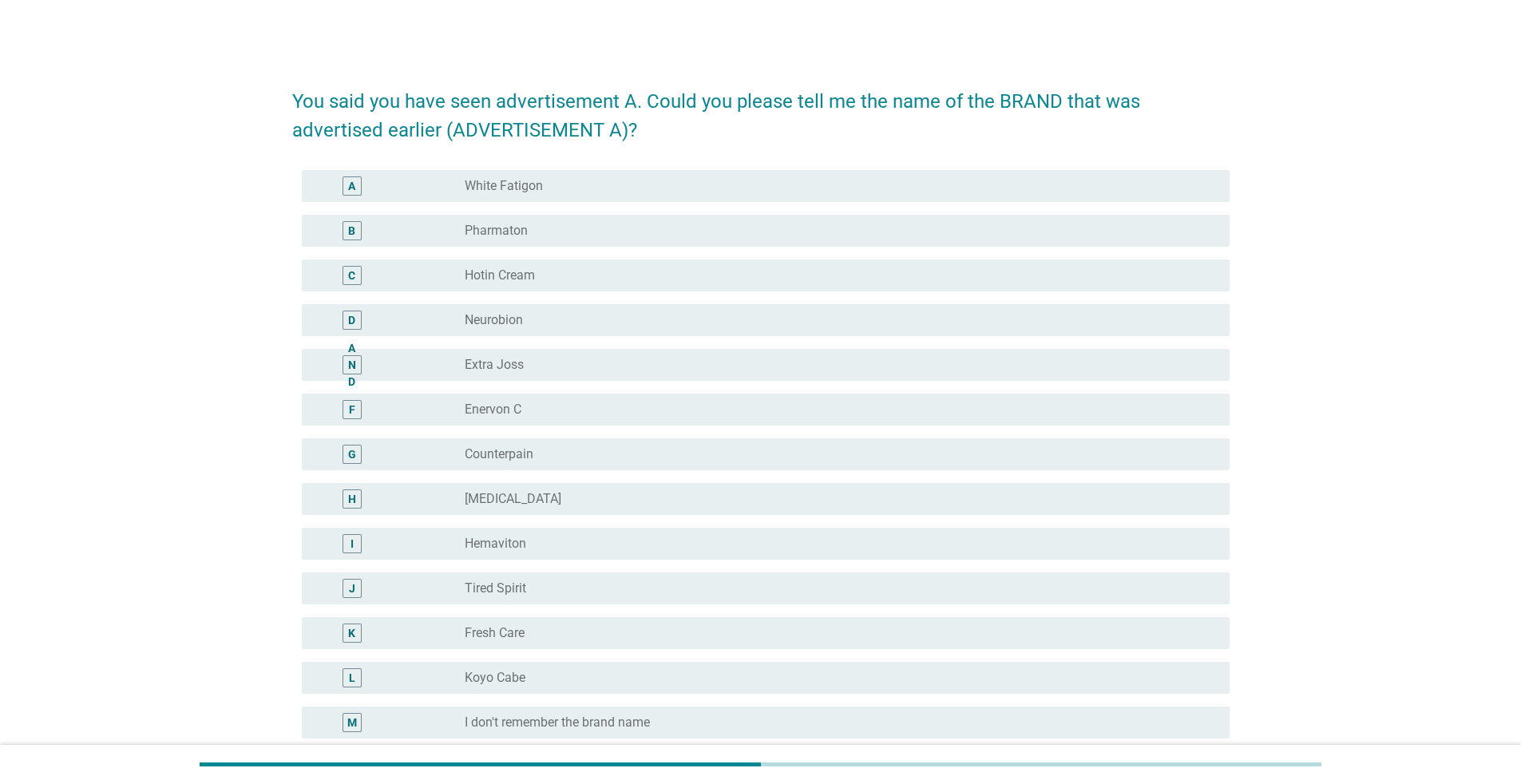
click at [754, 208] on div "B radio_button_unchecked Pharmaton" at bounding box center [761, 230] width 938 height 45
click at [722, 414] on div "radio_button_unchecked Enervon C" at bounding box center [835, 410] width 740 height 16
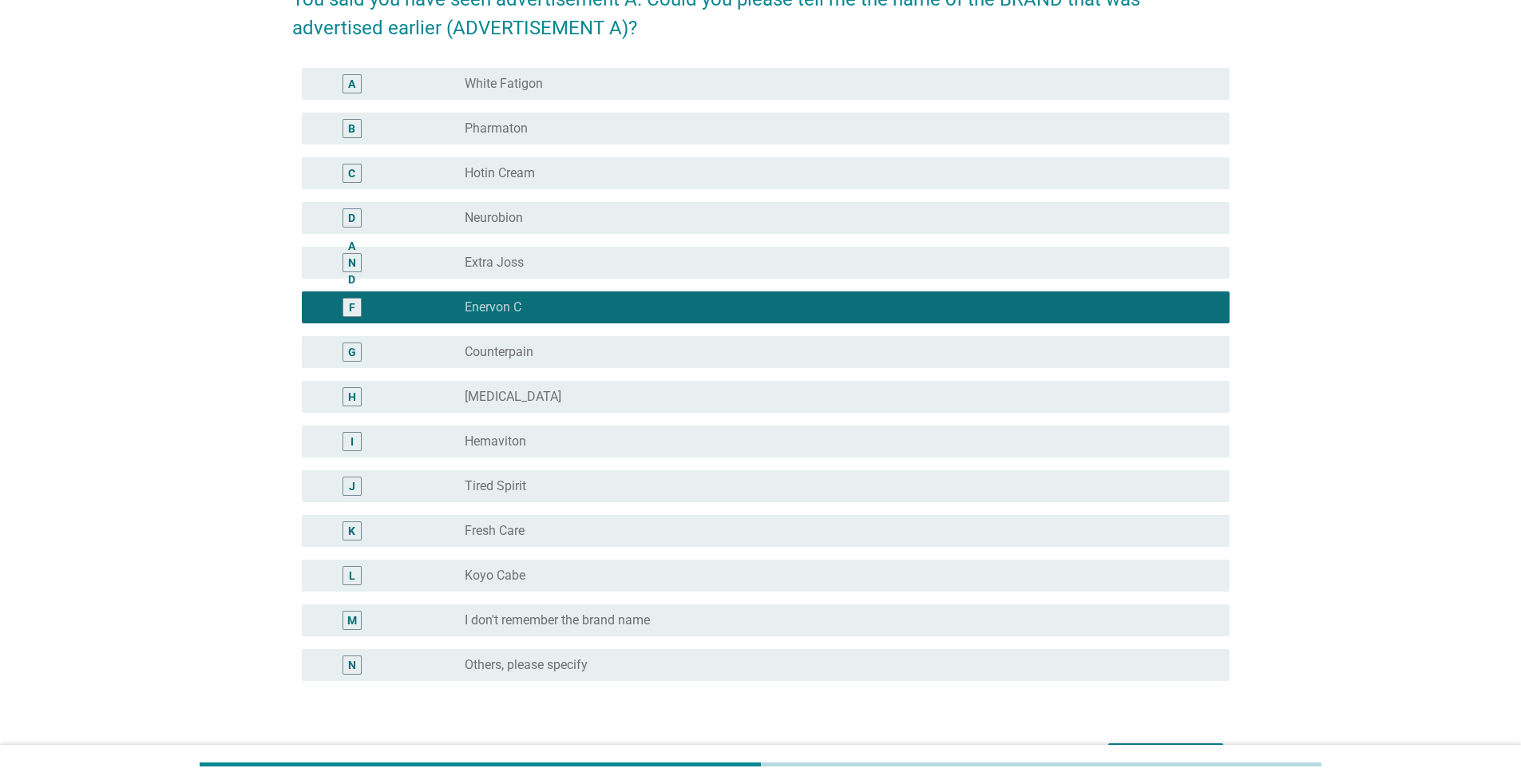
scroll to position [204, 0]
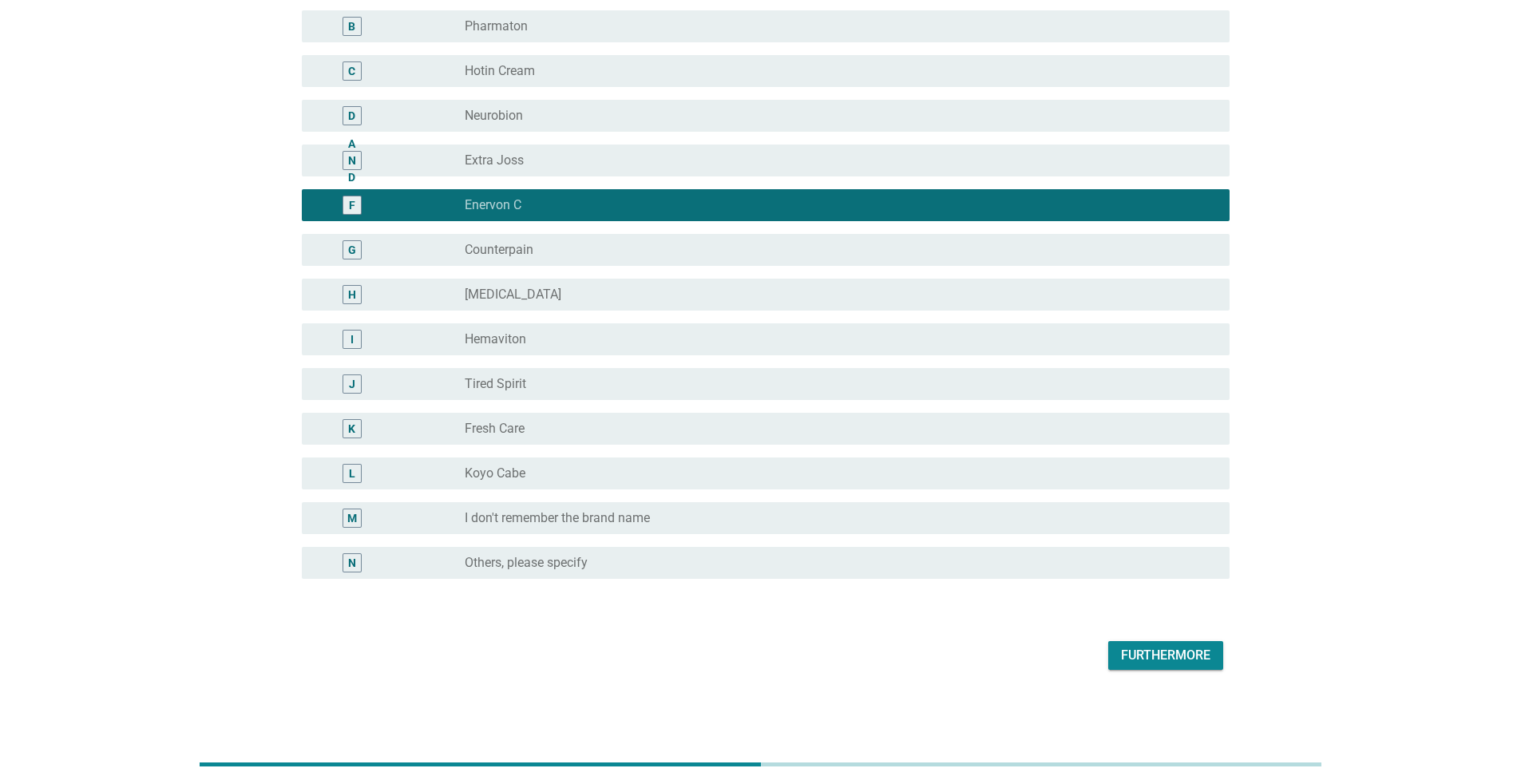
click at [754, 509] on font "Furthermore" at bounding box center [1166, 654] width 89 height 15
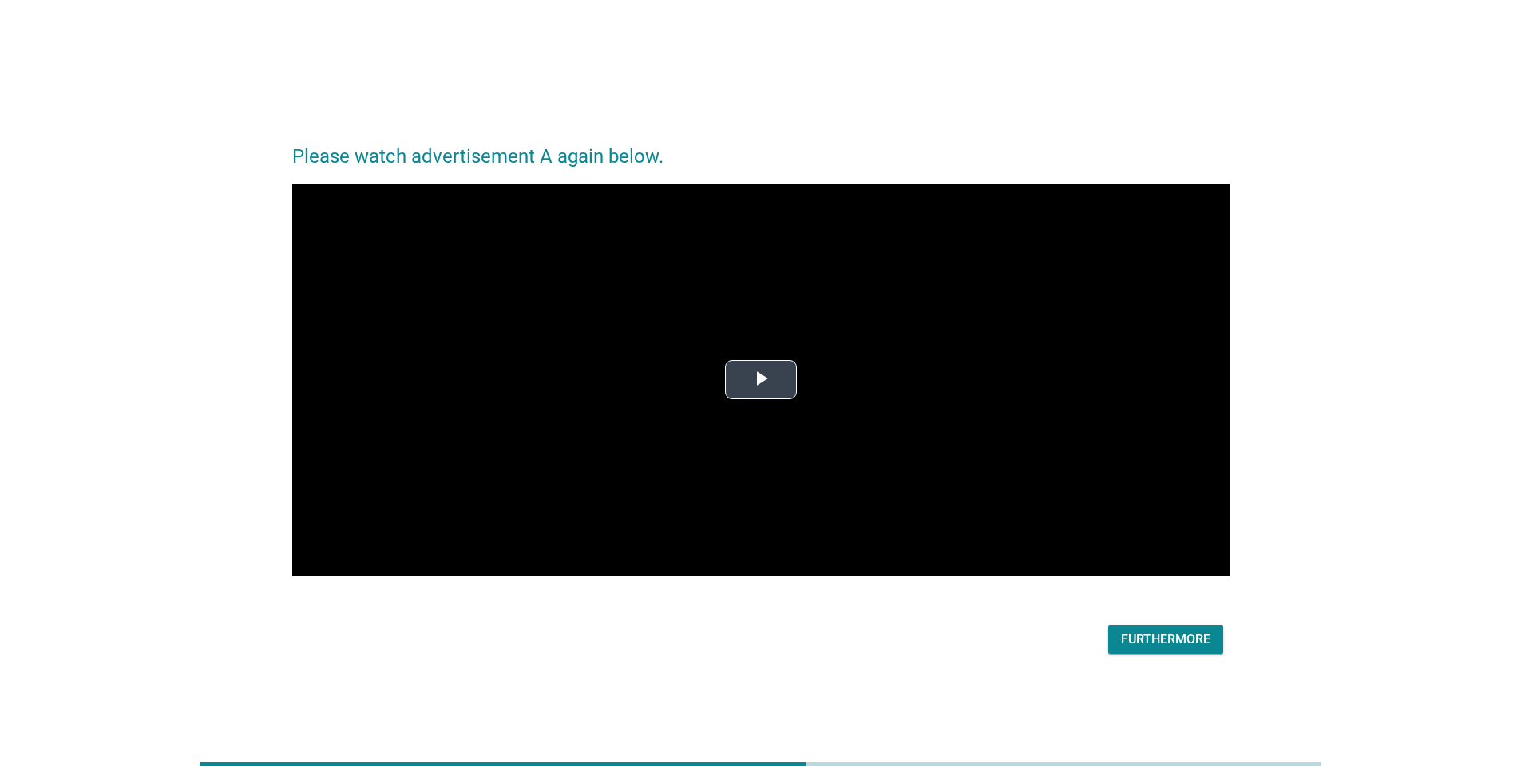
click at [754, 379] on span "Video Player" at bounding box center [761, 379] width 0 height 0
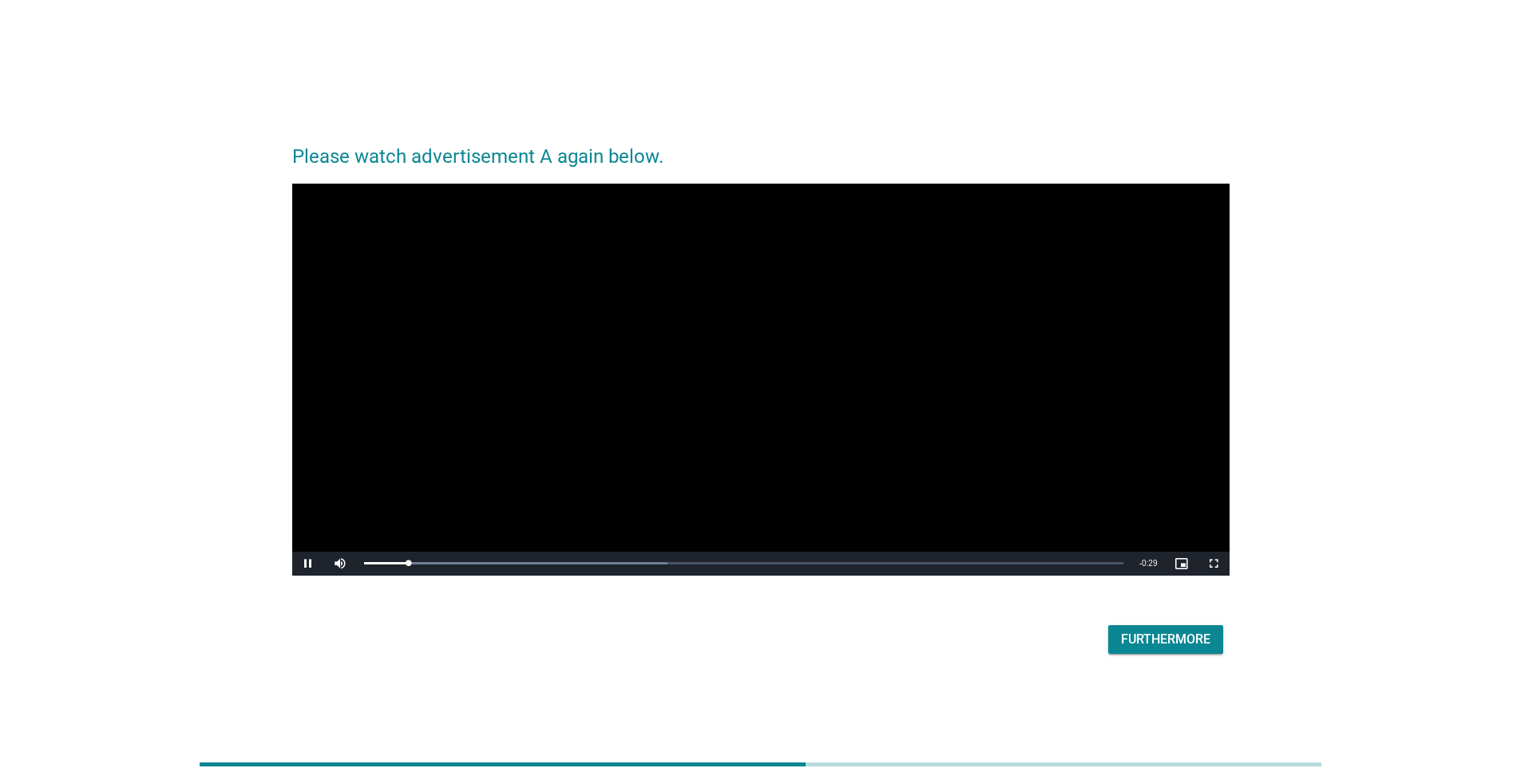
click at [754, 509] on font "Furthermore" at bounding box center [1166, 639] width 89 height 15
click at [754, 509] on div "Furthermore" at bounding box center [761, 639] width 938 height 38
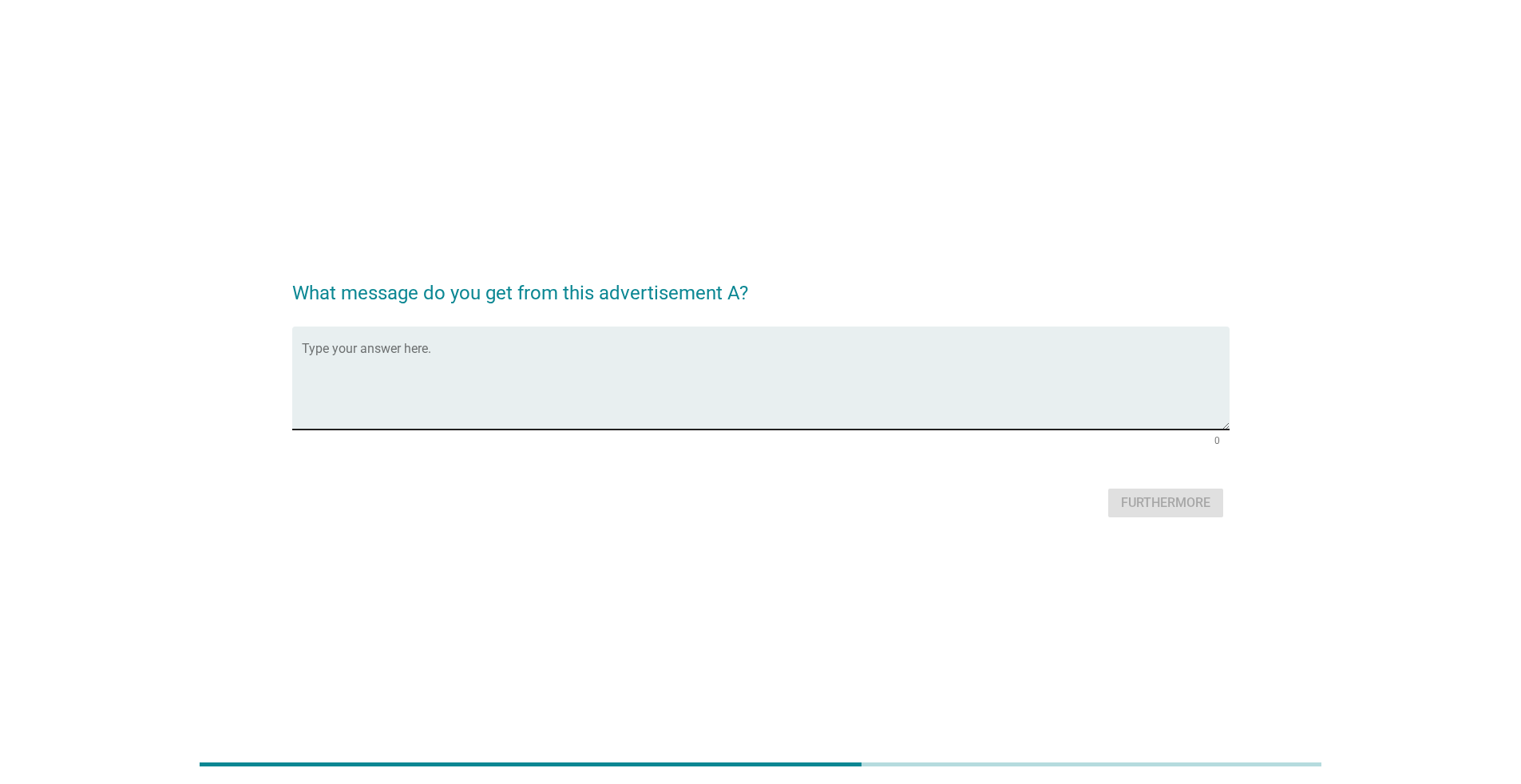
click at [737, 361] on textarea "Type your answer here." at bounding box center [766, 387] width 928 height 83
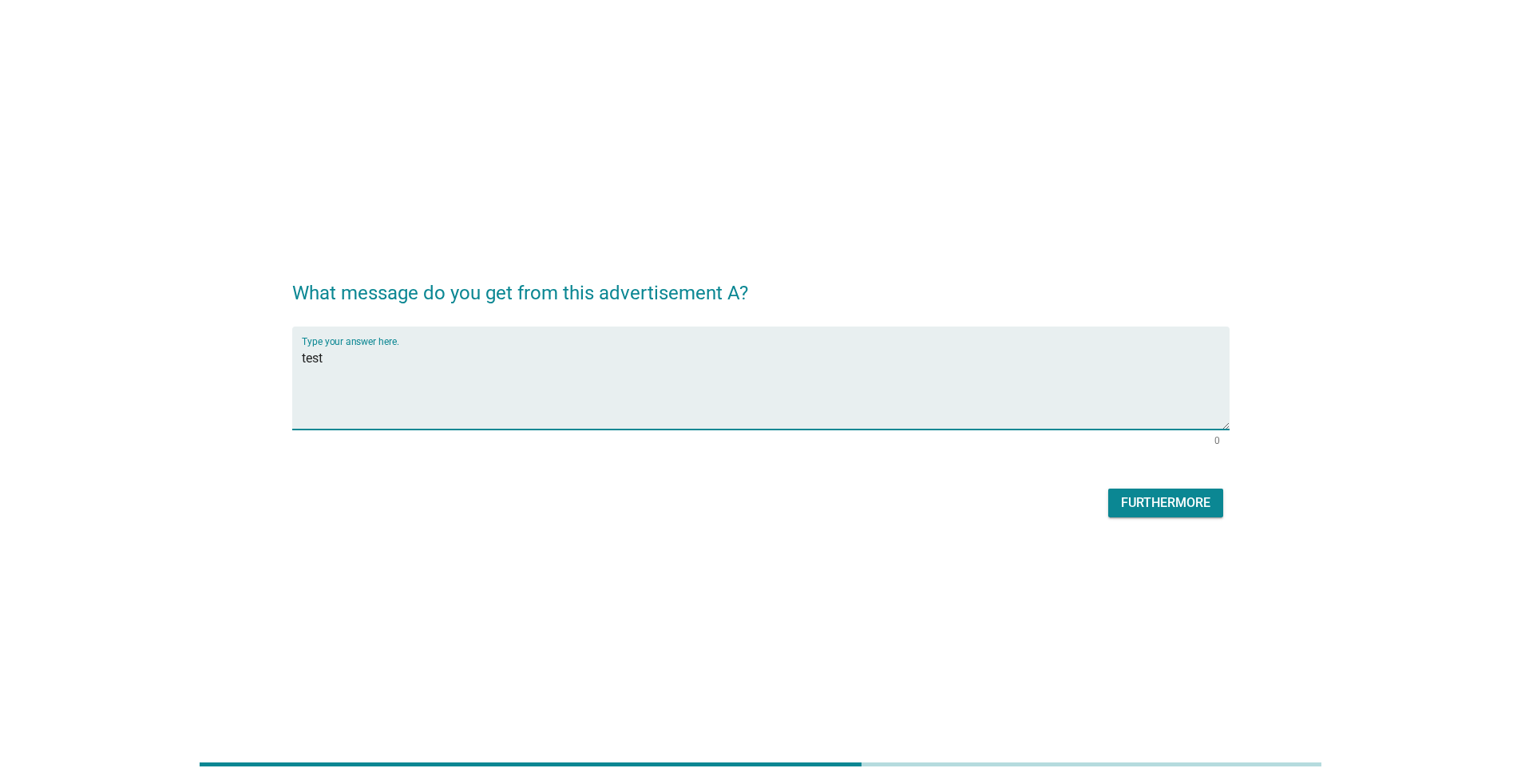
type textarea "test"
click at [754, 498] on font "Furthermore" at bounding box center [1166, 502] width 89 height 15
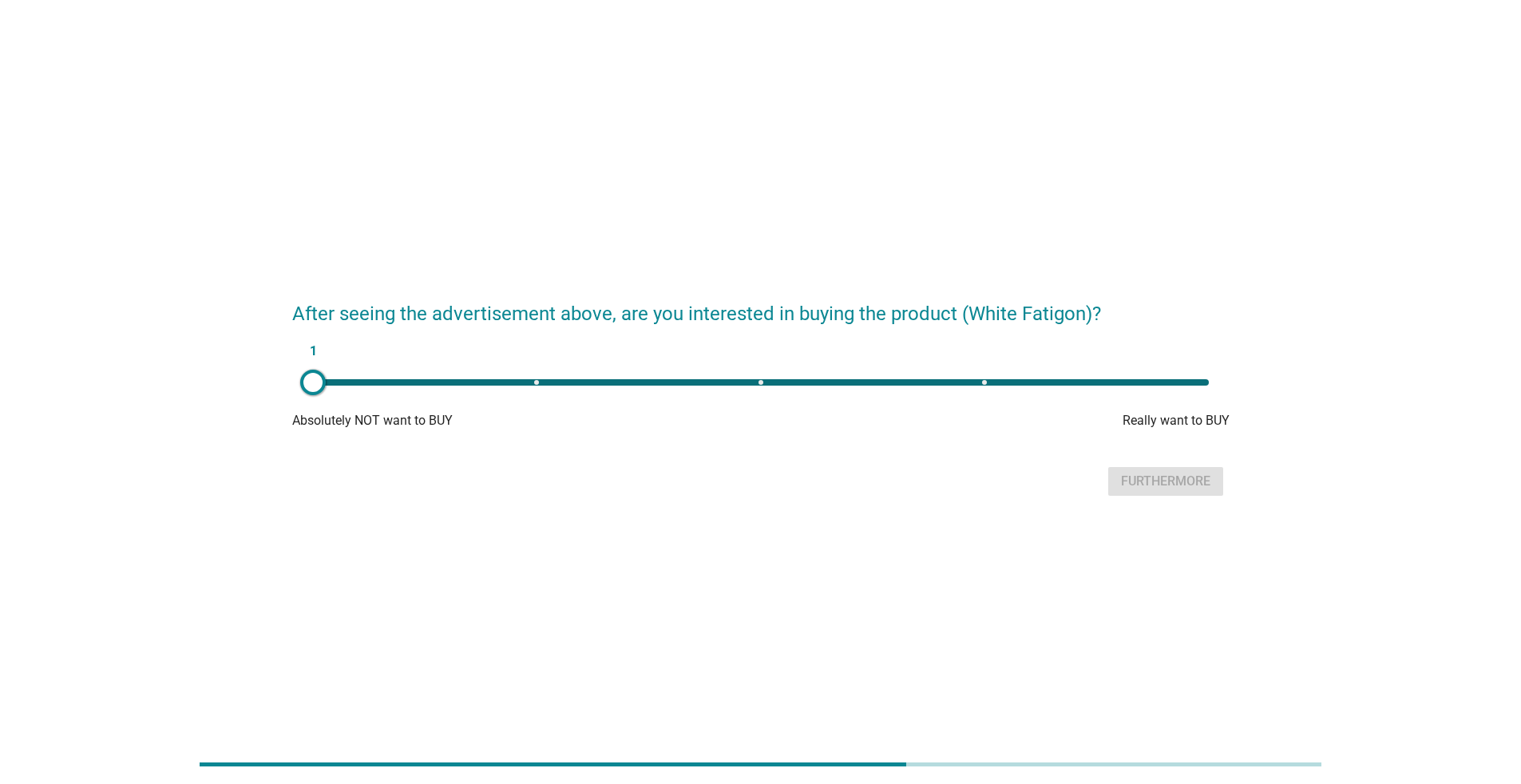
click at [746, 386] on div "1" at bounding box center [761, 381] width 921 height 32
type input "3"
click at [746, 386] on div "3" at bounding box center [761, 381] width 921 height 32
click at [754, 489] on font "Furthermore" at bounding box center [1166, 481] width 89 height 19
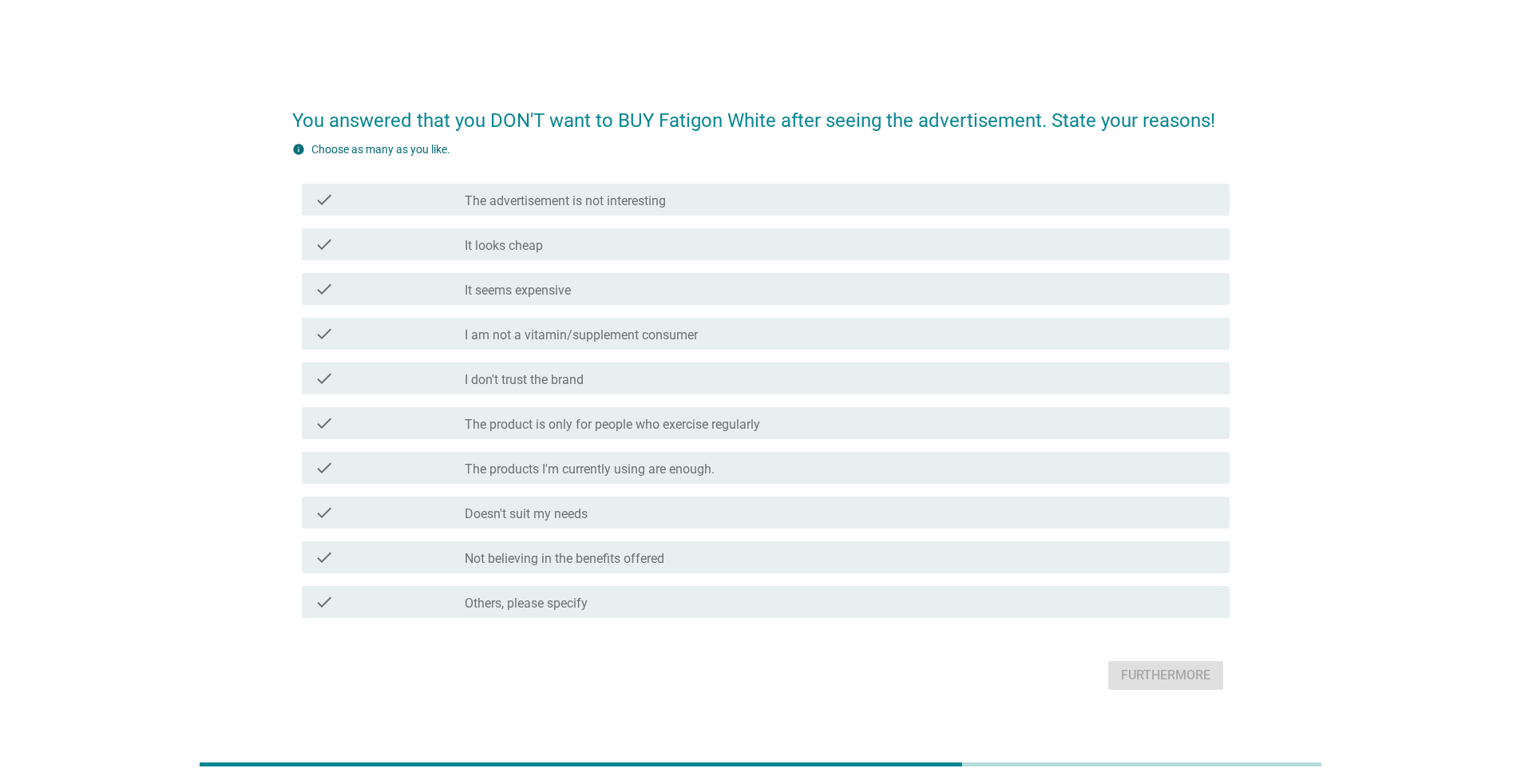
click at [754, 207] on div "check_box_outline_blank The advertisement is not interesting" at bounding box center [841, 200] width 752 height 19
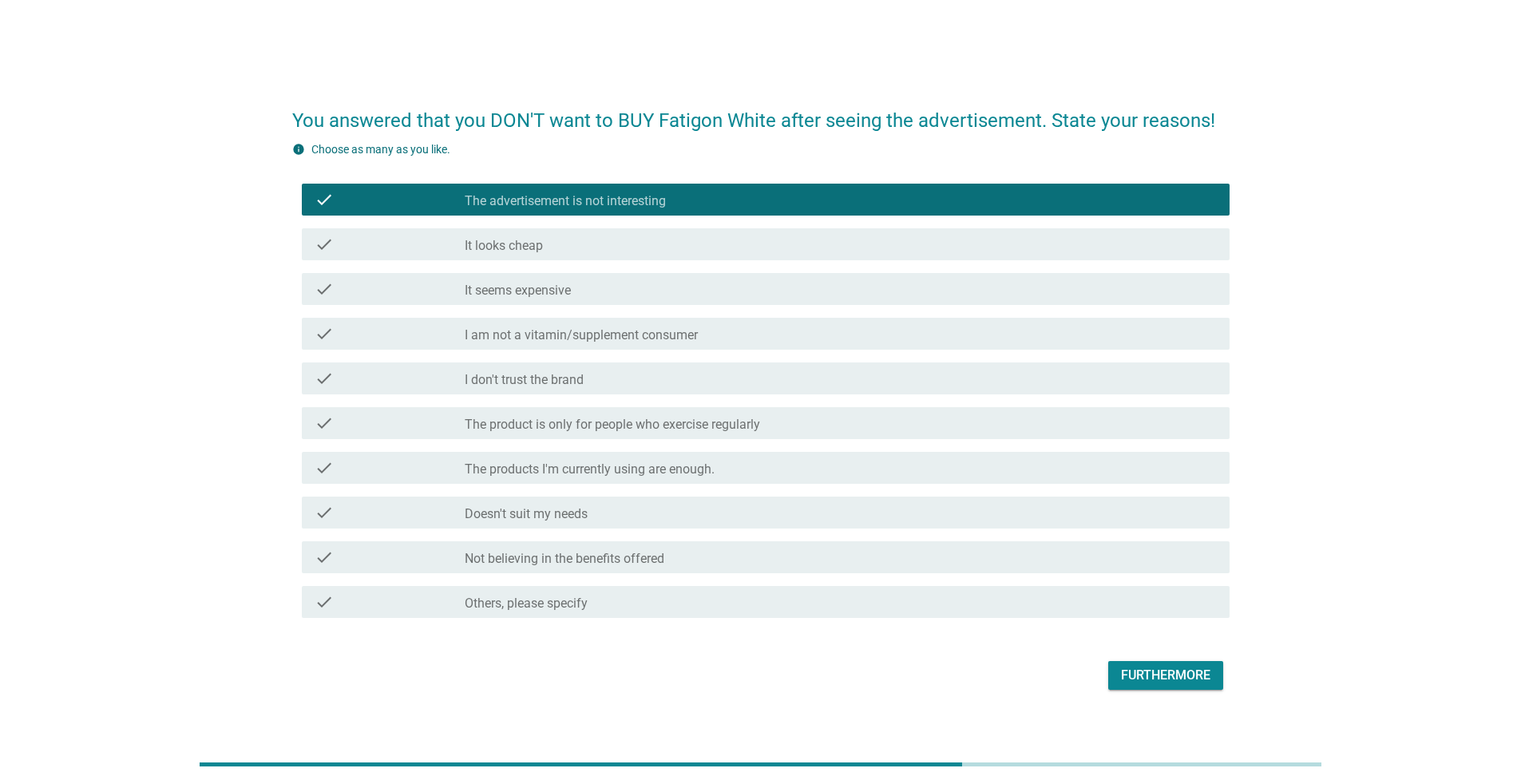
click at [754, 456] on div "check check_box_outline_blank The products I'm currently using are enough." at bounding box center [766, 467] width 928 height 32
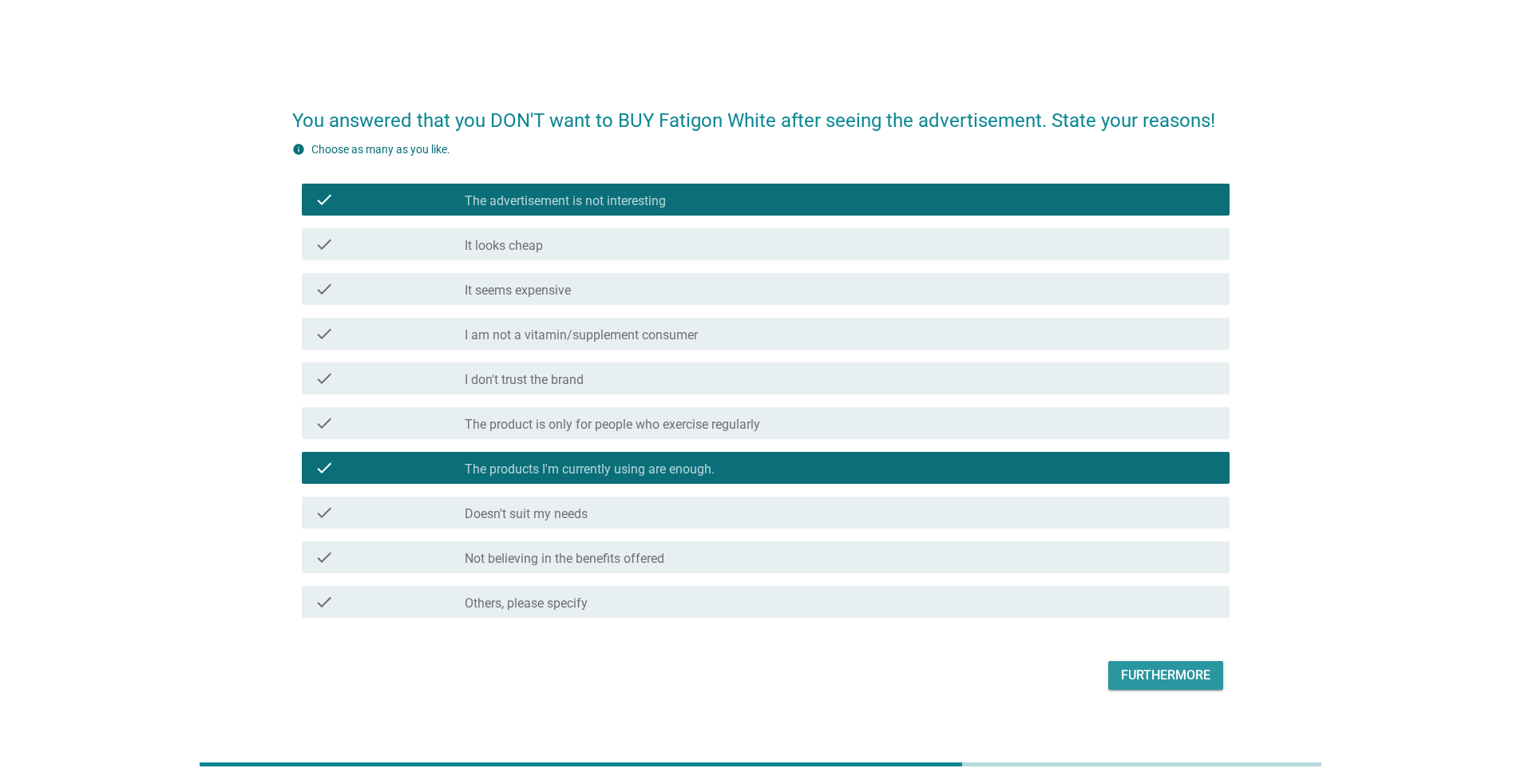
click at [754, 509] on font "Furthermore" at bounding box center [1166, 675] width 89 height 15
click at [754, 509] on div "Furthermore" at bounding box center [761, 675] width 938 height 38
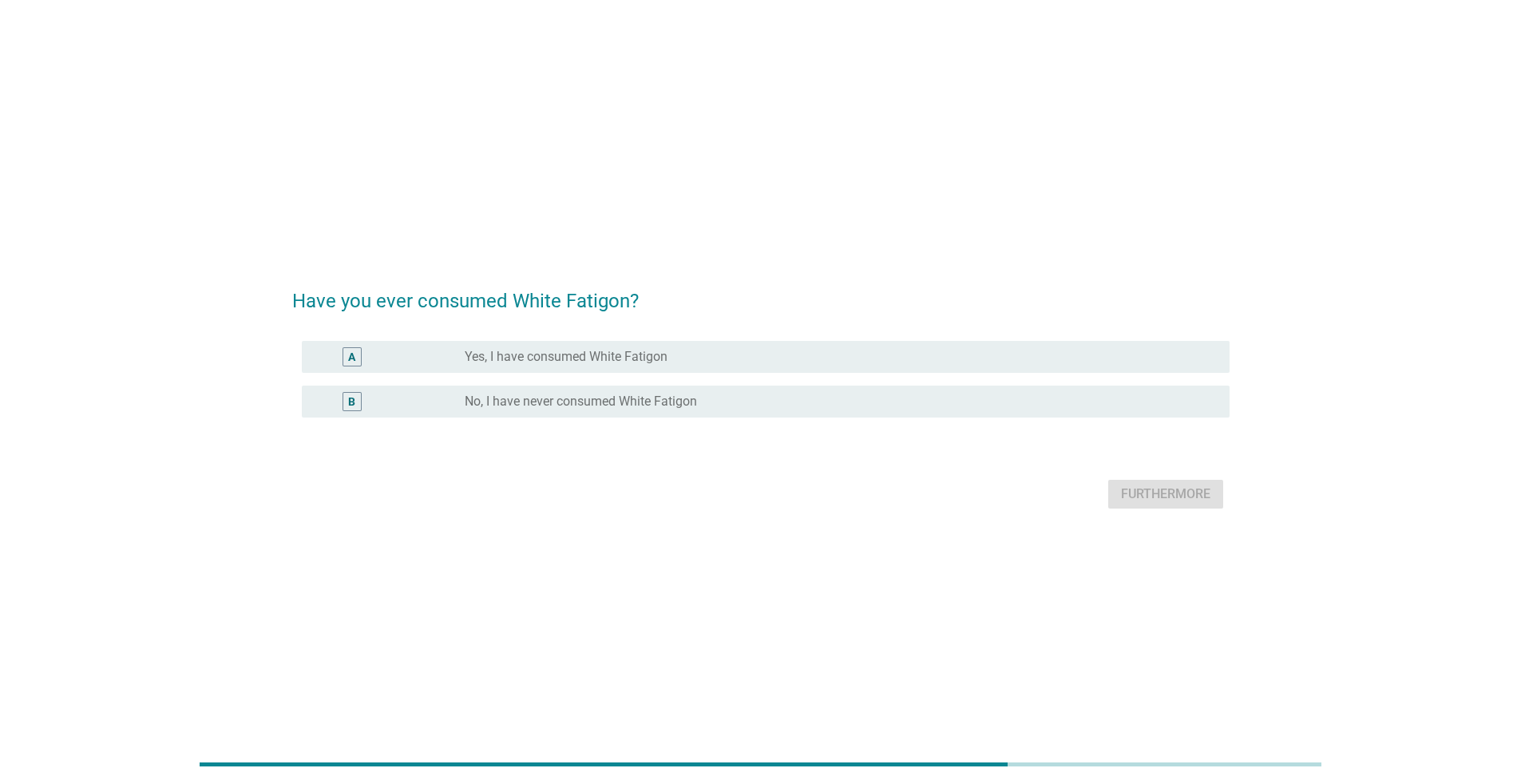
click at [754, 376] on div "A radio_button_unchecked Yes, I have consumed White Fatigon" at bounding box center [761, 356] width 938 height 45
click at [754, 365] on div "radio_button_unchecked Yes, I have consumed White Fatigon" at bounding box center [841, 357] width 752 height 19
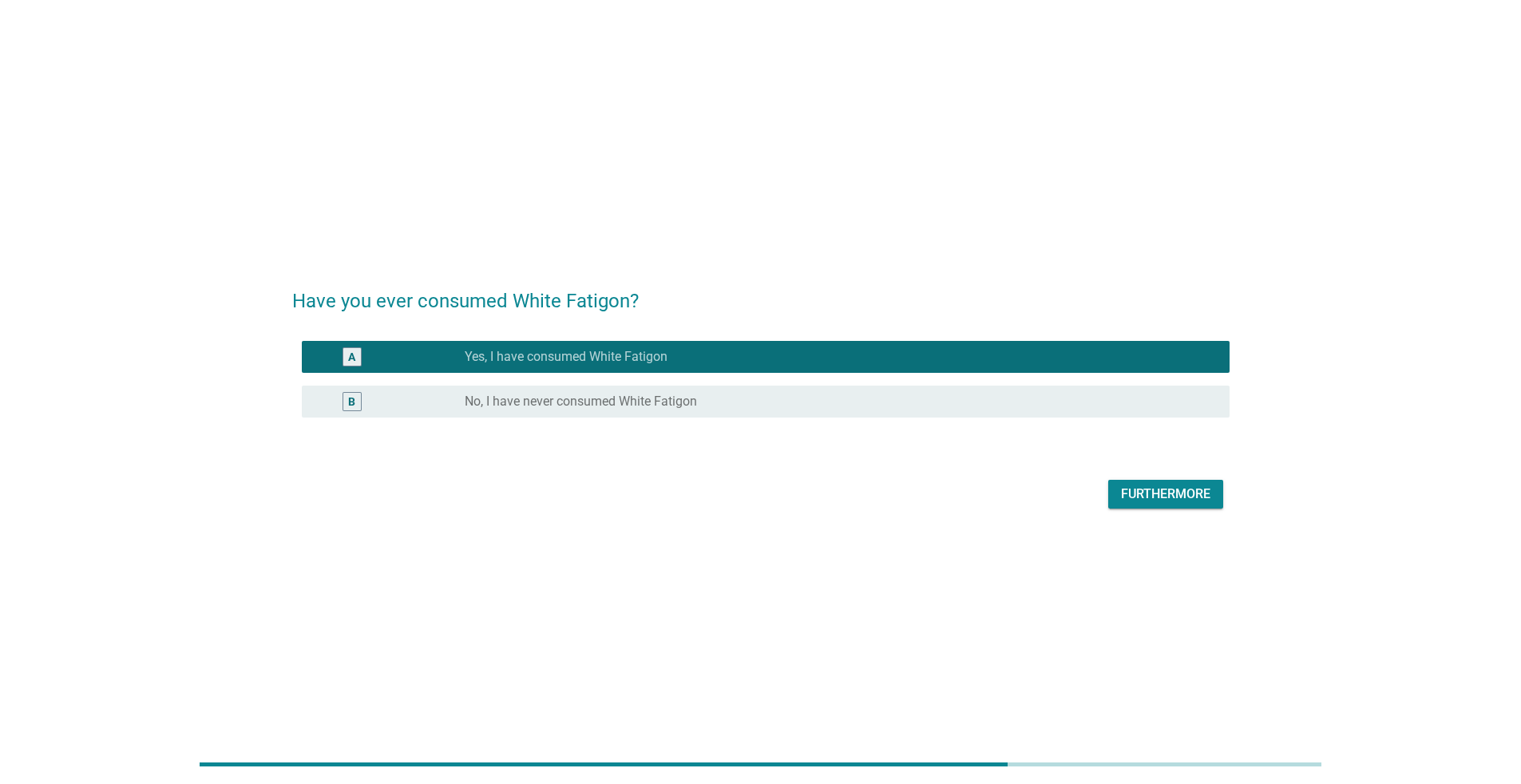
click at [754, 492] on font "Furthermore" at bounding box center [1166, 493] width 89 height 15
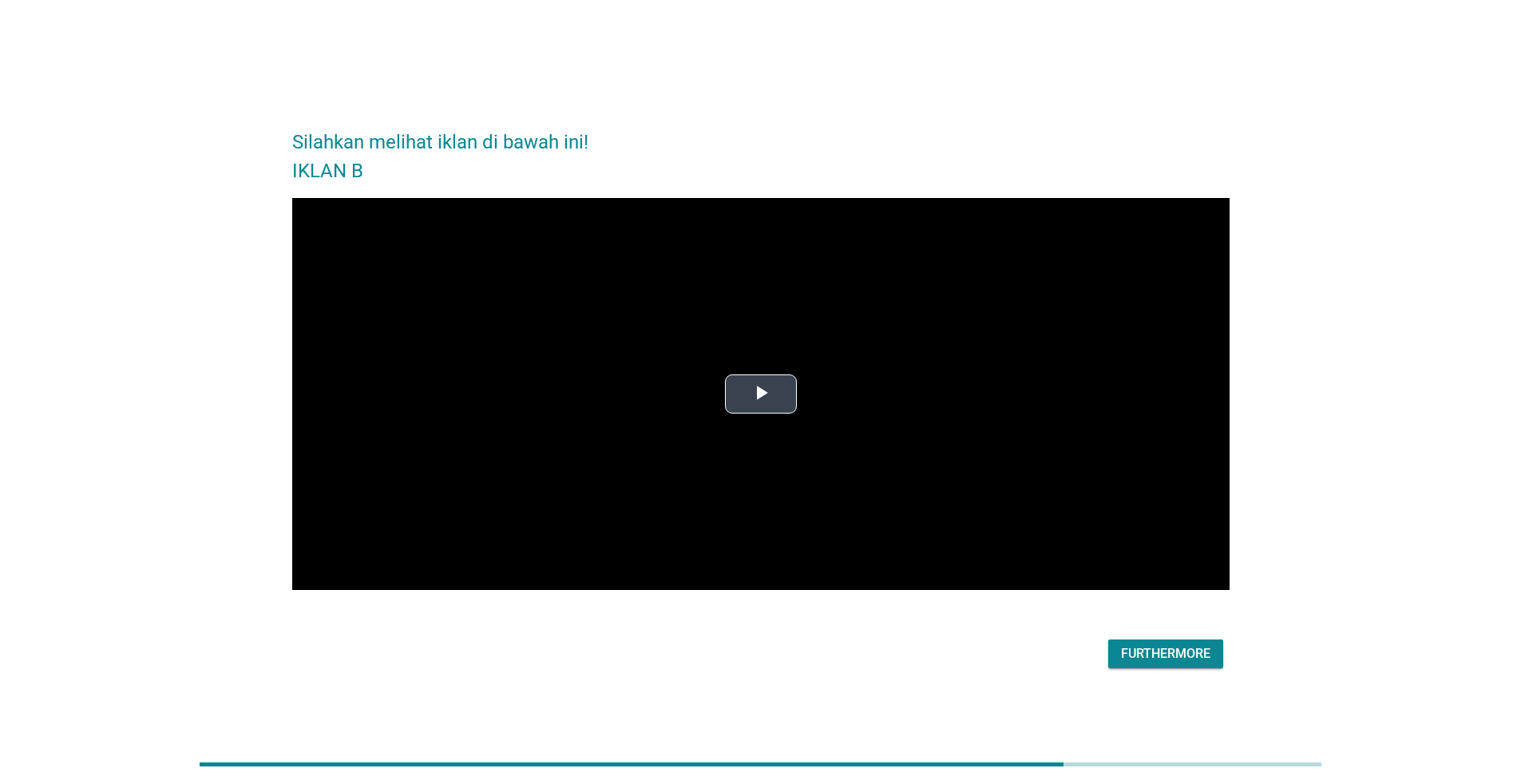
click at [754, 394] on span "Video Player" at bounding box center [761, 394] width 0 height 0
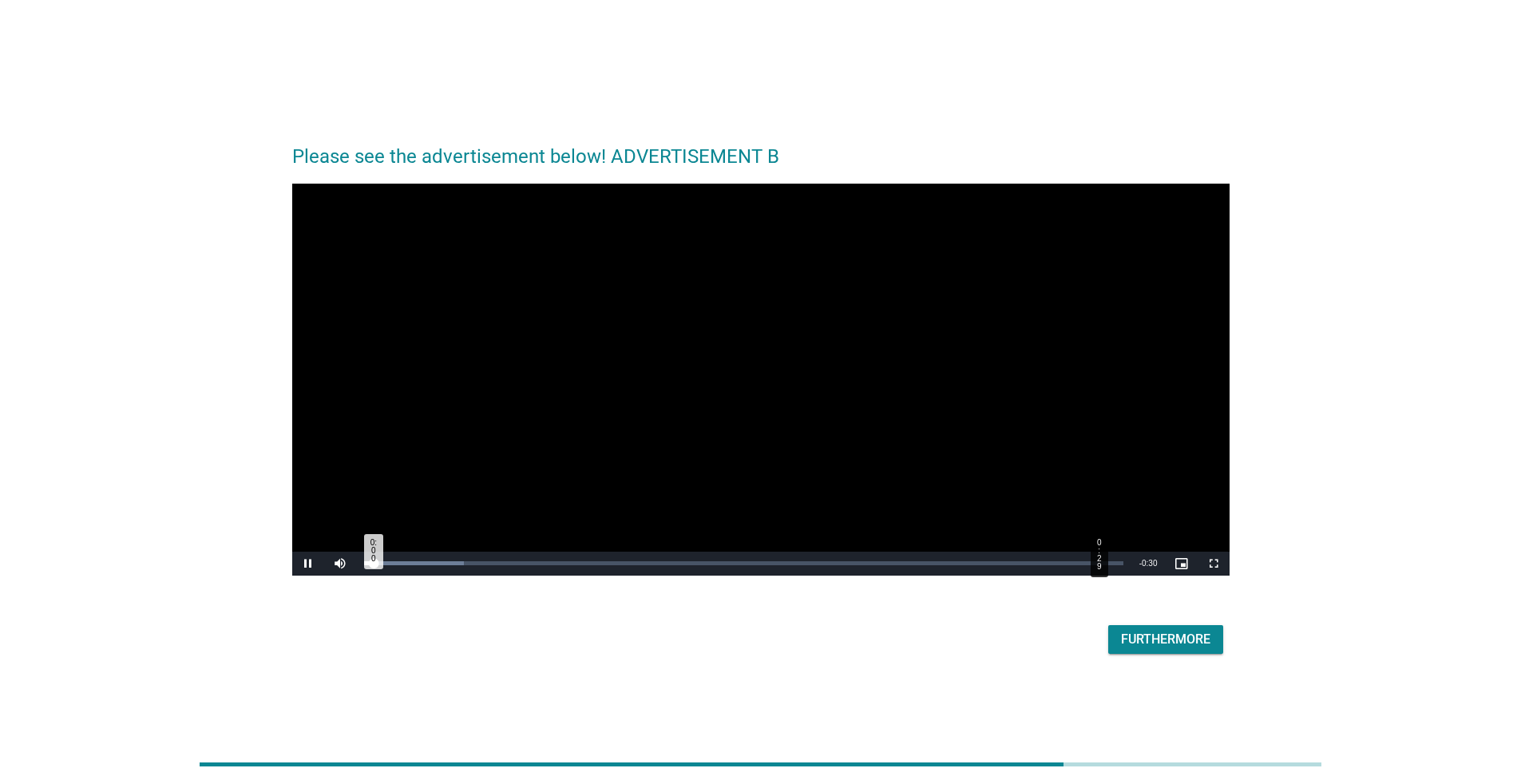
click at [754, 509] on div "Loaded : 13.23% 0:29 0:00" at bounding box center [744, 564] width 775 height 24
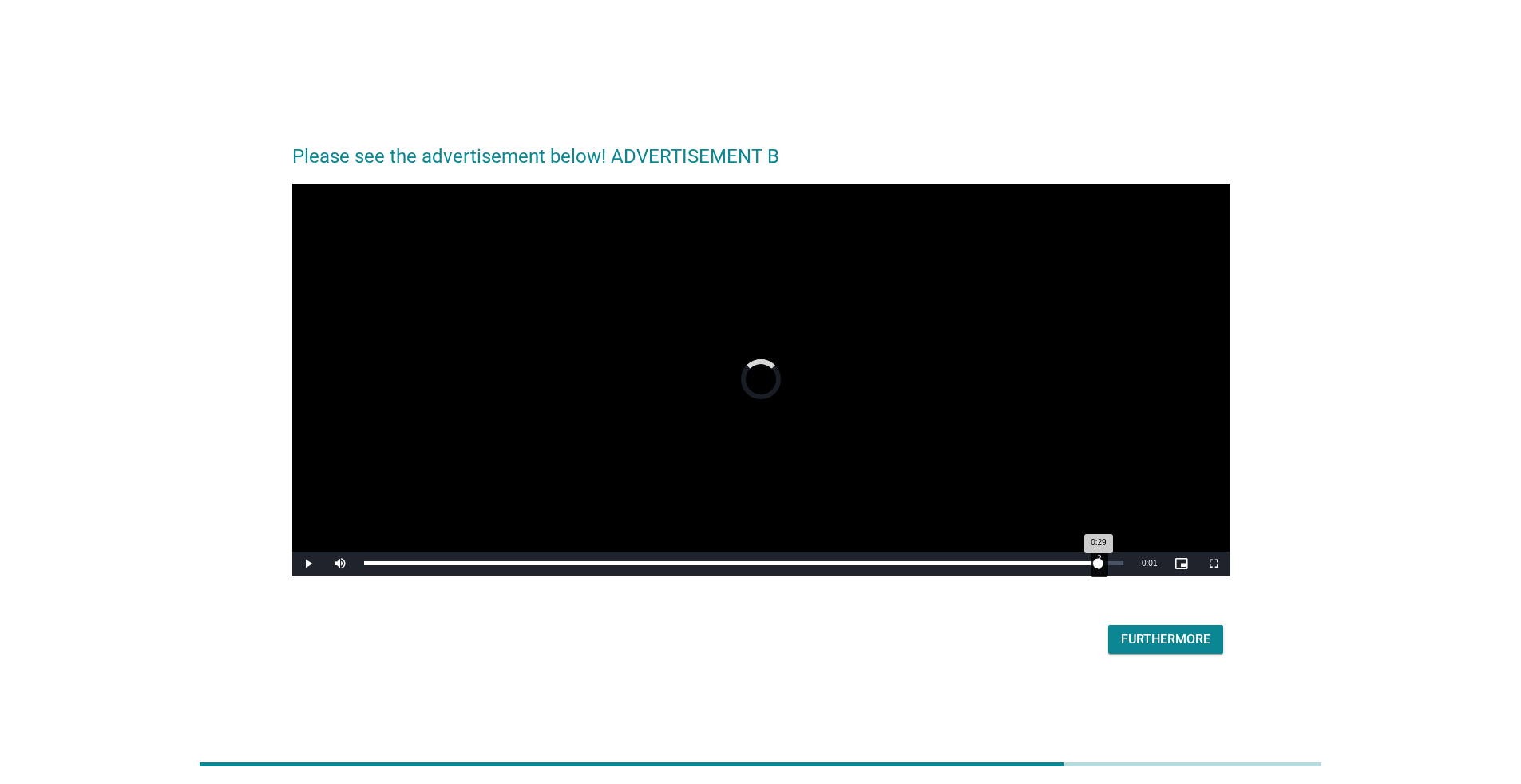
click at [754, 509] on div "0:29" at bounding box center [731, 563] width 735 height 4
click at [754, 509] on font "Furthermore" at bounding box center [1166, 639] width 89 height 15
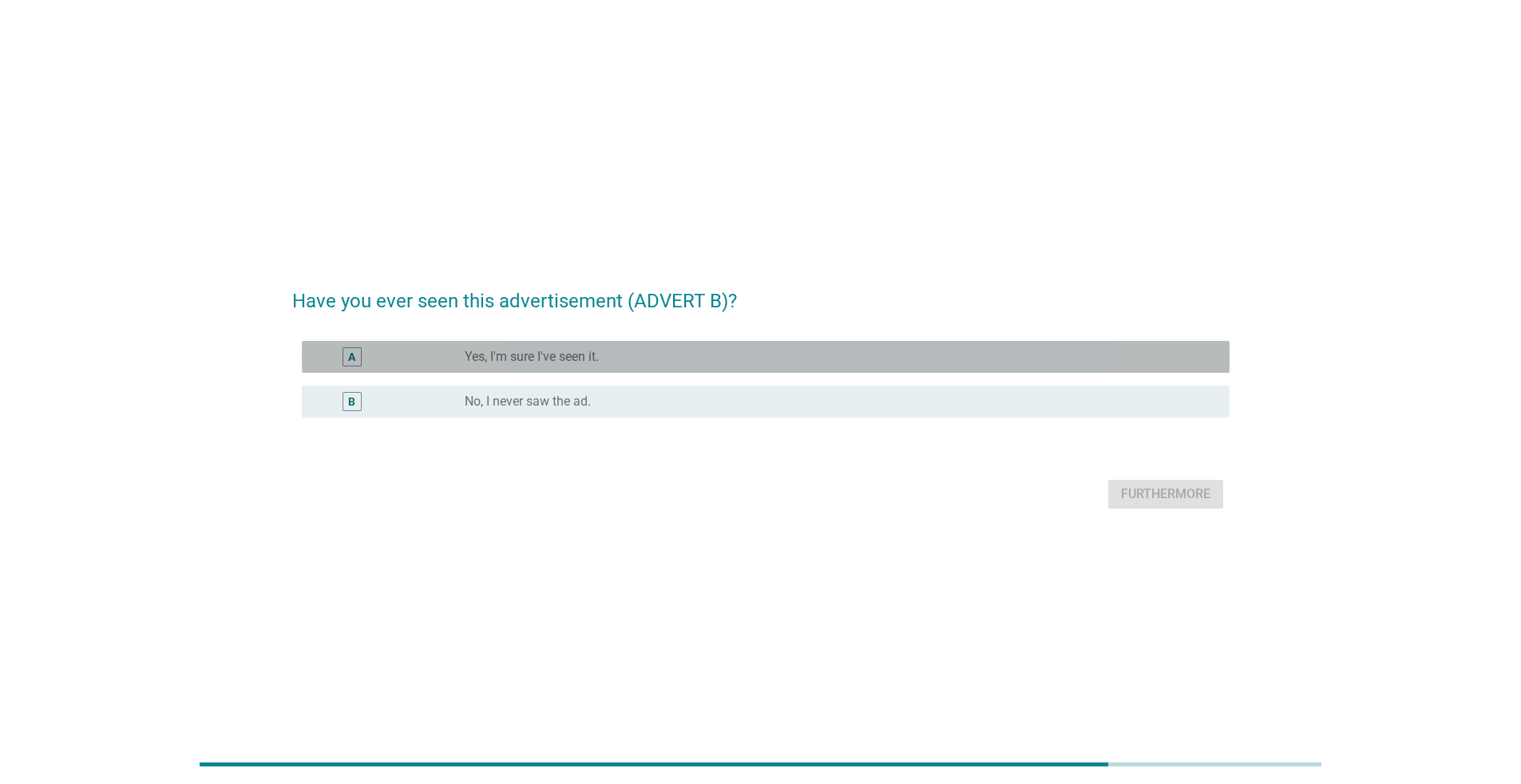
click at [754, 359] on div "radio_button_unchecked Yes, I'm sure I've seen it." at bounding box center [835, 357] width 740 height 16
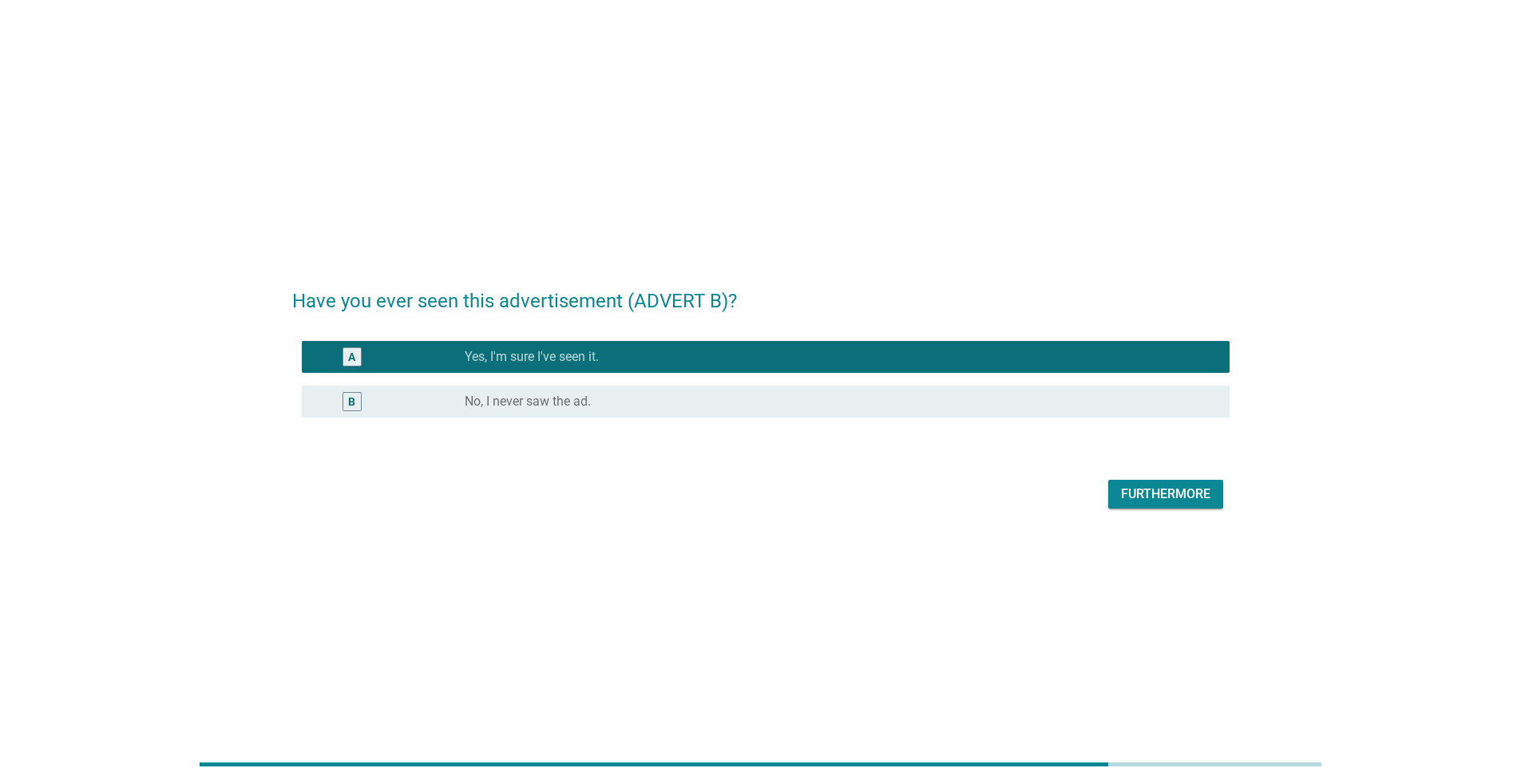
click at [754, 488] on font "Furthermore" at bounding box center [1166, 493] width 89 height 15
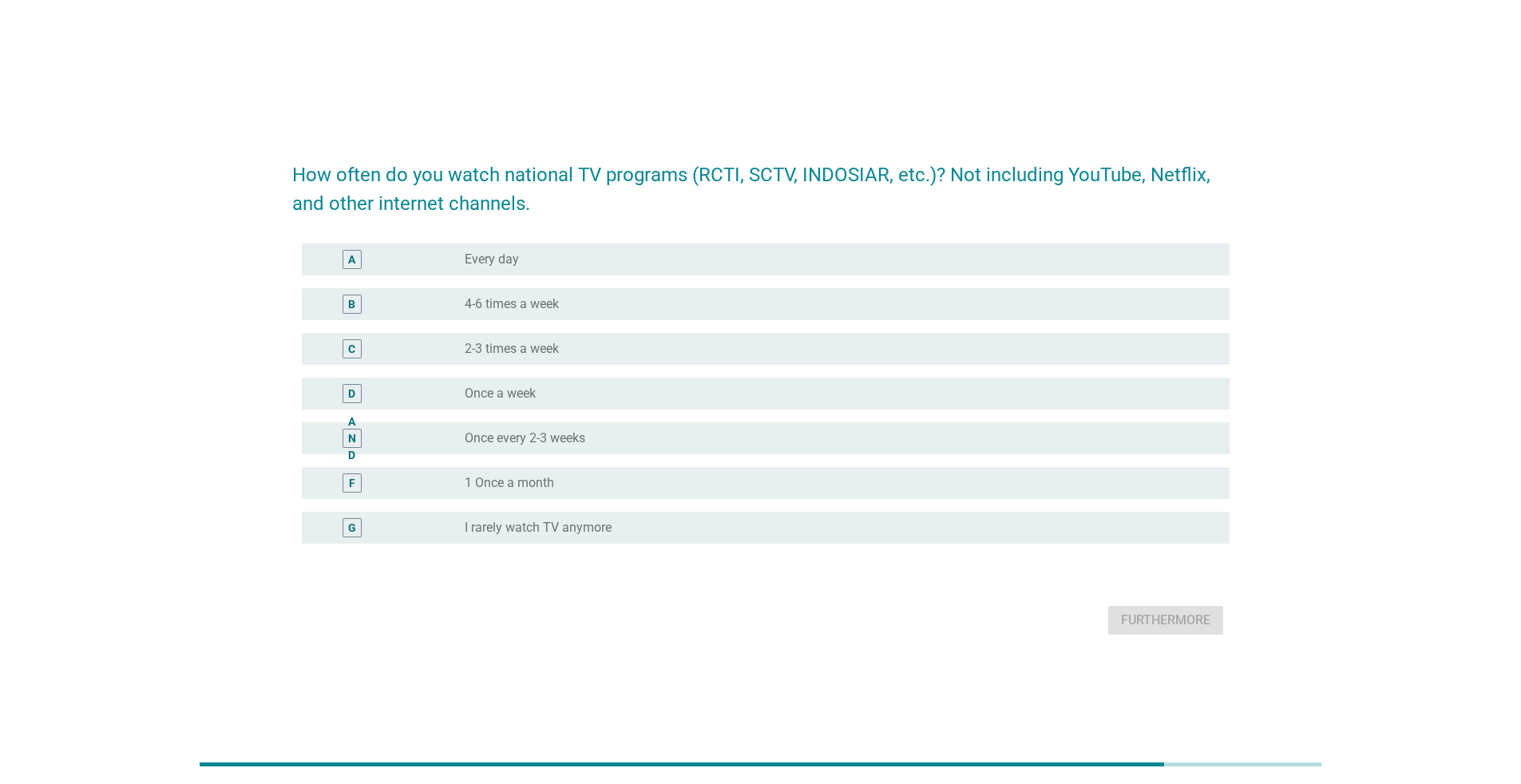
click at [754, 275] on div "A radio_button_unchecked Every day" at bounding box center [766, 259] width 928 height 32
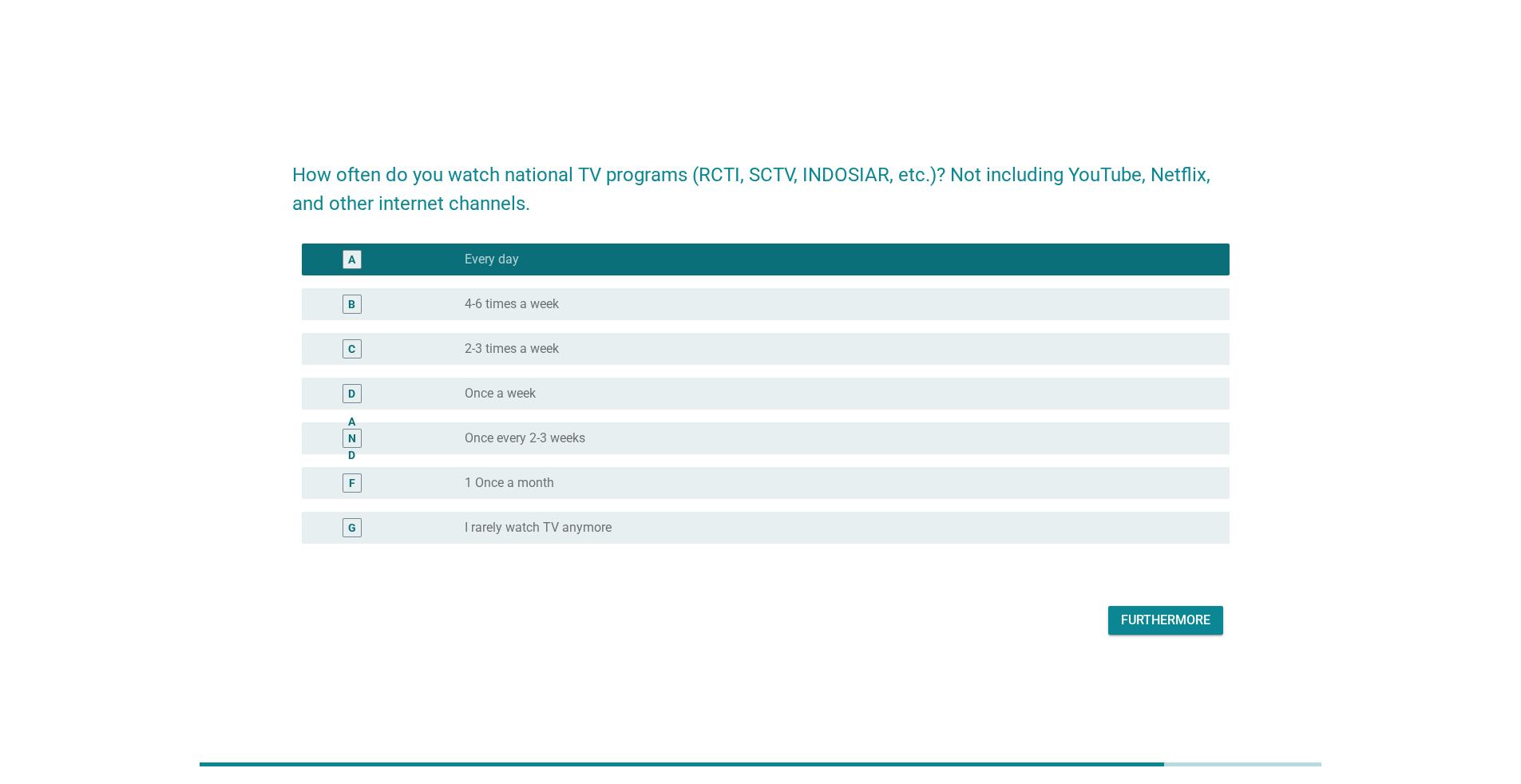
click at [754, 275] on div "A radio_button_unchecked Every day" at bounding box center [766, 259] width 928 height 32
click at [754, 300] on div "radio_button_unchecked 4-6 times a week" at bounding box center [835, 305] width 740 height 16
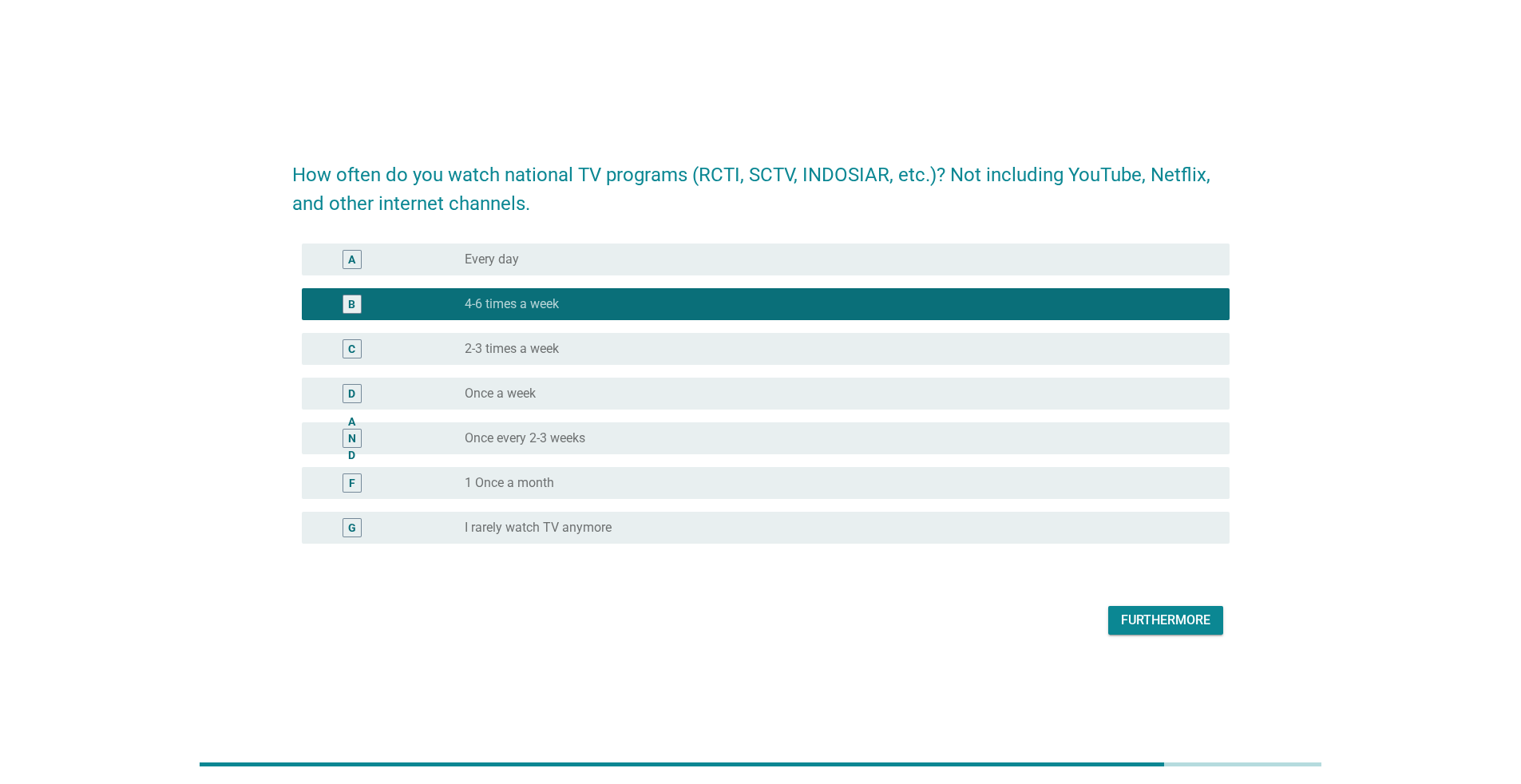
click at [754, 382] on div "D radio_button_unchecked Once a week" at bounding box center [766, 393] width 928 height 32
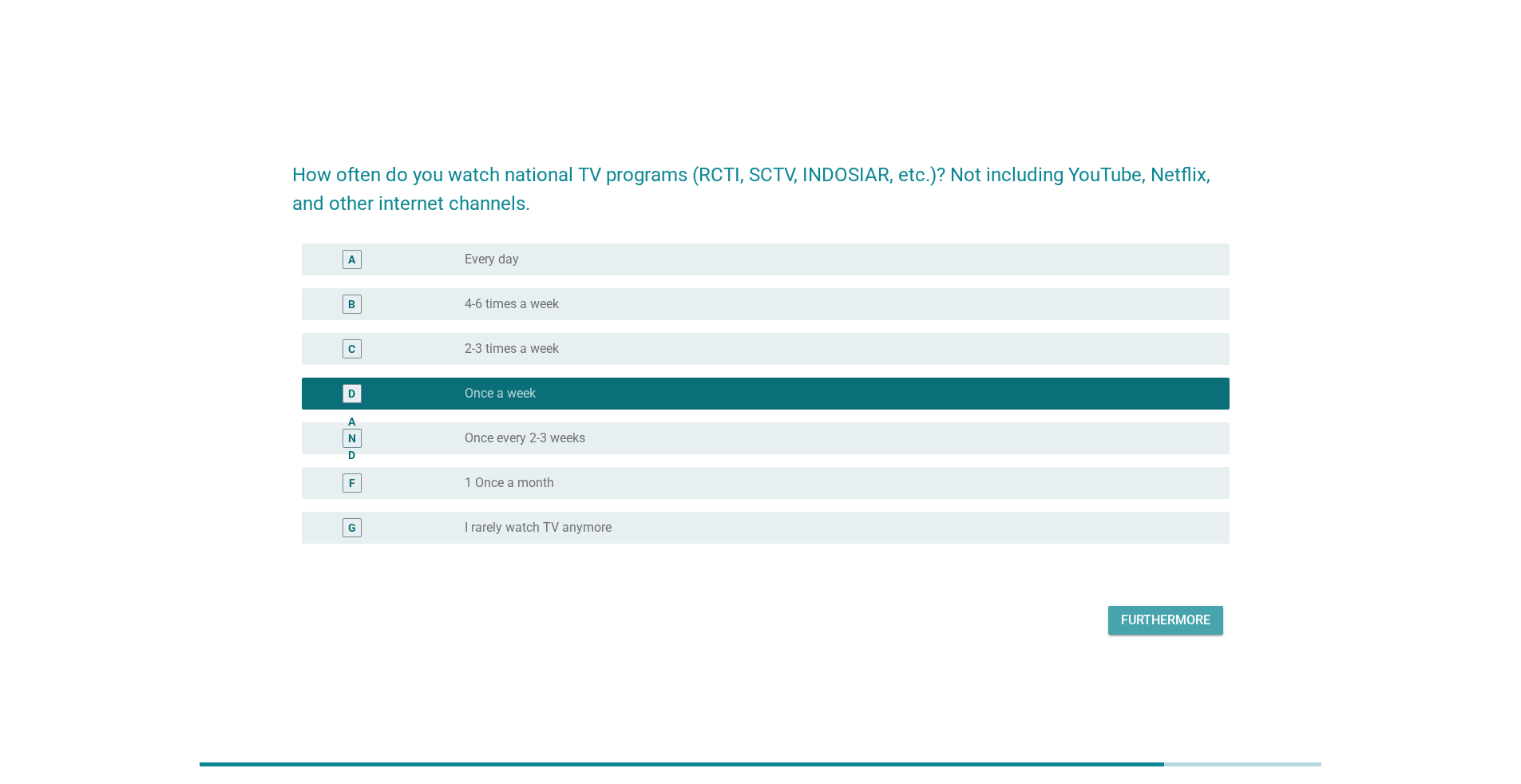
click at [754, 509] on font "Furthermore" at bounding box center [1166, 620] width 89 height 19
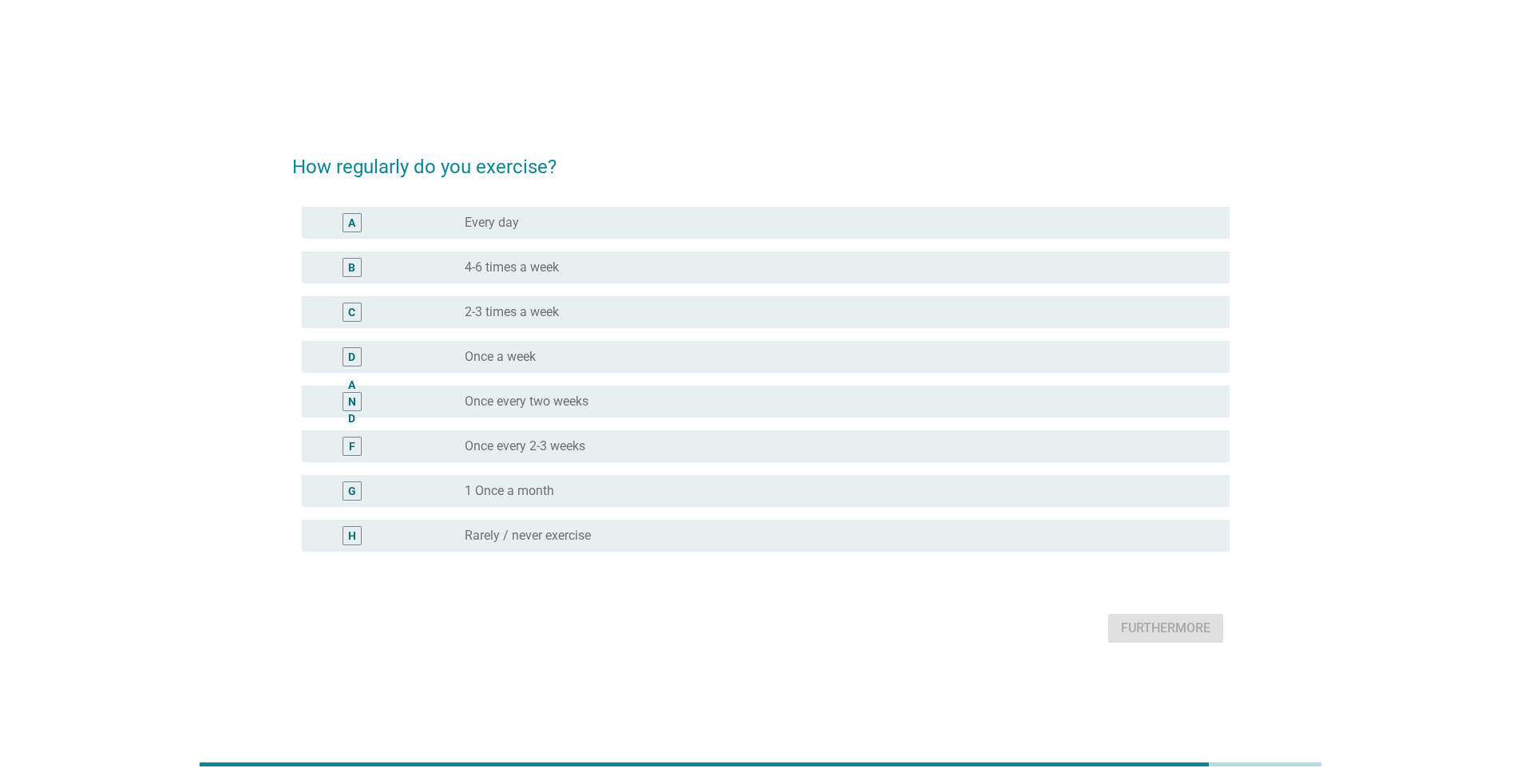
click at [754, 299] on div "C radio_button_unchecked 2-3 times a week" at bounding box center [766, 312] width 928 height 32
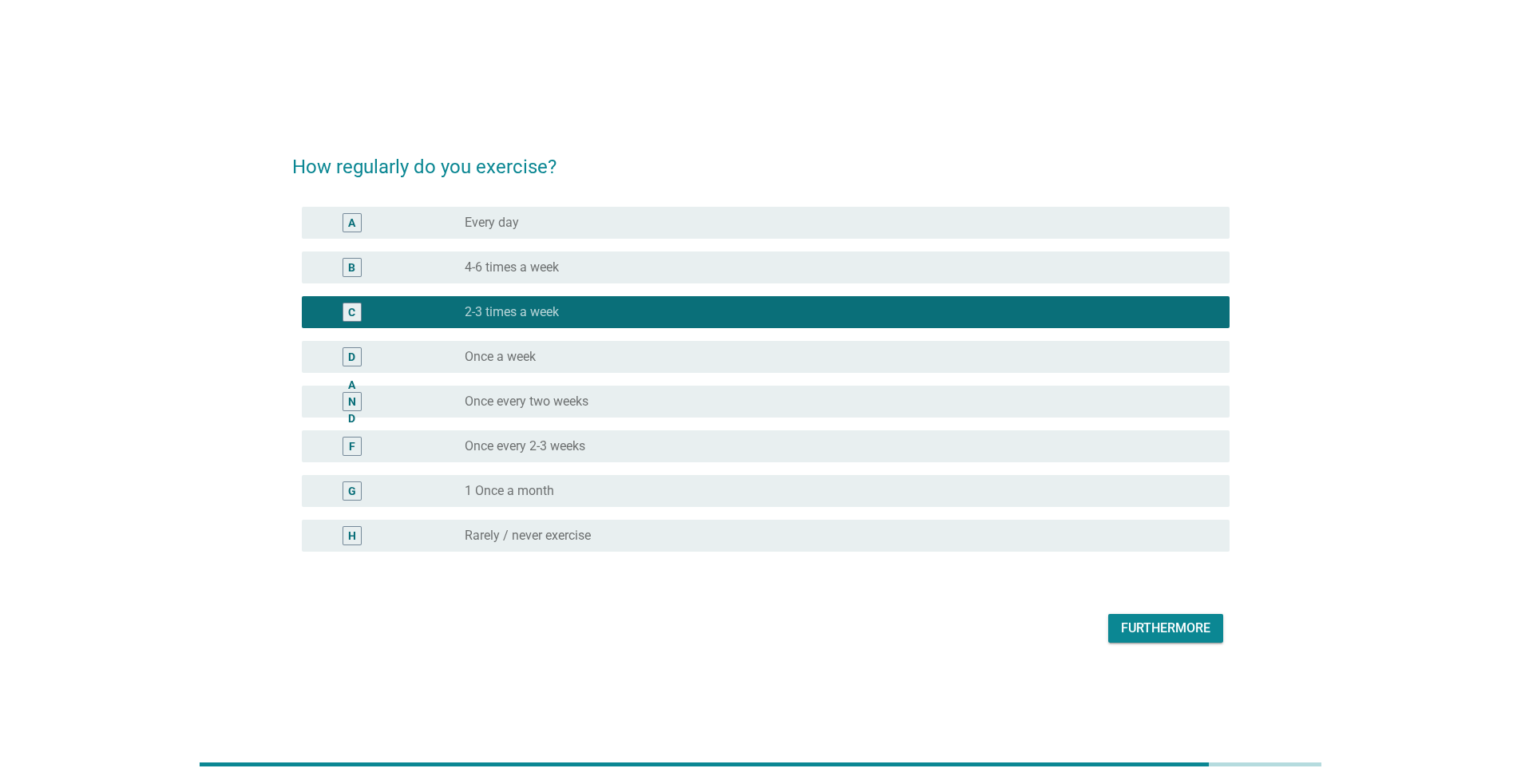
click at [754, 509] on font "Furthermore" at bounding box center [1166, 628] width 89 height 15
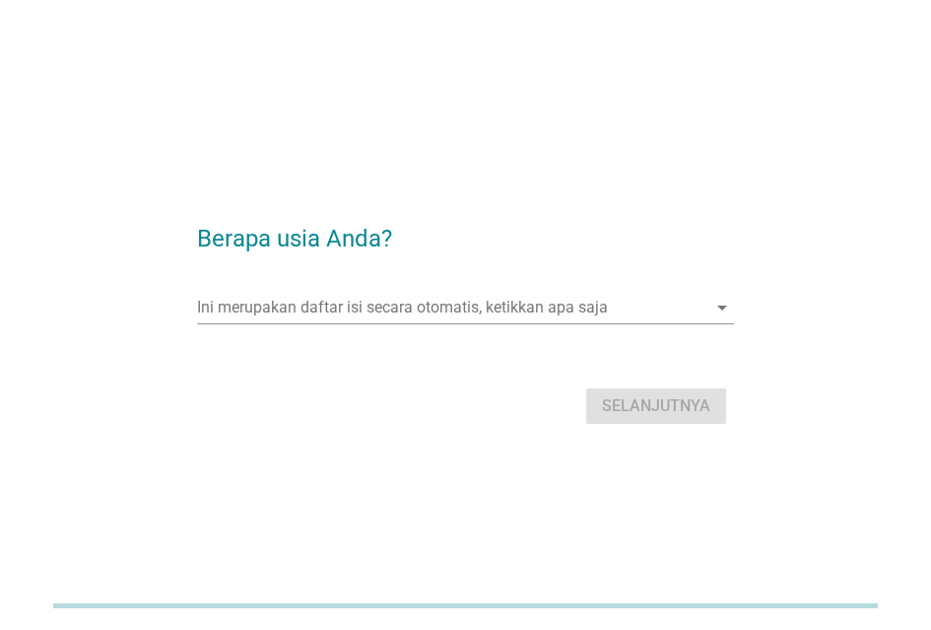
drag, startPoint x: 182, startPoint y: 225, endPoint x: 143, endPoint y: 315, distance: 98.9
click at [143, 316] on div "Berapa usia Anda? Ini merupakan daftar isi secara otomatis, ketikkan apa saja a…" at bounding box center [465, 315] width 852 height 260
click at [233, 510] on div "Berapa usia Anda? Ini merupakan daftar isi secara otomatis, ketikkan apa saja a…" at bounding box center [465, 315] width 931 height 630
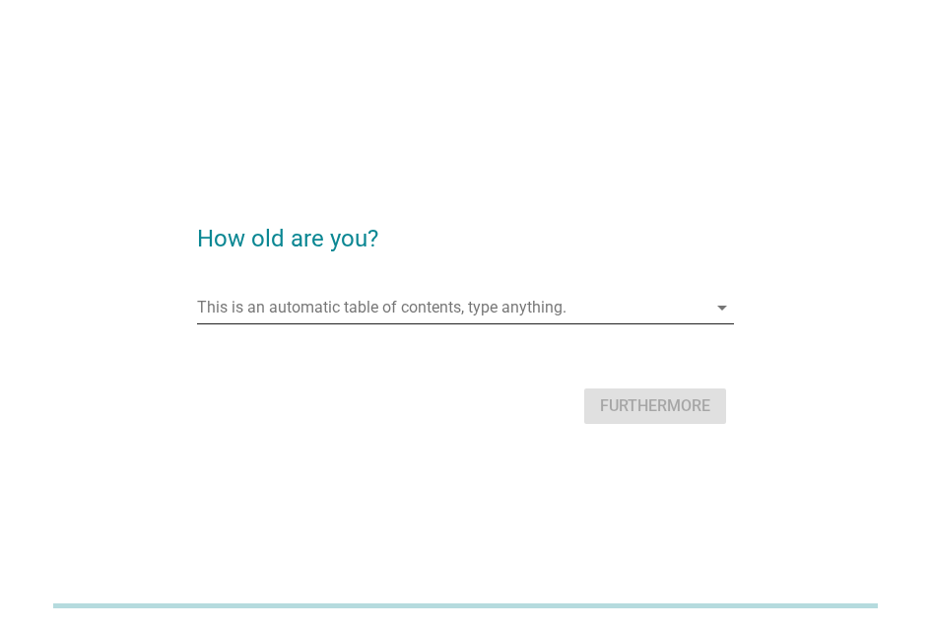
click at [498, 311] on input "This is an automatic table of contents, type anything." at bounding box center [451, 308] width 509 height 32
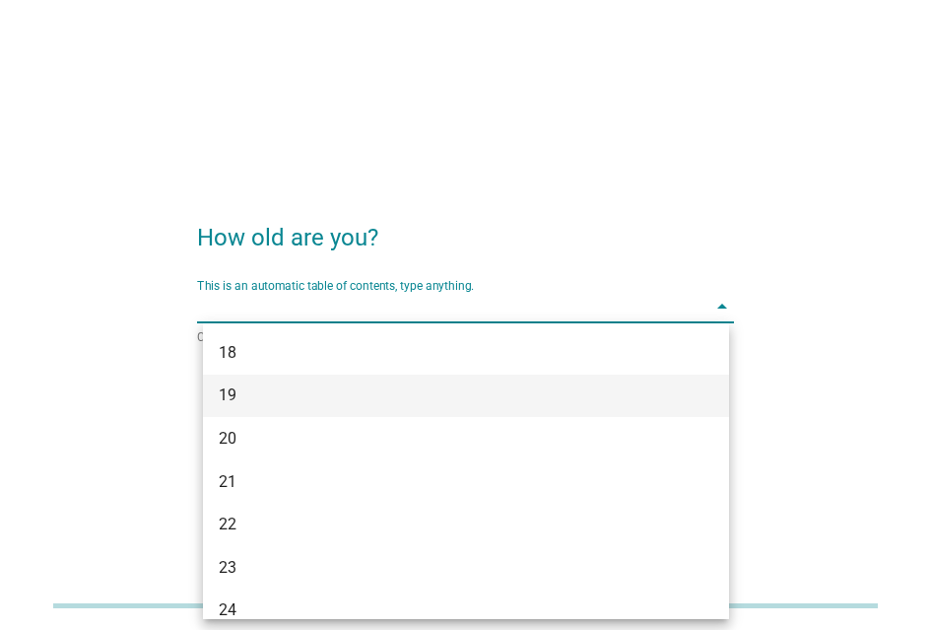
scroll to position [99, 0]
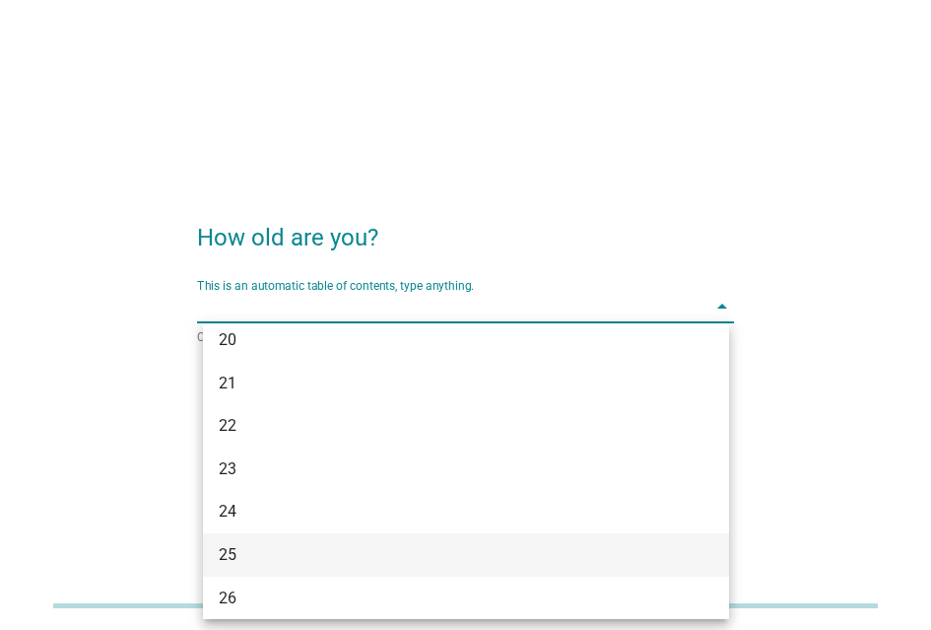
click at [384, 557] on div "25" at bounding box center [445, 555] width 453 height 24
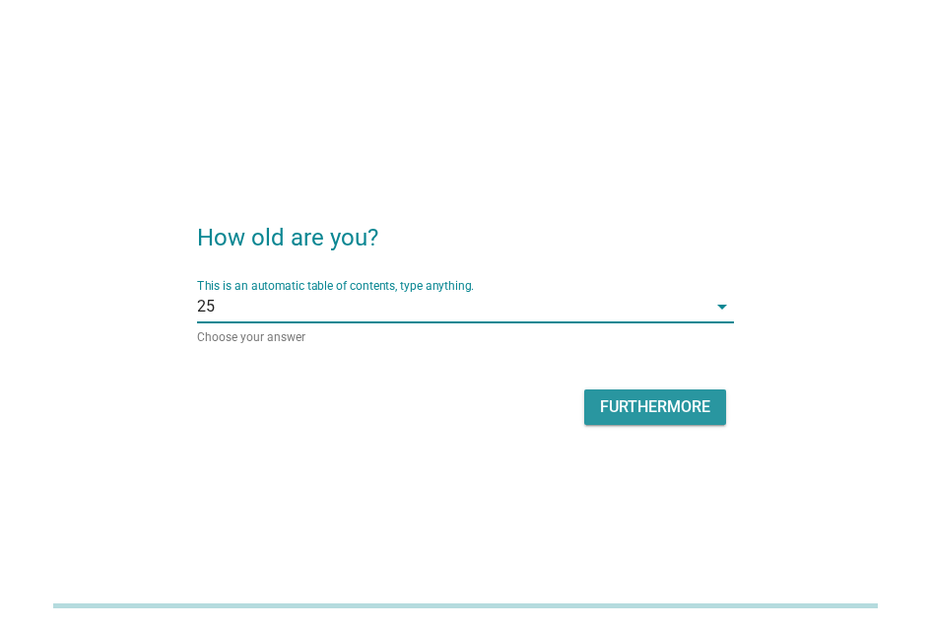
click at [693, 404] on font "Furthermore" at bounding box center [655, 406] width 110 height 19
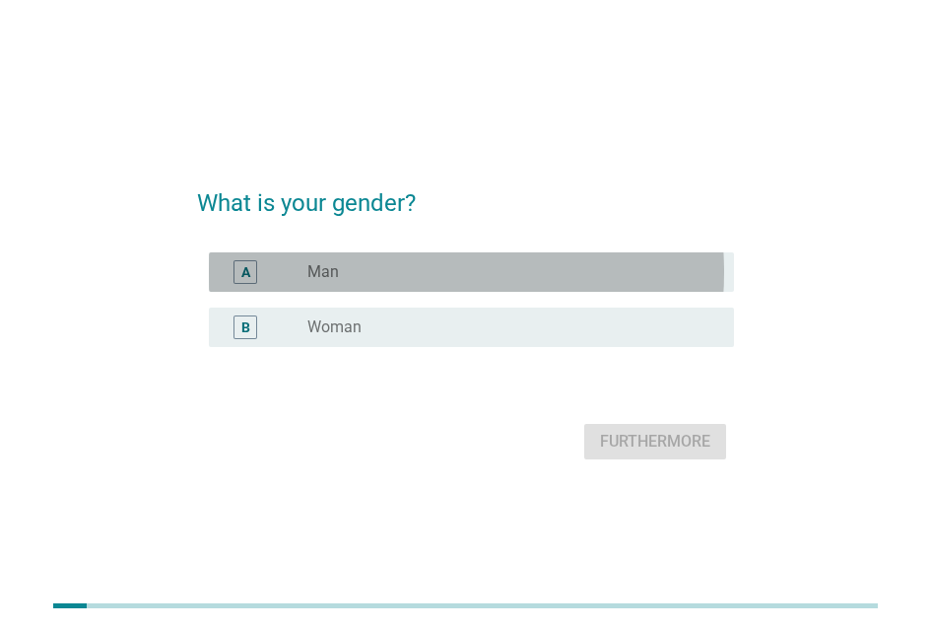
click at [458, 274] on div "radio_button_unchecked Man" at bounding box center [504, 272] width 395 height 20
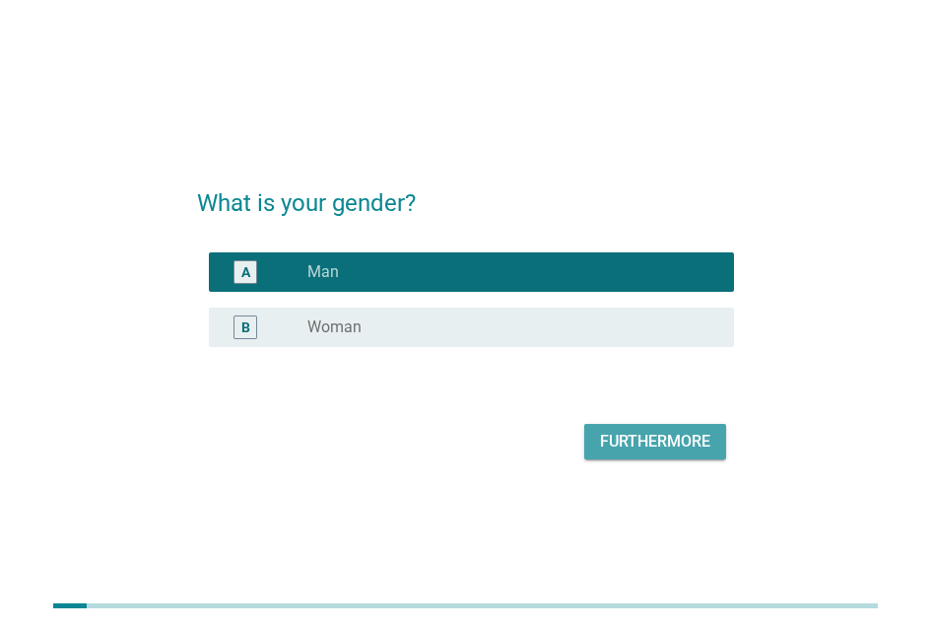
click at [635, 438] on font "Furthermore" at bounding box center [655, 441] width 110 height 19
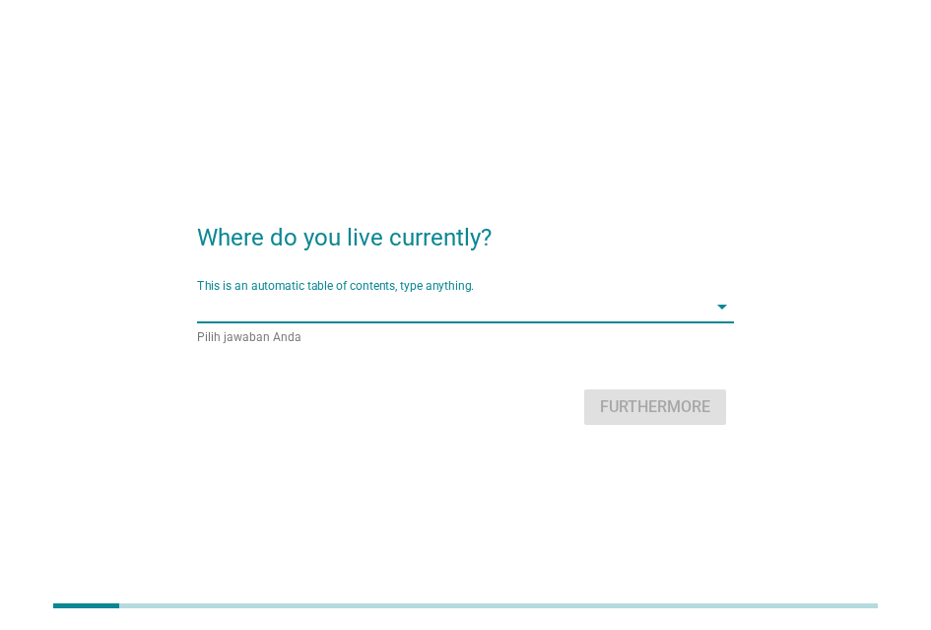
click at [460, 307] on input "This is an automatic table of contents, type anything." at bounding box center [451, 307] width 509 height 32
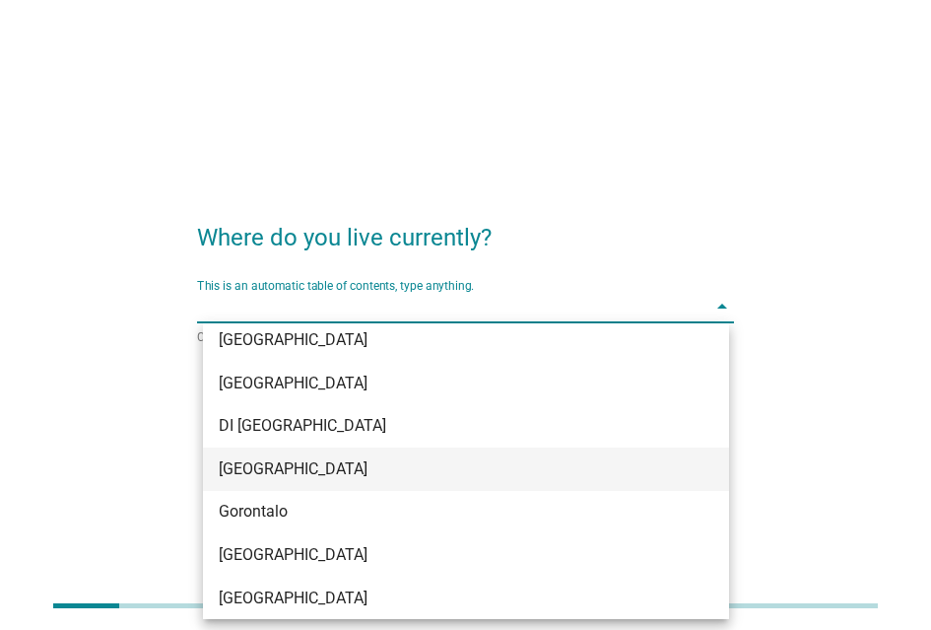
click at [432, 461] on div "[GEOGRAPHIC_DATA]" at bounding box center [445, 469] width 453 height 24
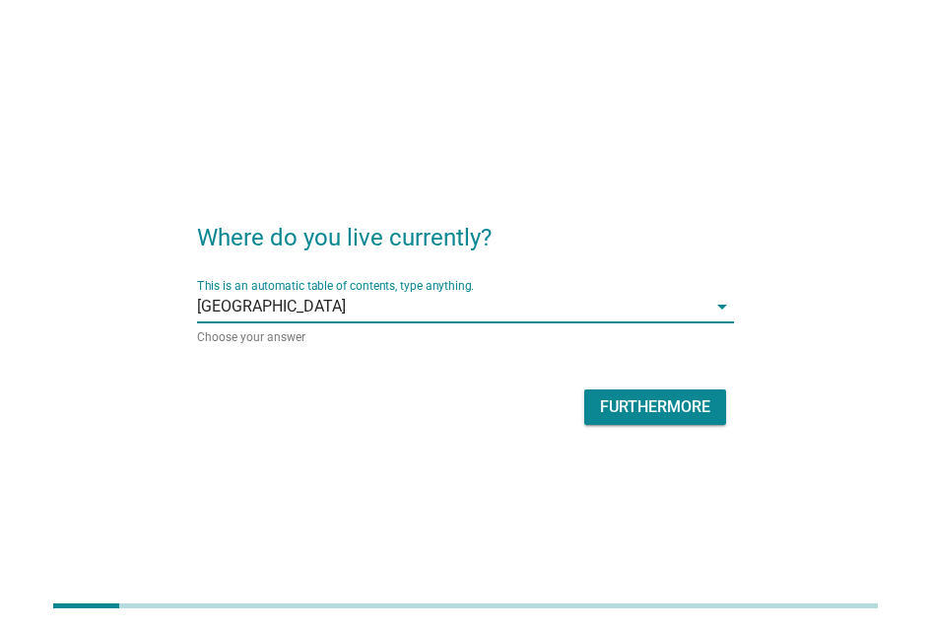
click at [620, 422] on button "Furthermore" at bounding box center [655, 406] width 142 height 35
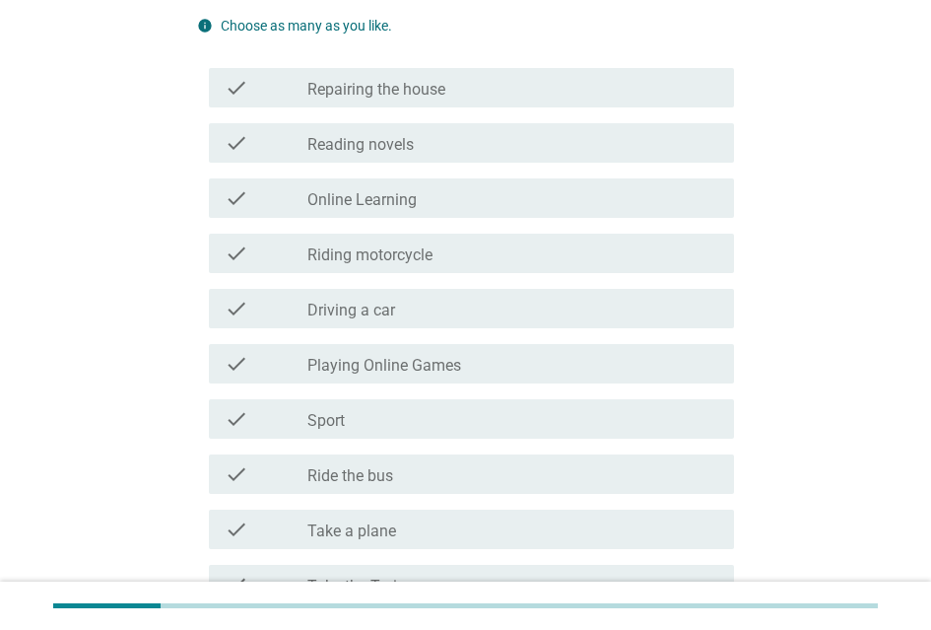
scroll to position [197, 0]
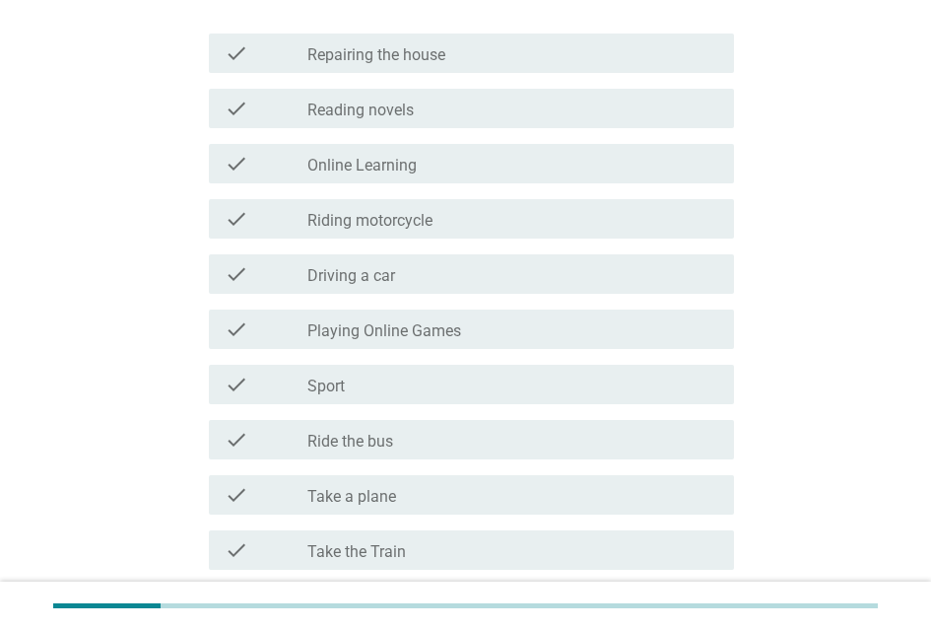
click at [490, 389] on div "check_box_outline_blank Sport" at bounding box center [512, 385] width 411 height 24
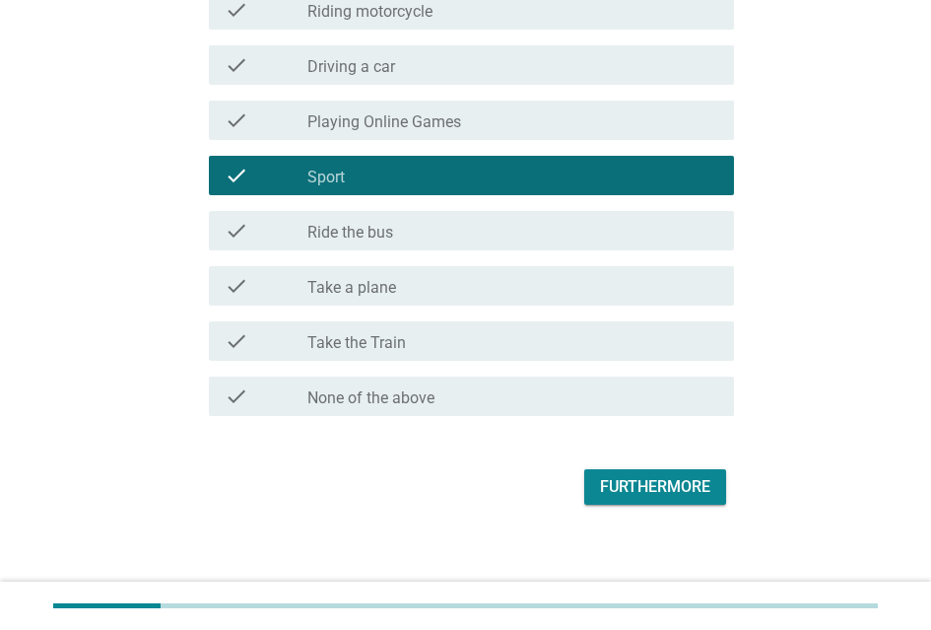
scroll to position [430, 0]
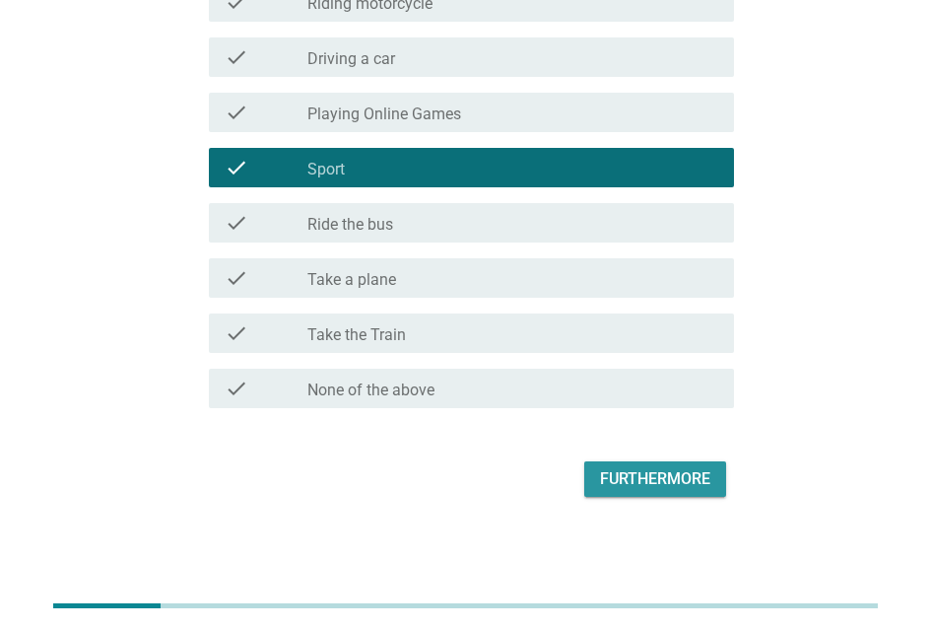
click at [616, 469] on font "Furthermore" at bounding box center [655, 478] width 110 height 19
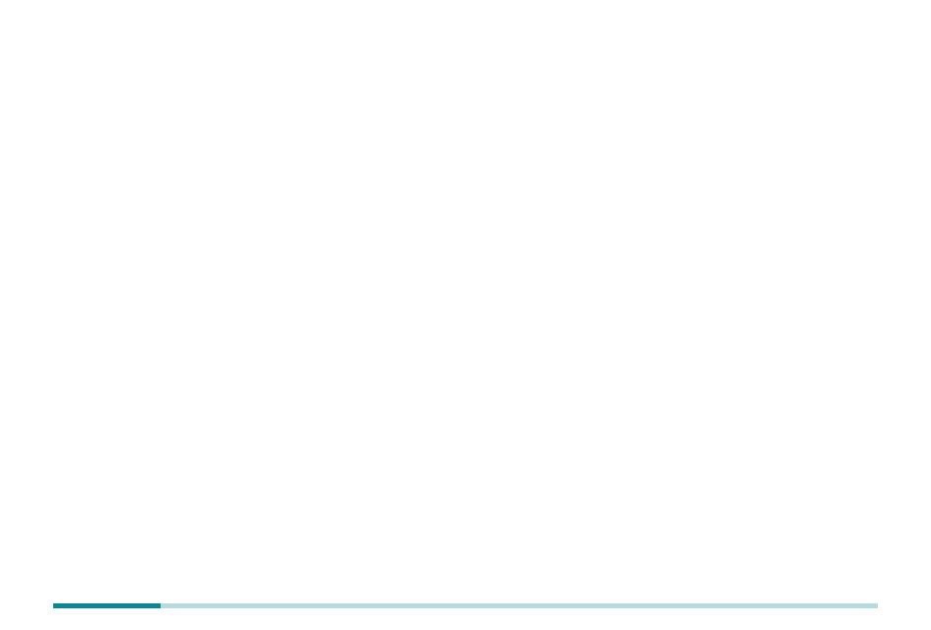
scroll to position [0, 0]
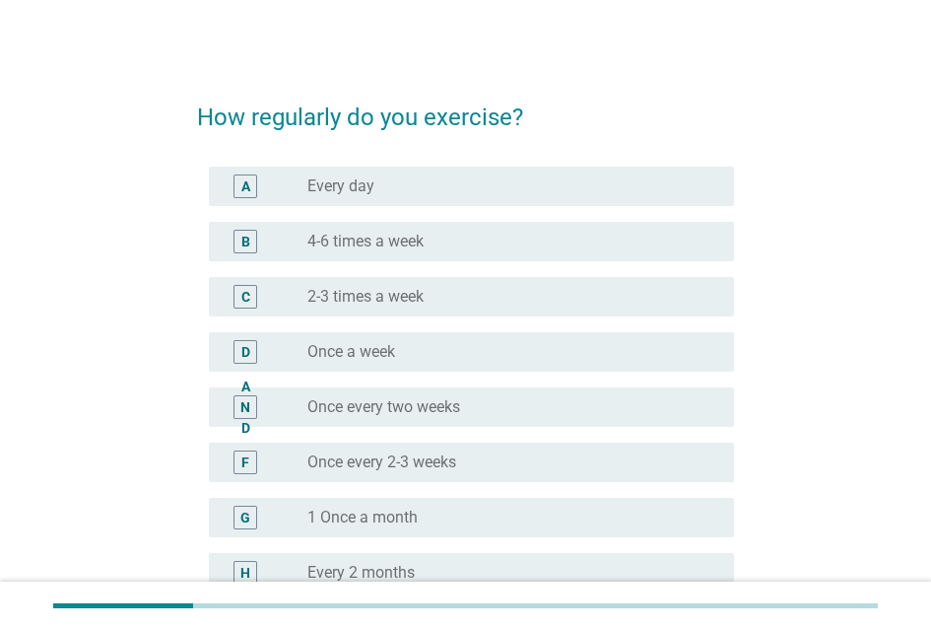
click at [512, 251] on div "radio_button_unchecked 4-6 times a week" at bounding box center [504, 242] width 395 height 20
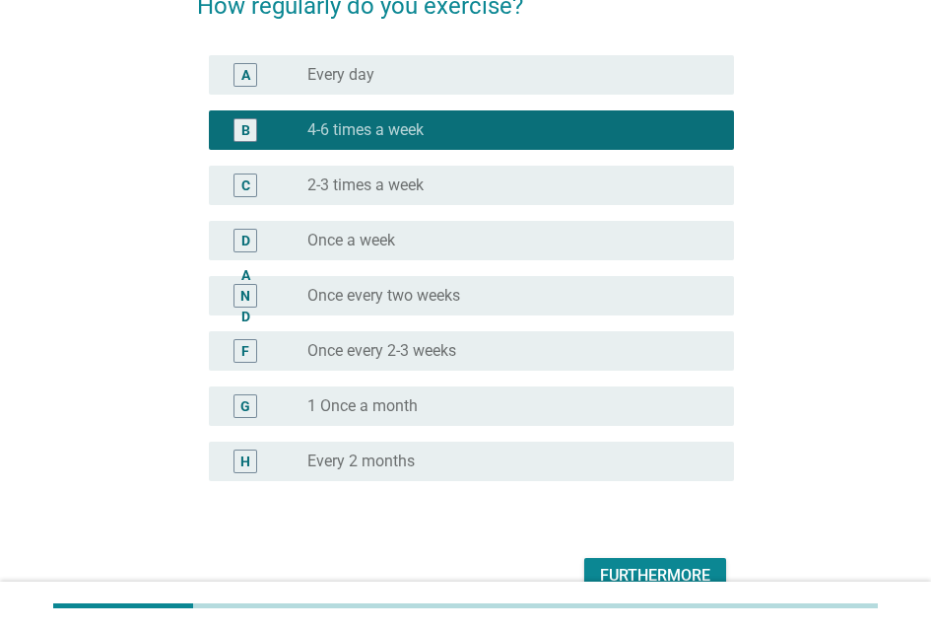
scroll to position [224, 0]
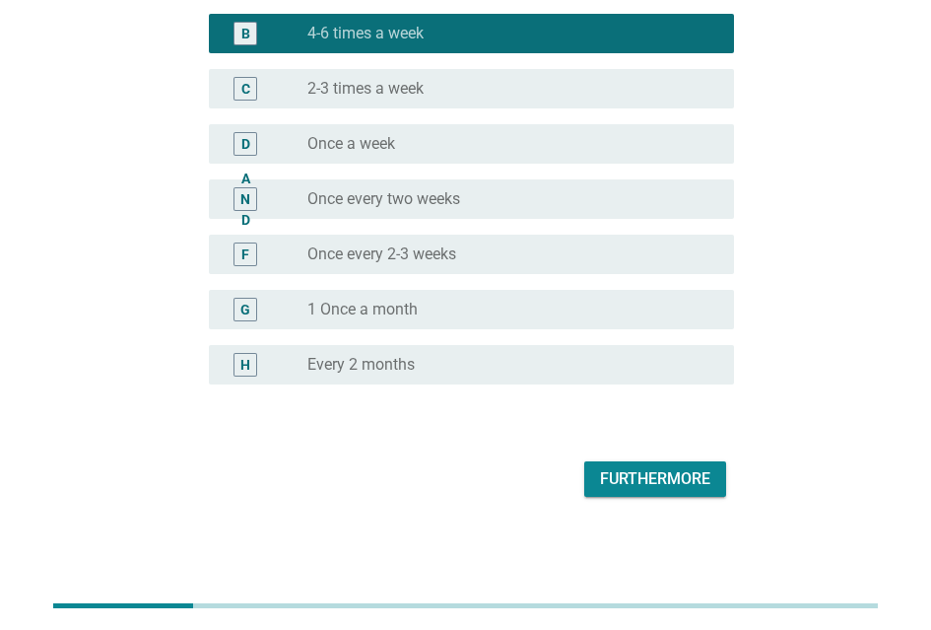
click at [656, 472] on font "Furthermore" at bounding box center [655, 478] width 110 height 19
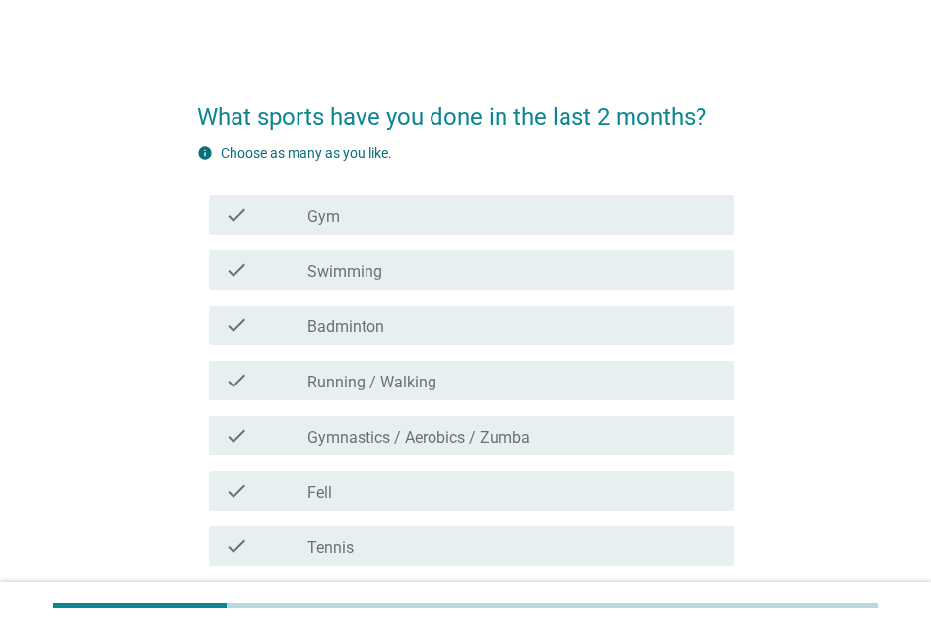
click at [546, 224] on div "check_box_outline_blank Gym" at bounding box center [512, 215] width 411 height 24
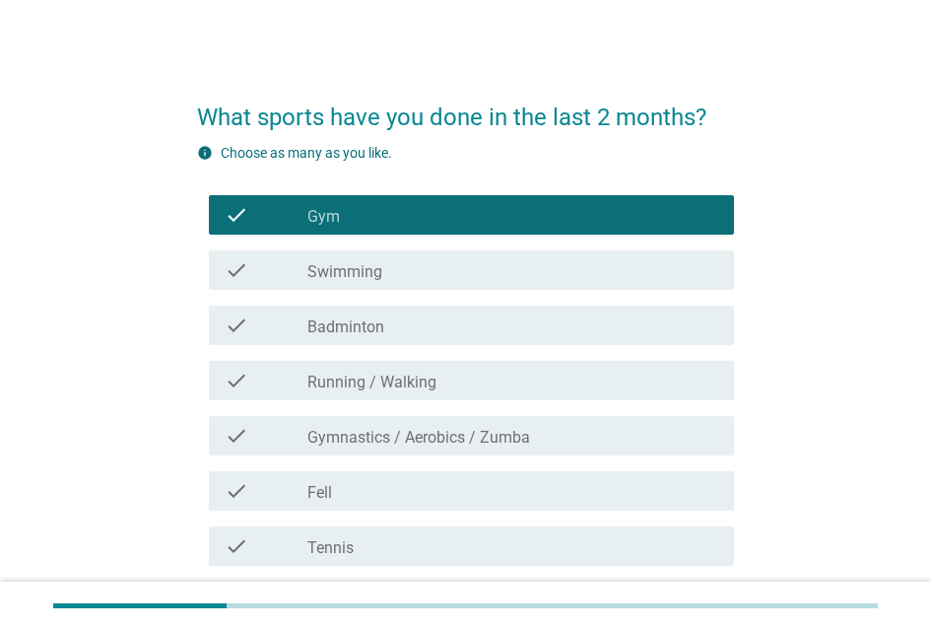
scroll to position [394, 0]
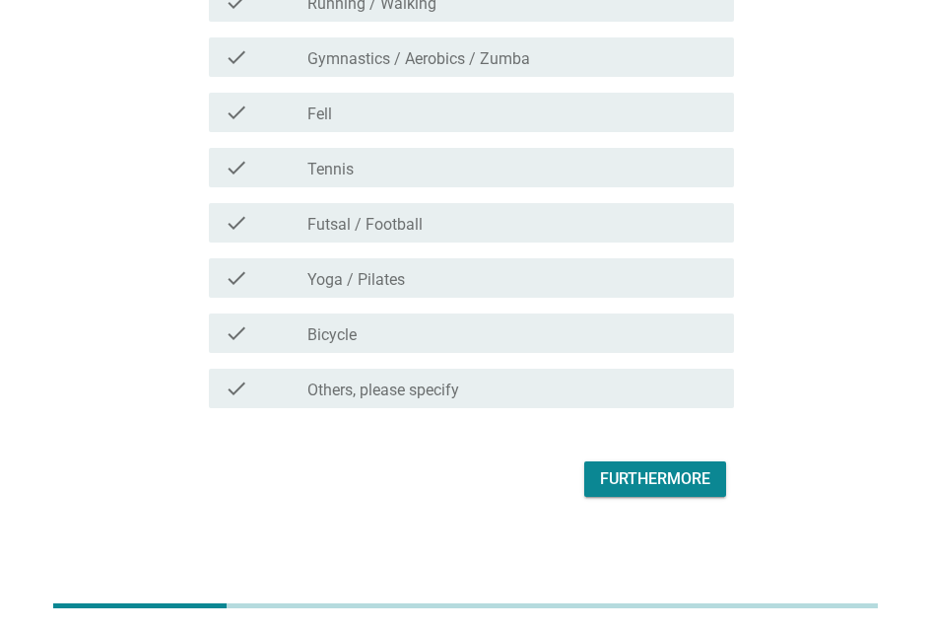
click at [665, 469] on font "Furthermore" at bounding box center [655, 478] width 110 height 19
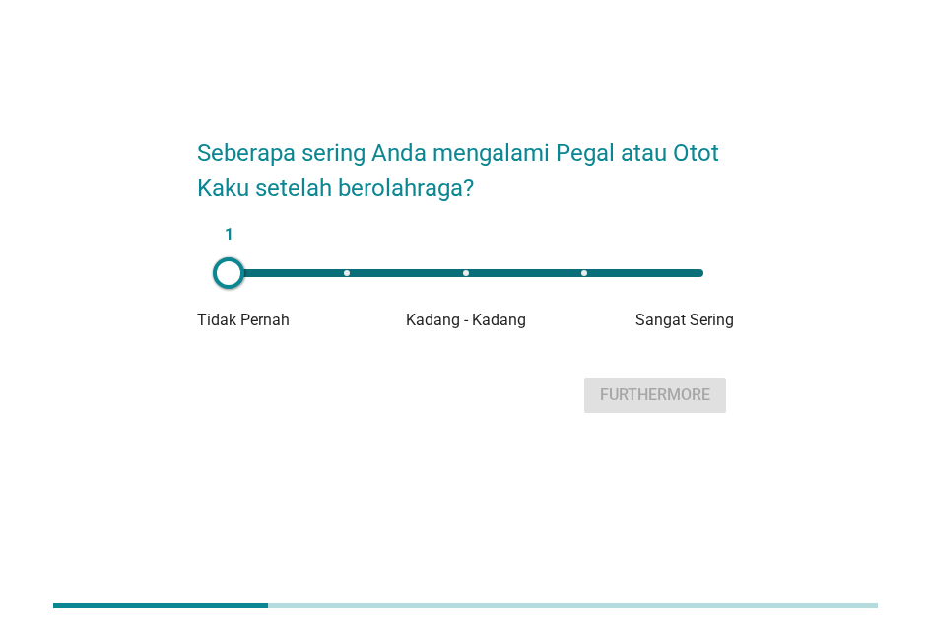
scroll to position [0, 0]
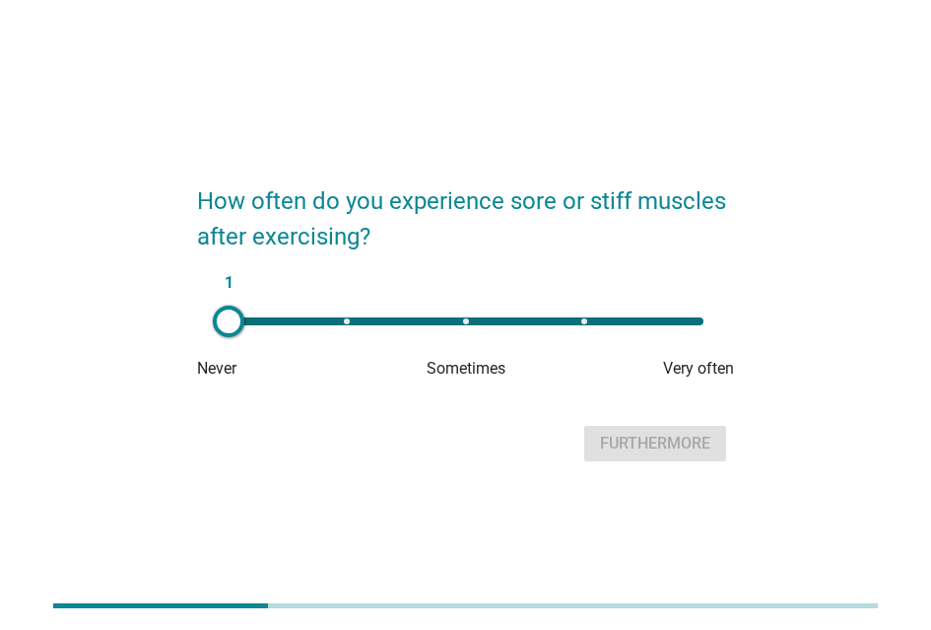
click at [465, 327] on div "1" at bounding box center [466, 321] width 507 height 39
type input "3"
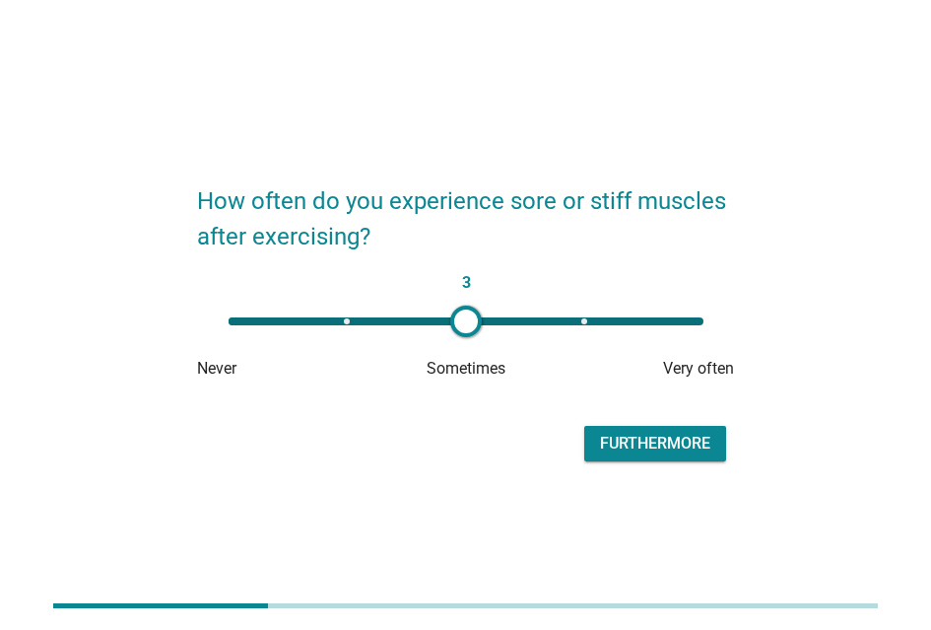
click at [646, 432] on font "Furthermore" at bounding box center [655, 444] width 110 height 24
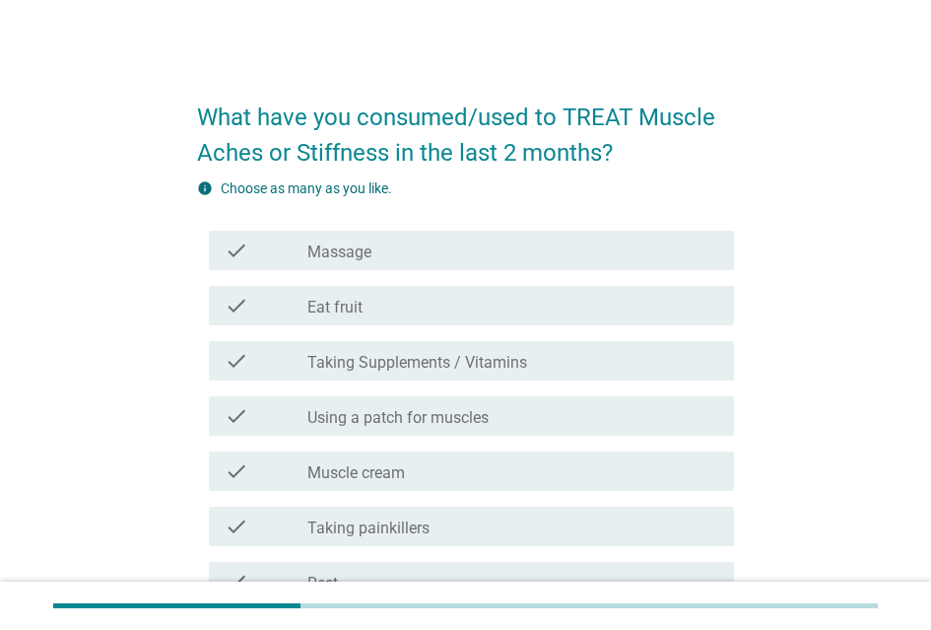
click at [517, 260] on div "check_box_outline_blank Massage" at bounding box center [512, 250] width 411 height 24
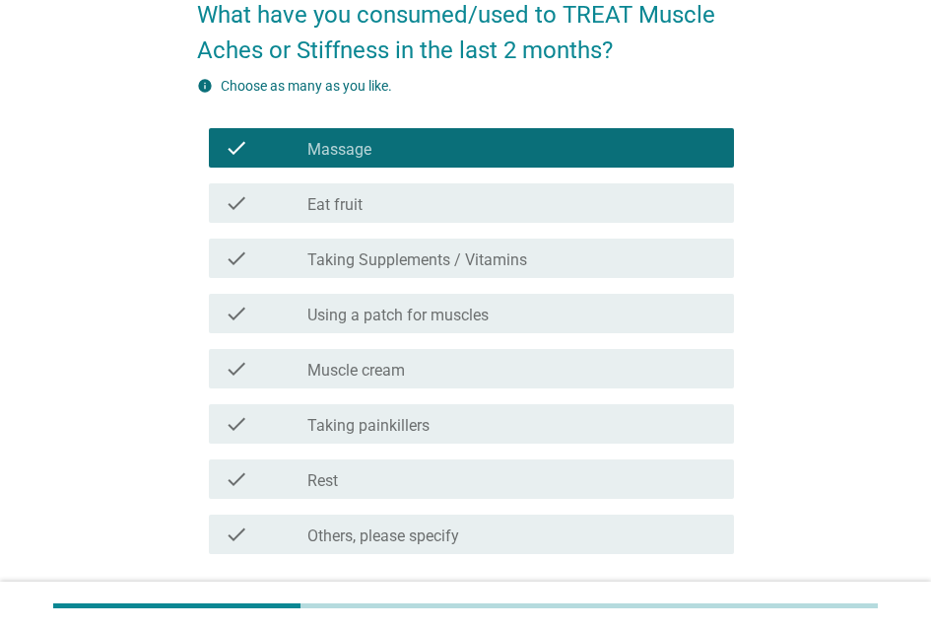
scroll to position [264, 0]
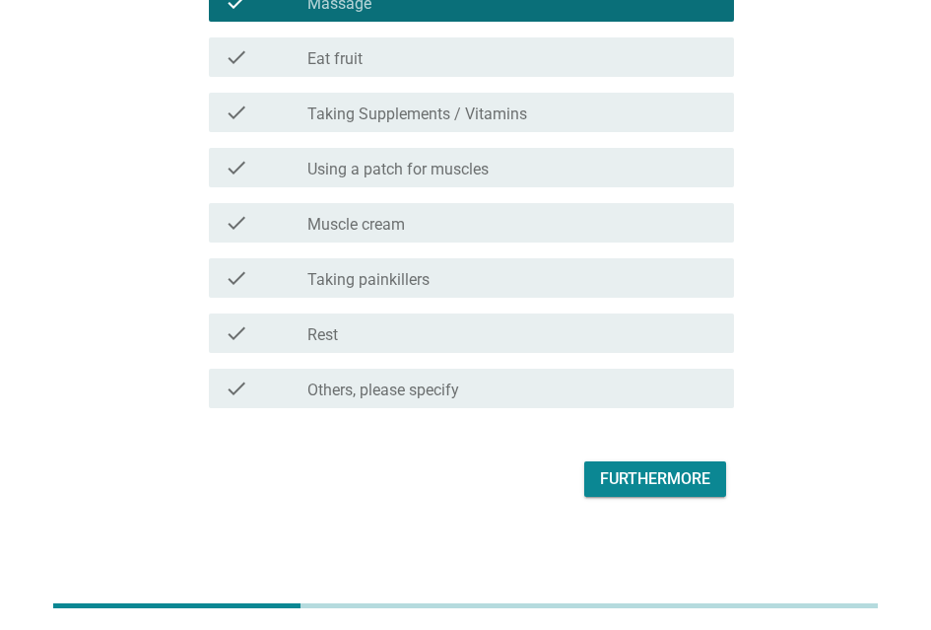
click at [692, 469] on font "Furthermore" at bounding box center [655, 478] width 110 height 19
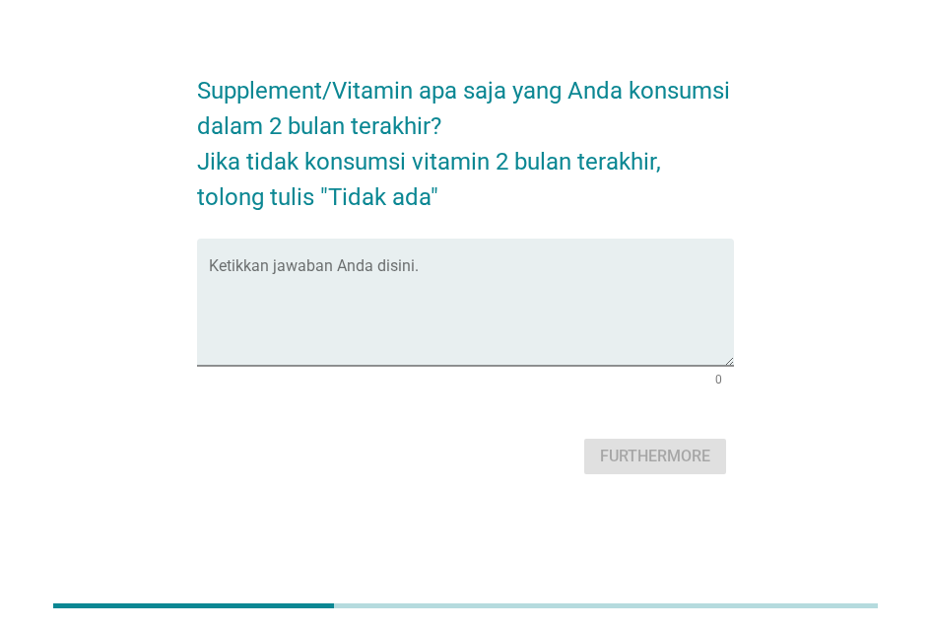
scroll to position [0, 0]
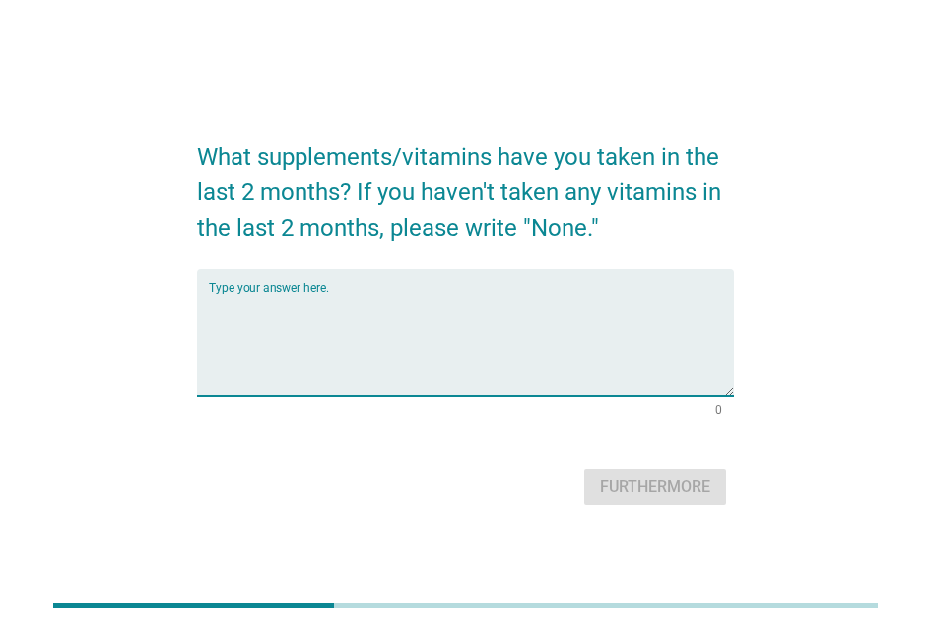
click at [506, 361] on textarea "Type your answer here." at bounding box center [471, 344] width 525 height 103
drag, startPoint x: 309, startPoint y: 279, endPoint x: 122, endPoint y: 310, distance: 189.9
click at [120, 310] on div "What supplements/vitamins have you taken in the last 2 months? If you haven't t…" at bounding box center [465, 314] width 852 height 423
drag, startPoint x: 260, startPoint y: 310, endPoint x: 173, endPoint y: 312, distance: 86.7
click at [110, 308] on div "What supplements/vitamins have you taken in the last 2 months? If you haven't t…" at bounding box center [465, 314] width 852 height 423
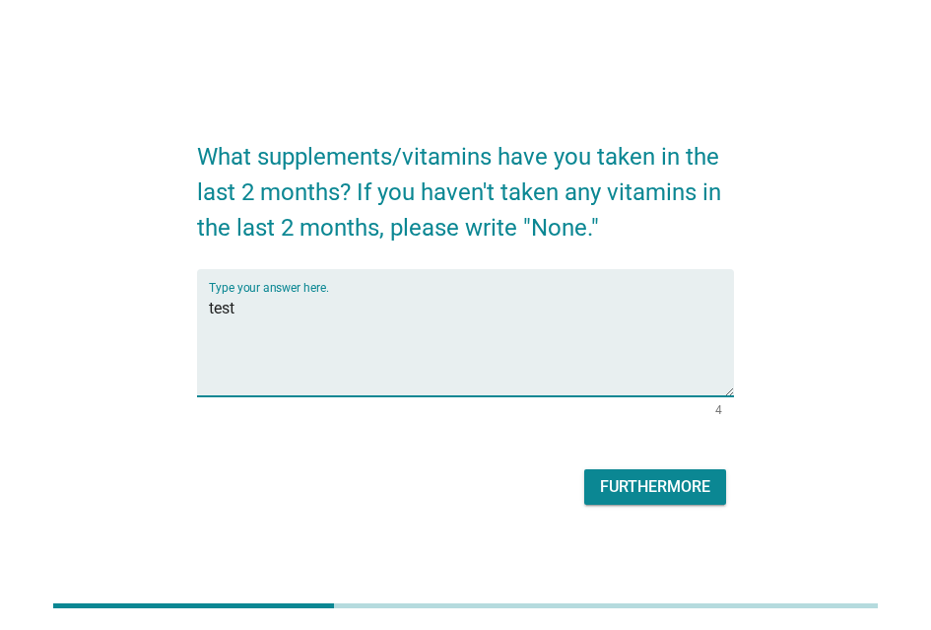
type textarea "test"
click at [639, 474] on button "Furthermore" at bounding box center [655, 486] width 142 height 35
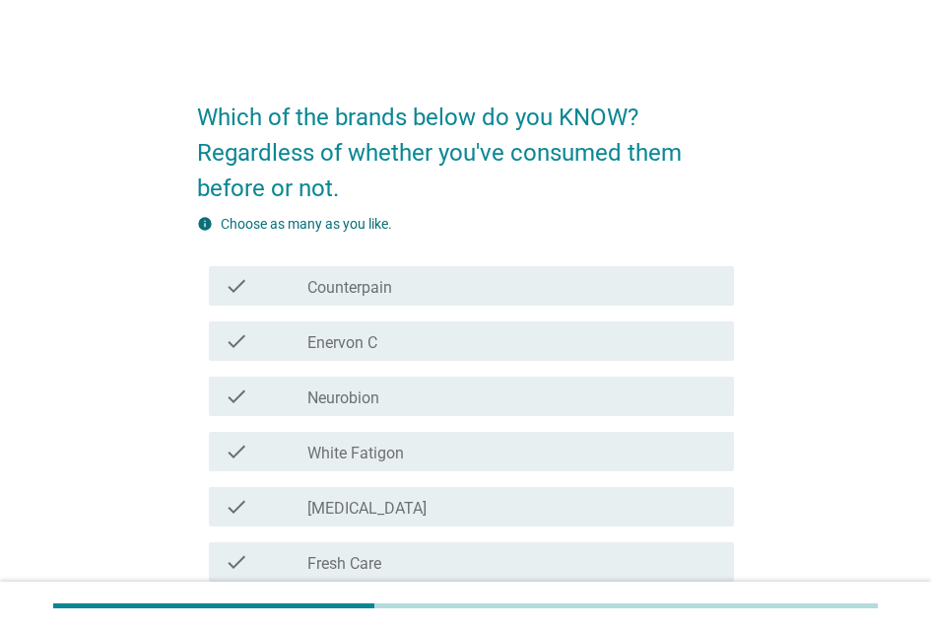
click at [486, 353] on div "check_box_outline_blank Enervon C" at bounding box center [512, 341] width 411 height 24
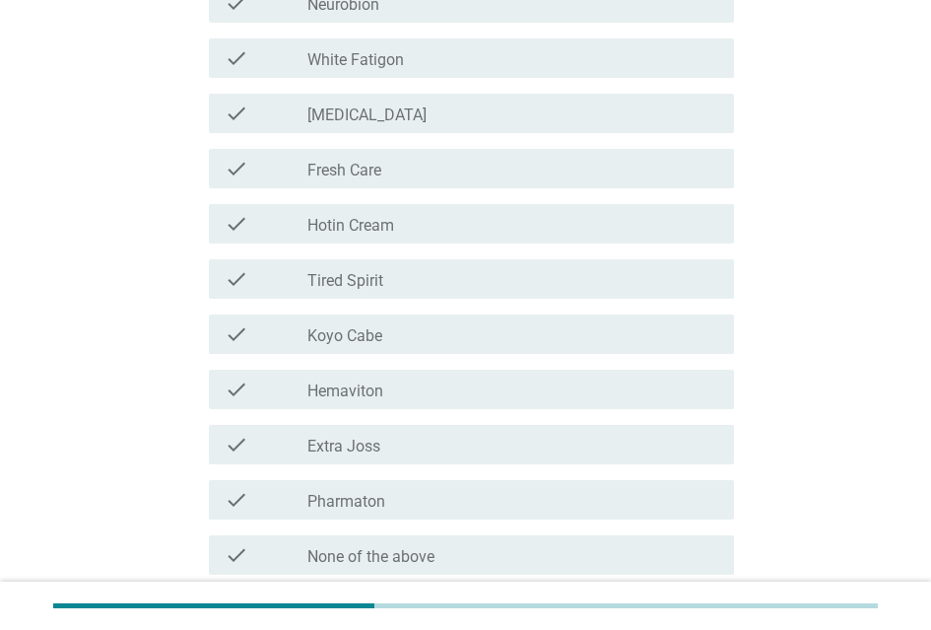
scroll to position [576, 0]
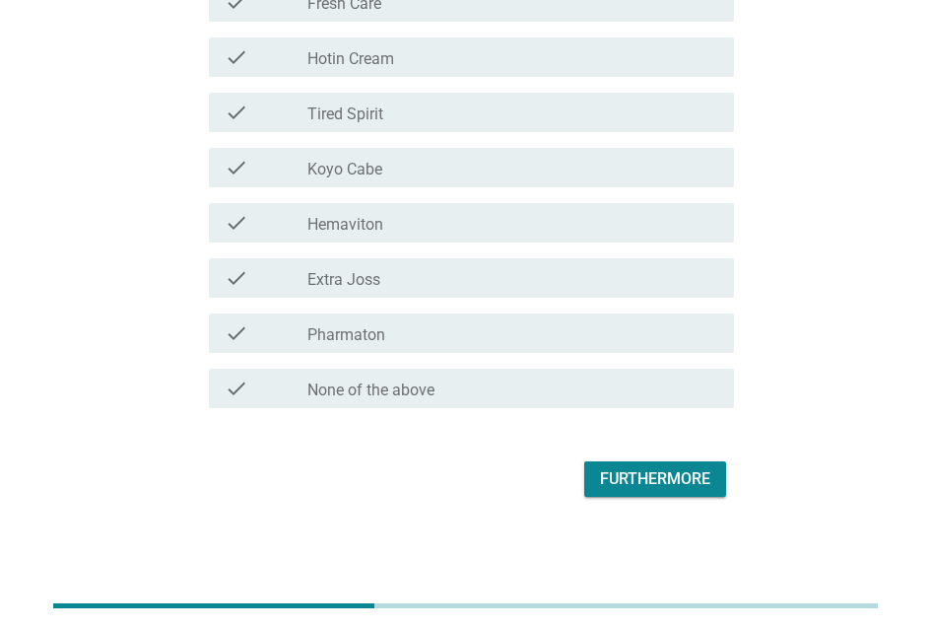
click at [659, 473] on font "Furthermore" at bounding box center [655, 478] width 110 height 19
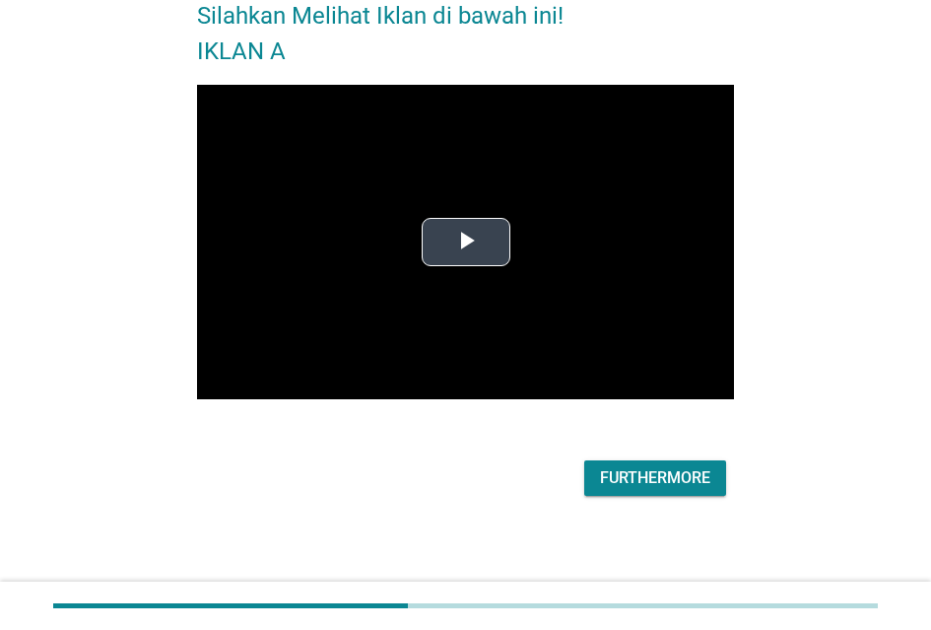
scroll to position [0, 0]
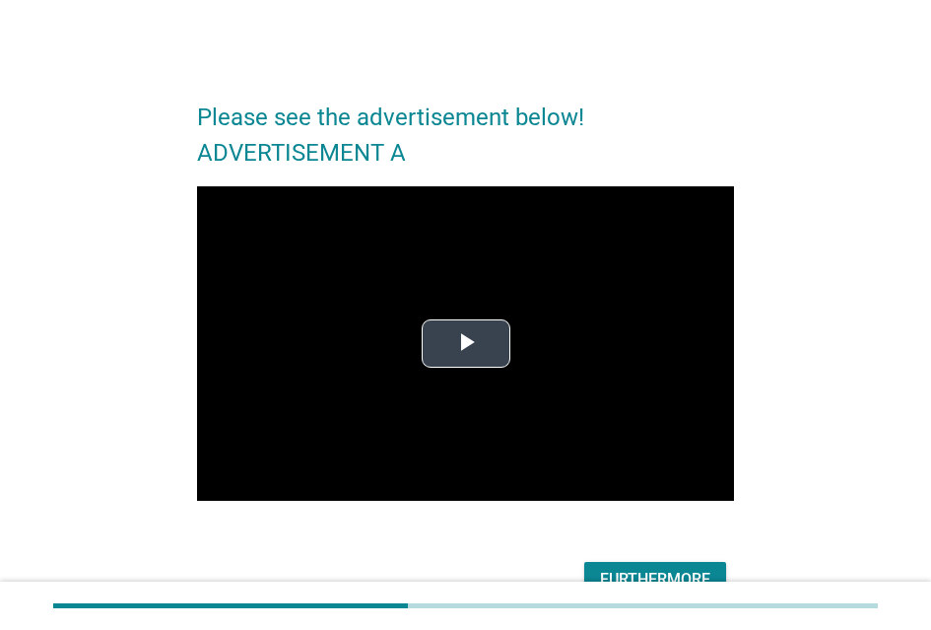
click at [500, 389] on video "Video Player" at bounding box center [465, 343] width 537 height 315
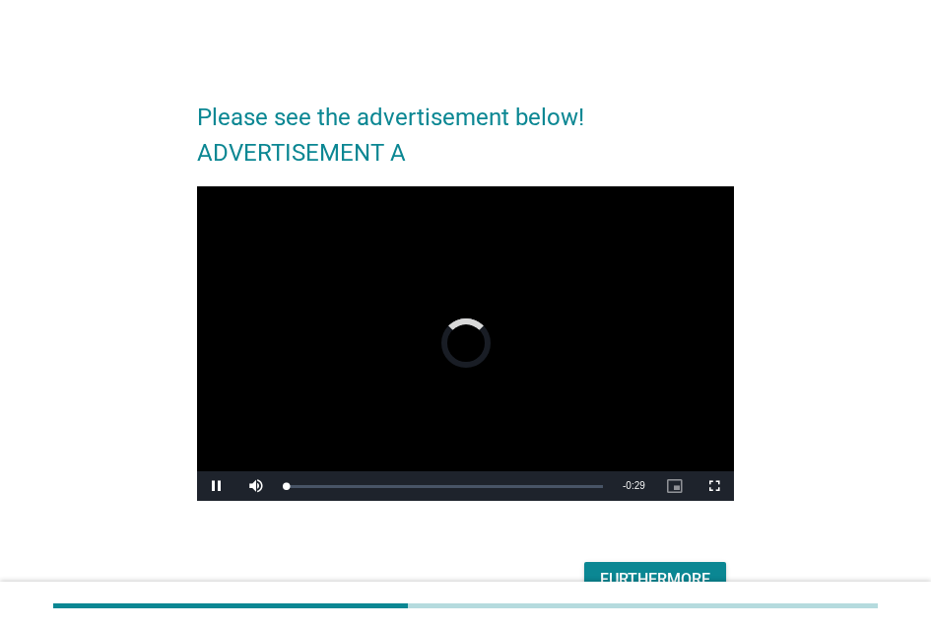
scroll to position [99, 0]
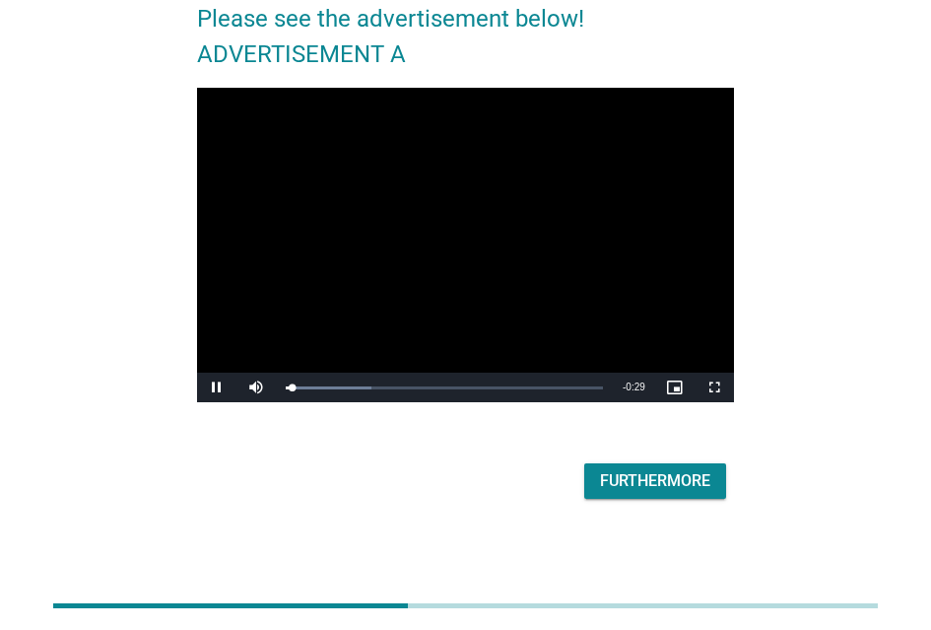
click at [634, 479] on font "Furthermore" at bounding box center [655, 480] width 110 height 19
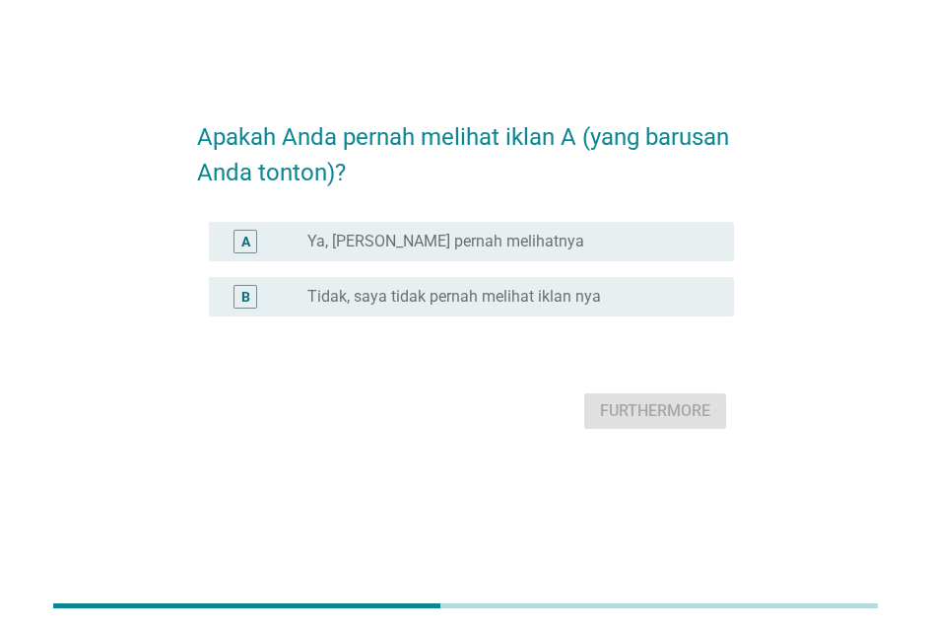
scroll to position [0, 0]
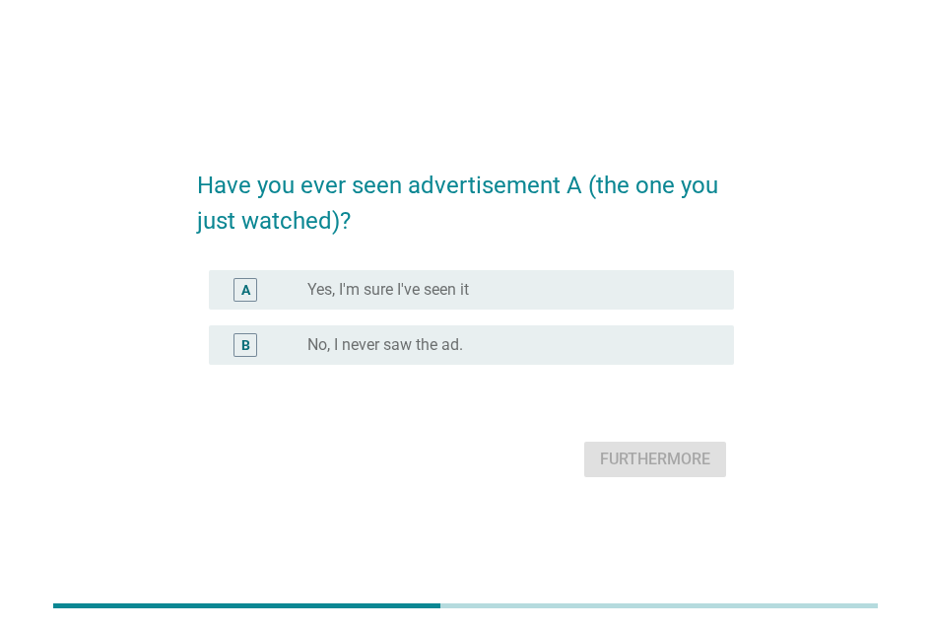
click at [451, 285] on font "Yes, I'm sure I've seen it" at bounding box center [388, 289] width 162 height 19
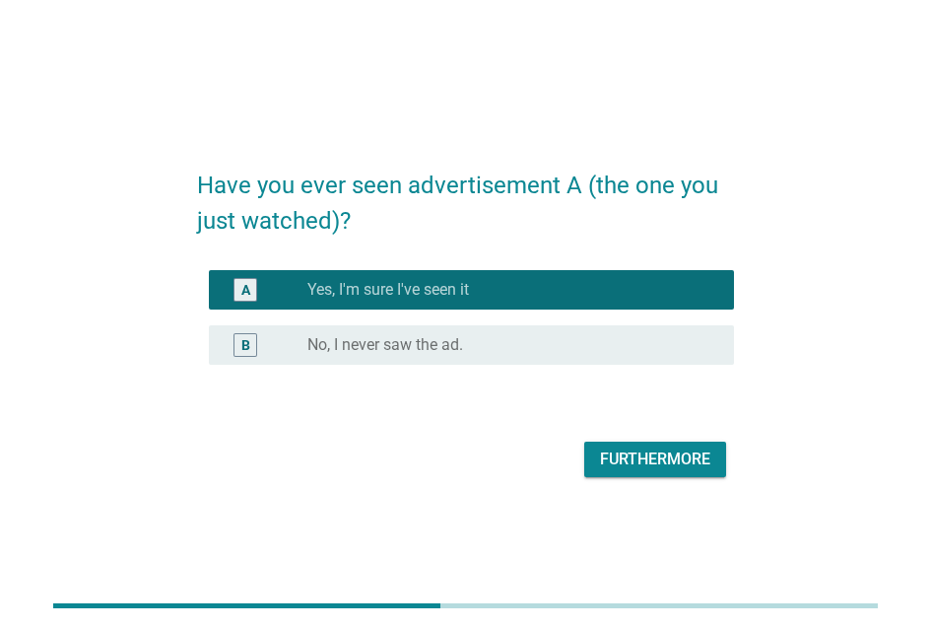
click at [621, 463] on font "Furthermore" at bounding box center [655, 458] width 110 height 19
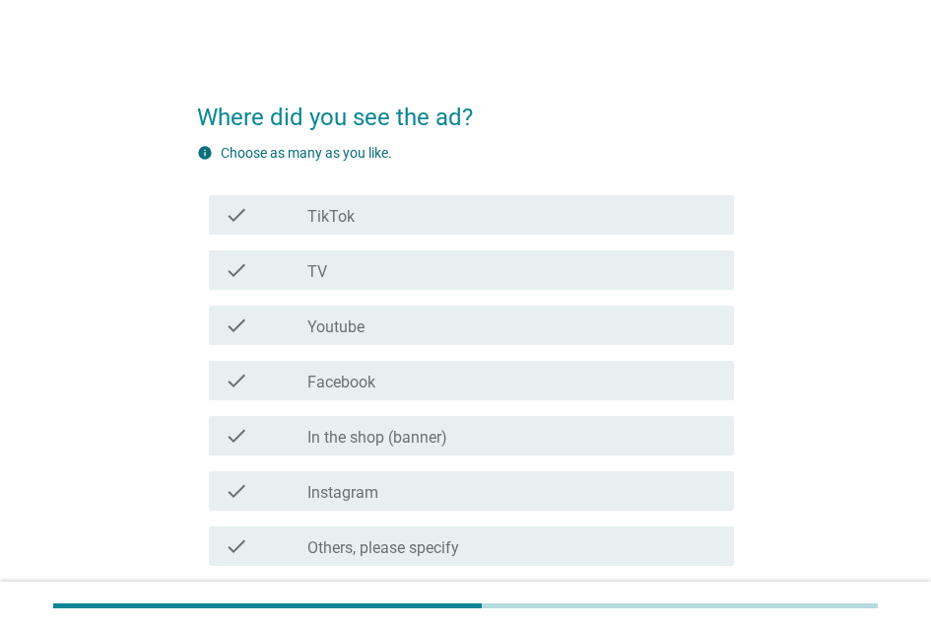
click at [509, 242] on div "check check_box_outline_blank TikTok" at bounding box center [465, 214] width 537 height 55
click at [624, 235] on div "check check_box_outline_blank TikTok" at bounding box center [471, 214] width 525 height 39
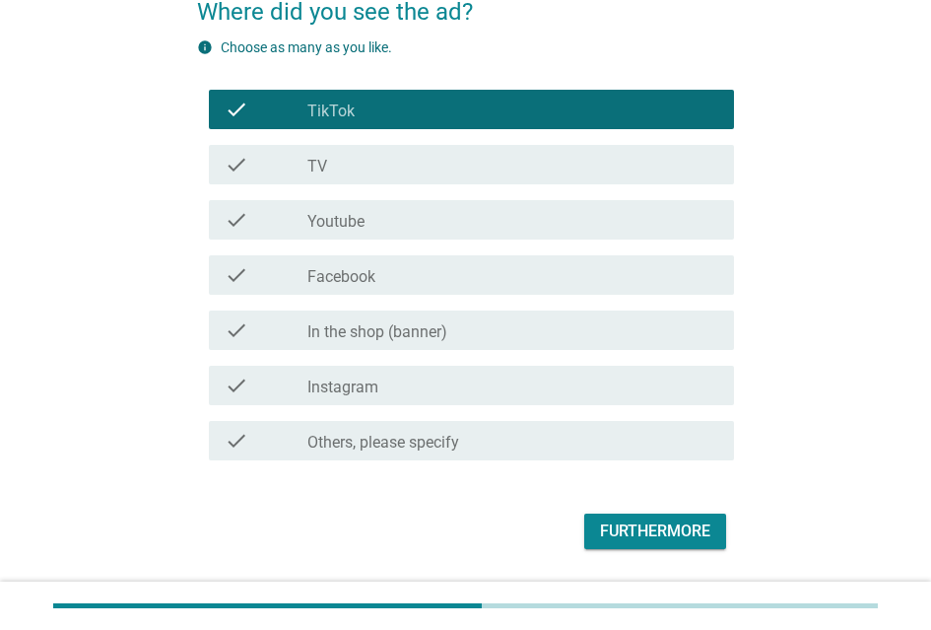
scroll to position [173, 0]
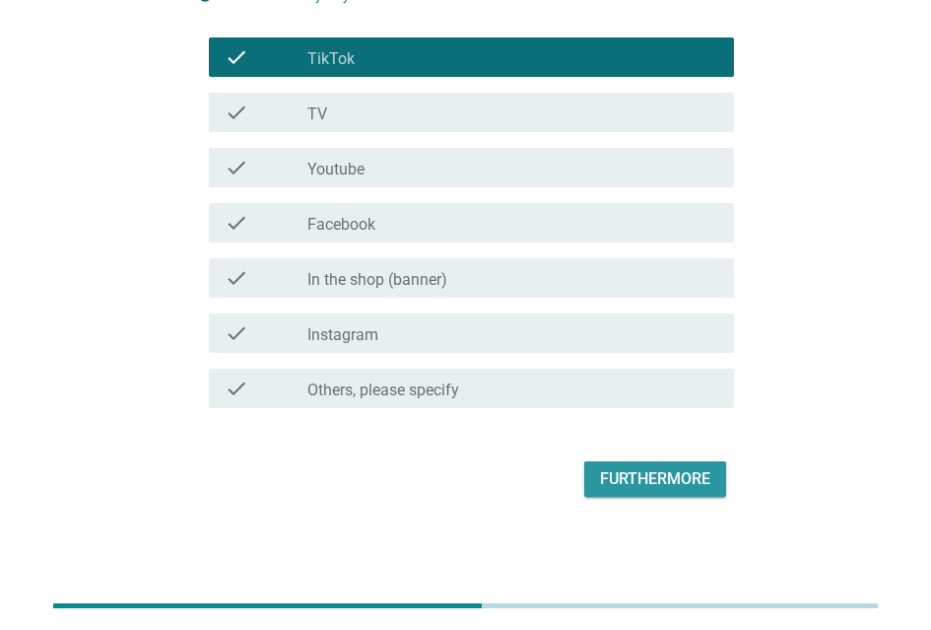
click at [695, 469] on font "Furthermore" at bounding box center [655, 478] width 110 height 19
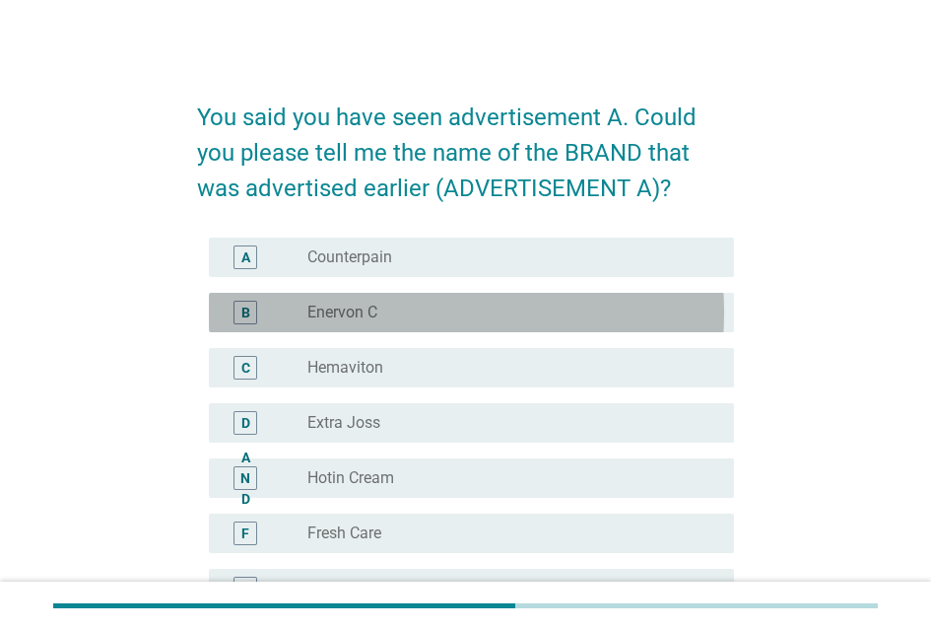
click at [557, 320] on div "radio_button_unchecked Enervon C" at bounding box center [504, 313] width 395 height 20
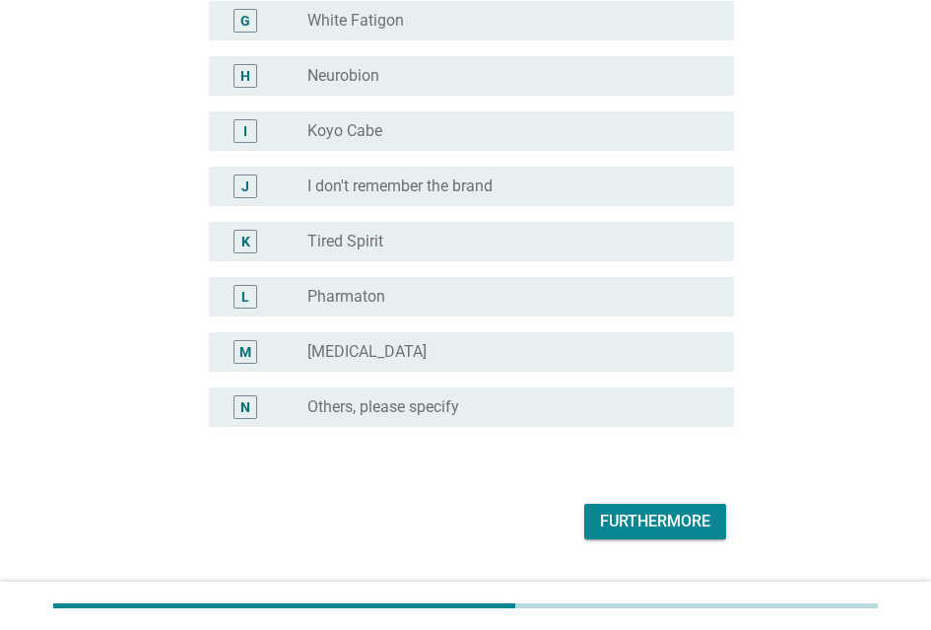
scroll to position [626, 0]
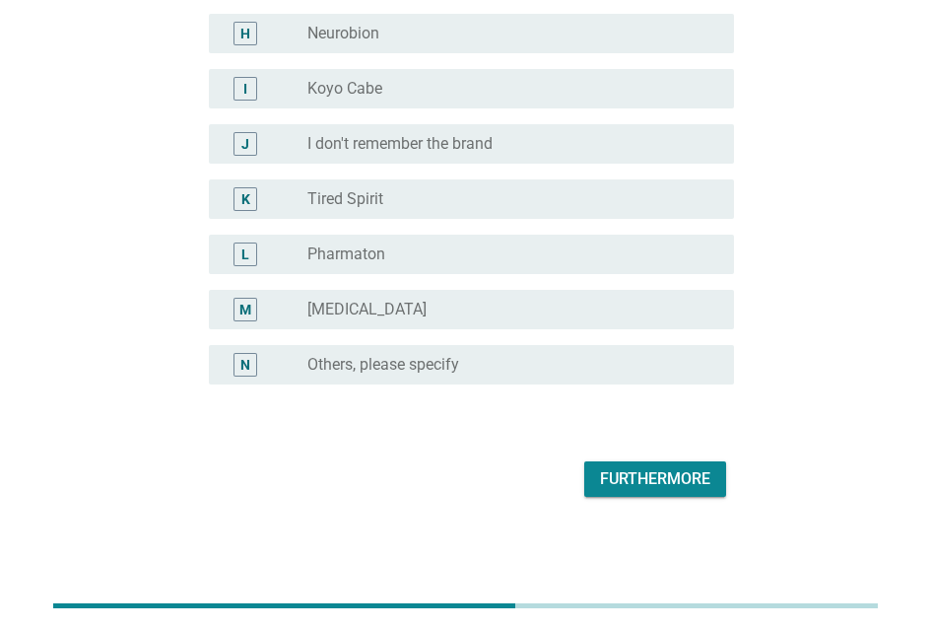
click at [641, 469] on font "Furthermore" at bounding box center [655, 478] width 110 height 19
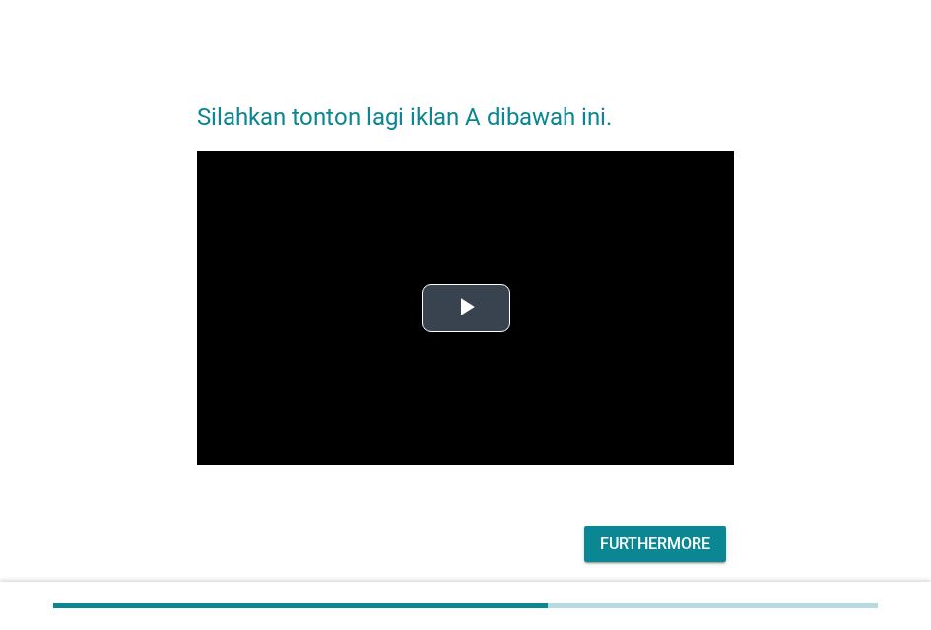
click at [477, 341] on video "Video Player" at bounding box center [465, 308] width 537 height 315
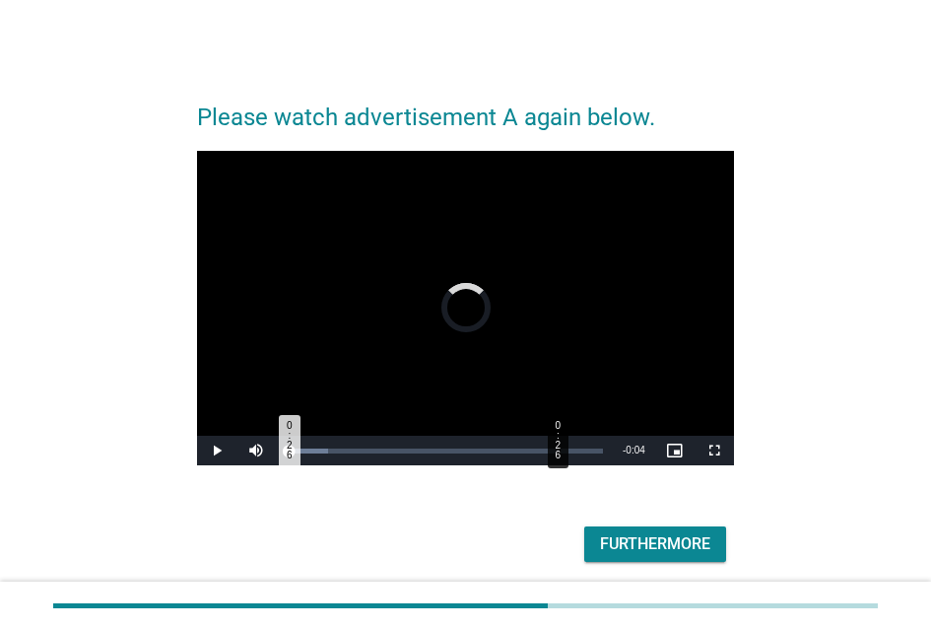
click at [561, 453] on div "0:26" at bounding box center [560, 450] width 1 height 5
click at [636, 537] on button "Furthermore" at bounding box center [655, 543] width 142 height 35
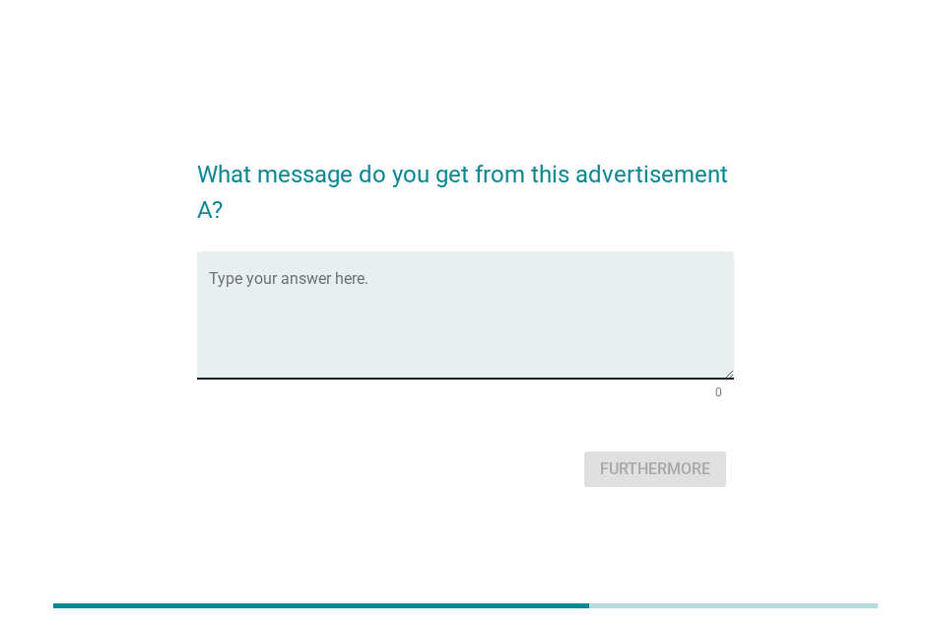
click at [435, 318] on textarea "Type your answer here." at bounding box center [471, 326] width 525 height 103
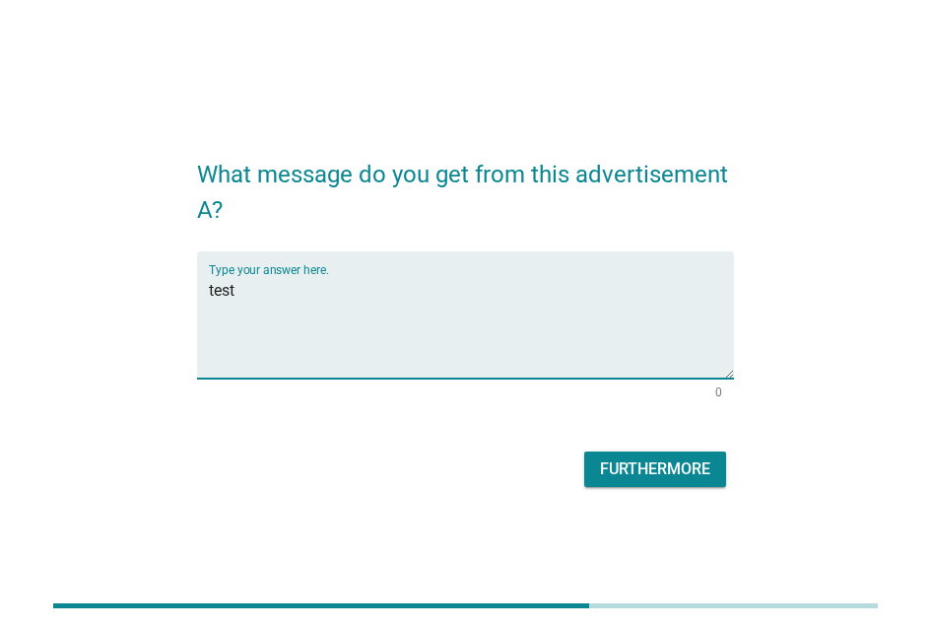
type textarea "test"
click at [662, 466] on font "Furthermore" at bounding box center [655, 468] width 110 height 19
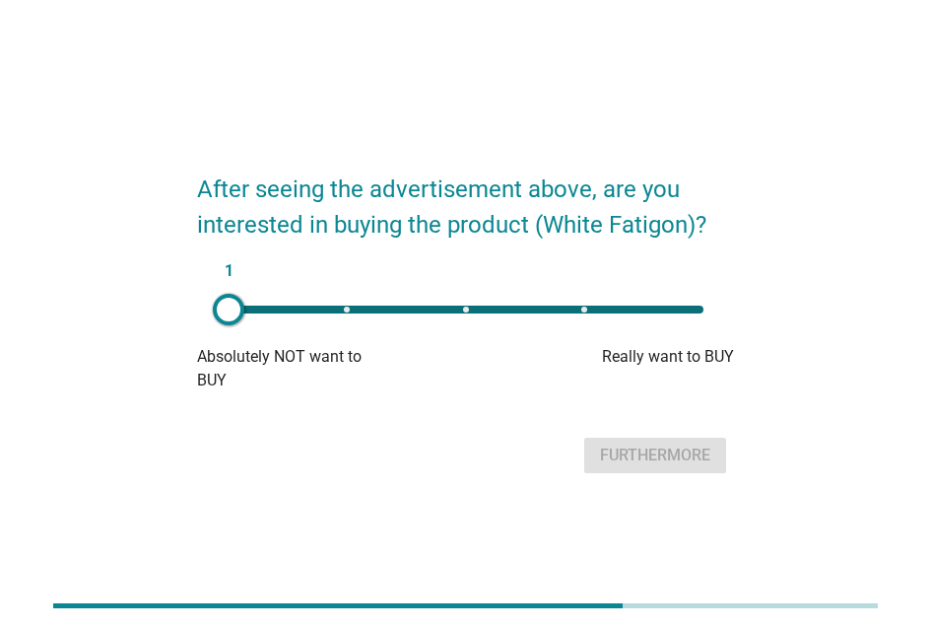
click at [509, 332] on div "1 Absolutely NOT want to BUY Really want to BUY" at bounding box center [465, 341] width 537 height 102
click at [512, 307] on div "1" at bounding box center [466, 310] width 475 height 8
type input "3"
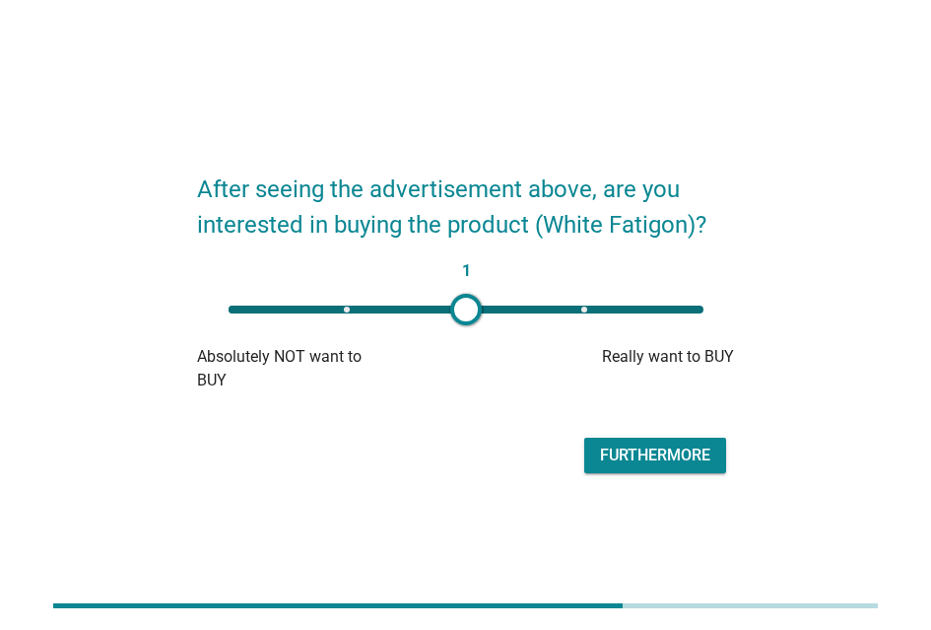
click at [635, 439] on button "Furthermore" at bounding box center [655, 455] width 142 height 35
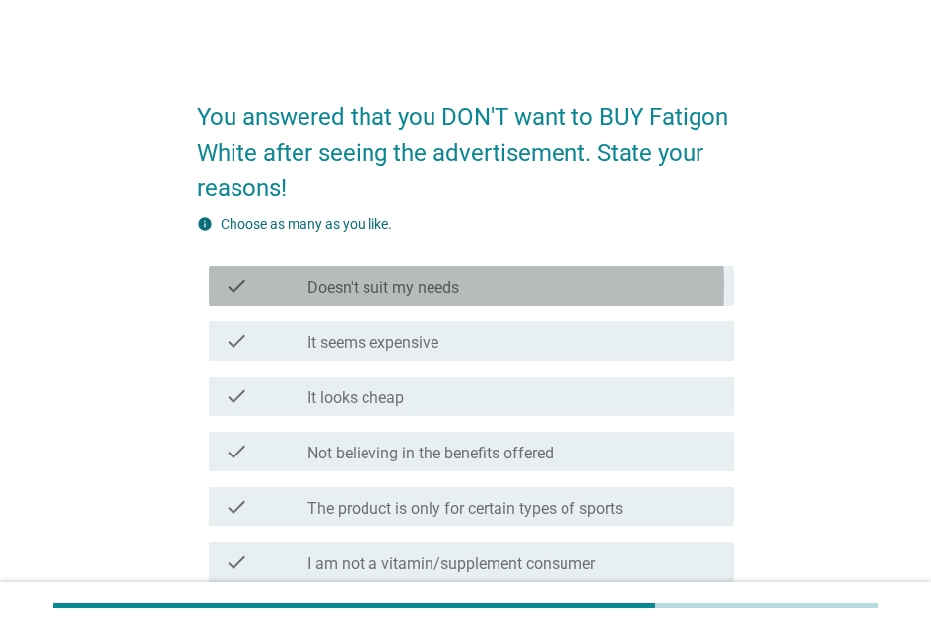
click at [542, 298] on div "check_box_outline_blank Doesn't suit my needs" at bounding box center [512, 286] width 411 height 24
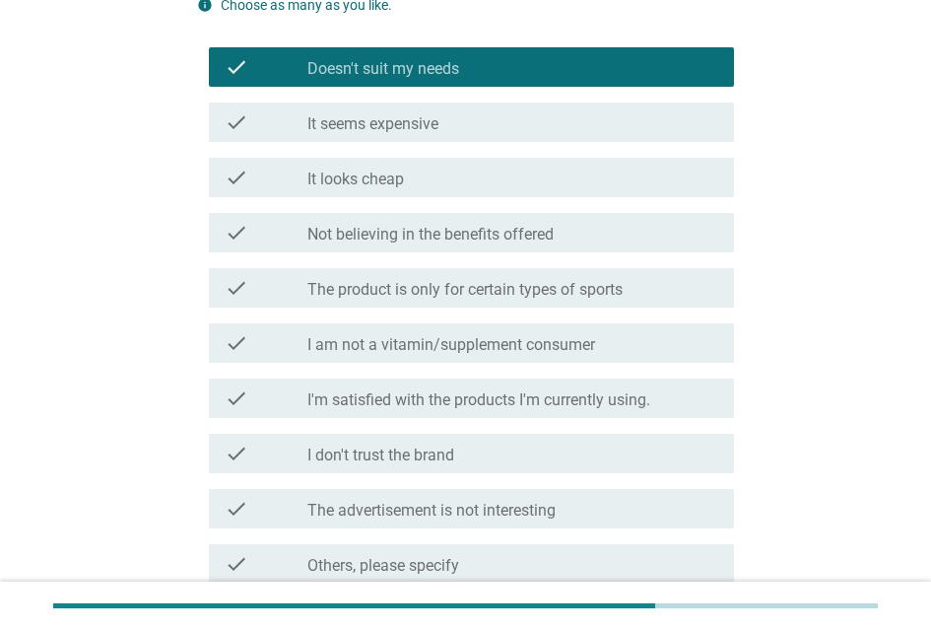
scroll to position [410, 0]
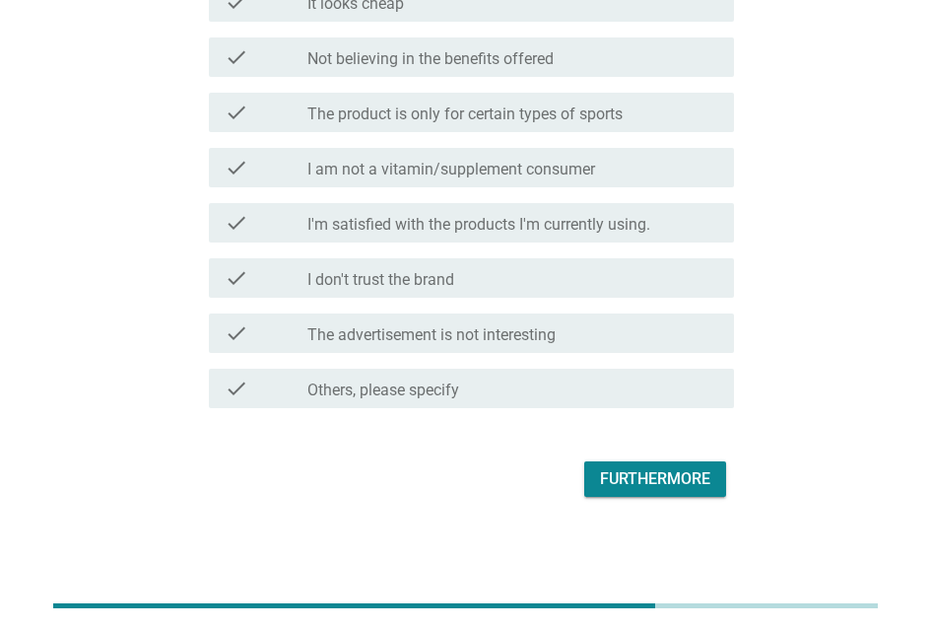
click at [659, 469] on font "Furthermore" at bounding box center [655, 478] width 110 height 19
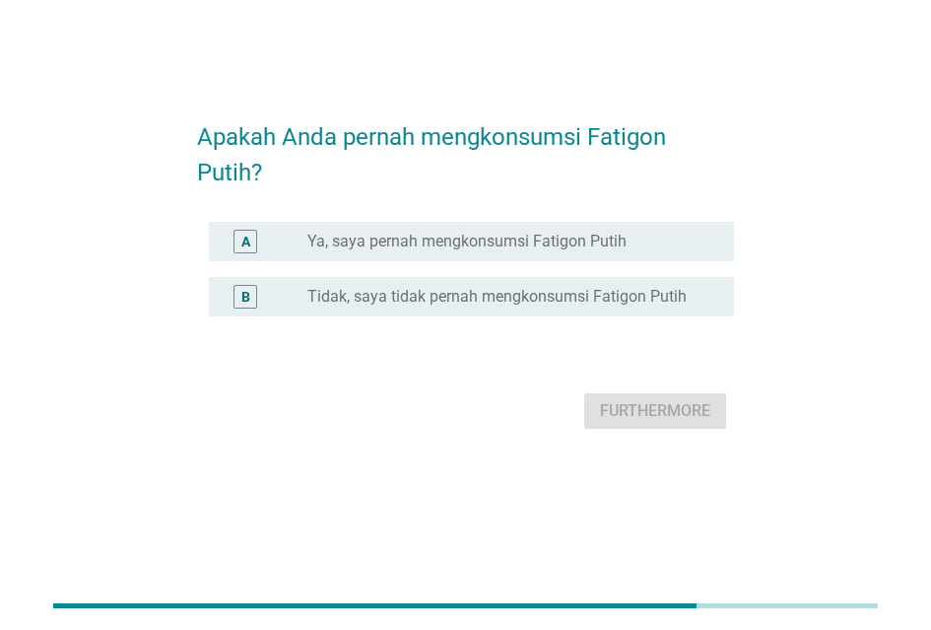
scroll to position [0, 0]
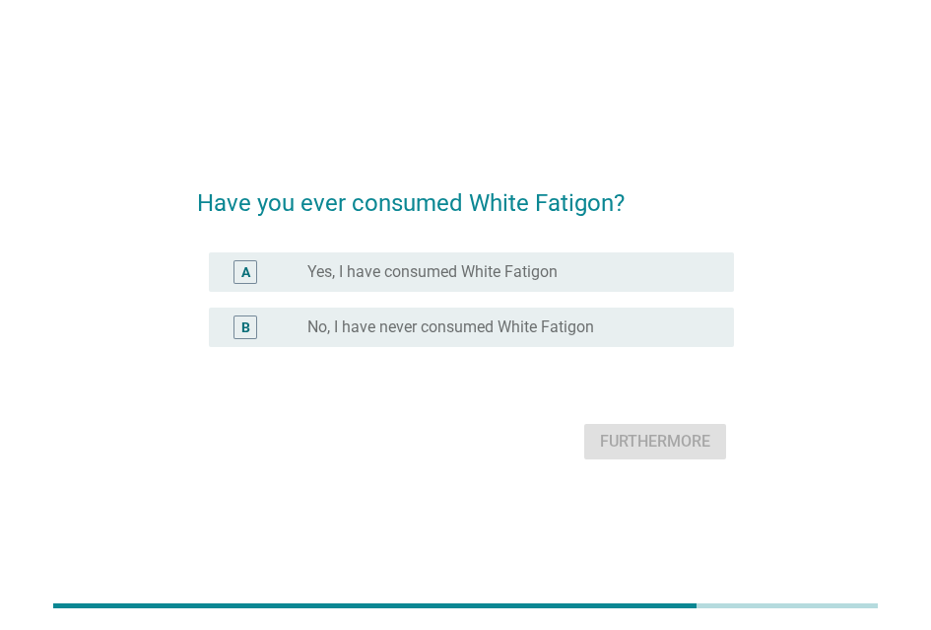
click at [505, 280] on font "Yes, I have consumed White Fatigon" at bounding box center [432, 271] width 250 height 19
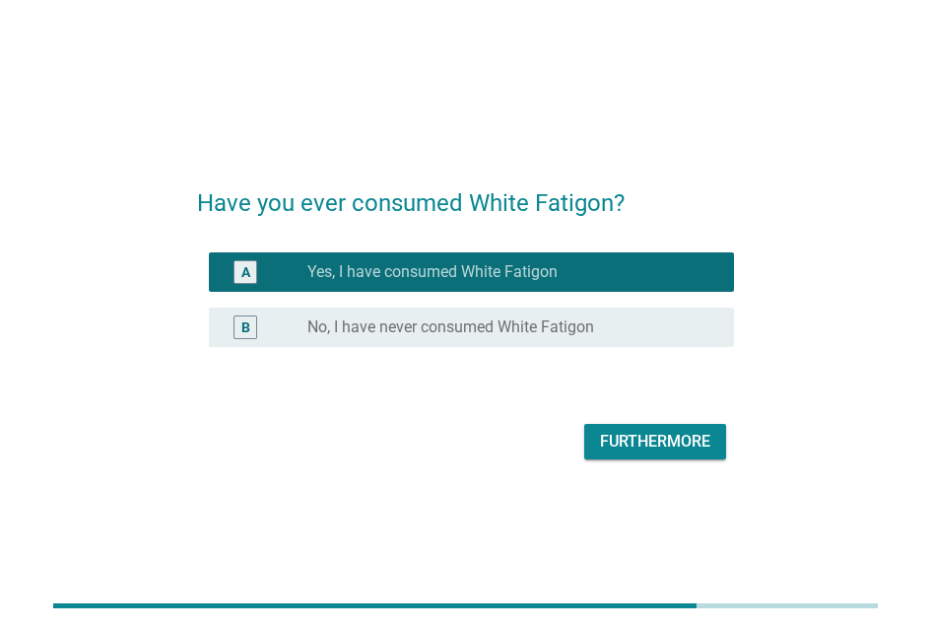
click at [613, 438] on font "Furthermore" at bounding box center [655, 441] width 110 height 19
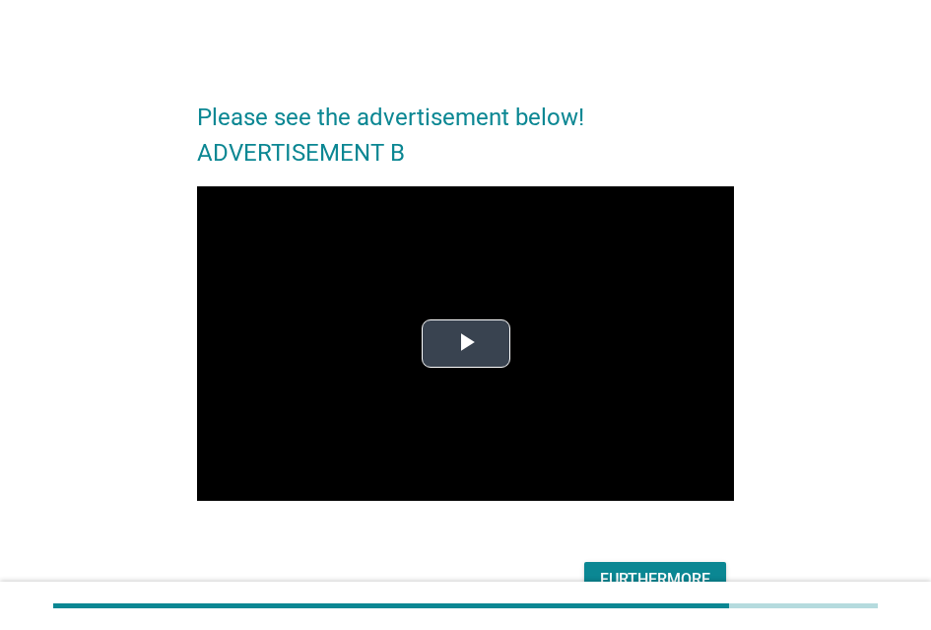
drag, startPoint x: 485, startPoint y: 352, endPoint x: 523, endPoint y: 365, distance: 40.5
click at [466, 343] on span "Video Player" at bounding box center [466, 343] width 0 height 0
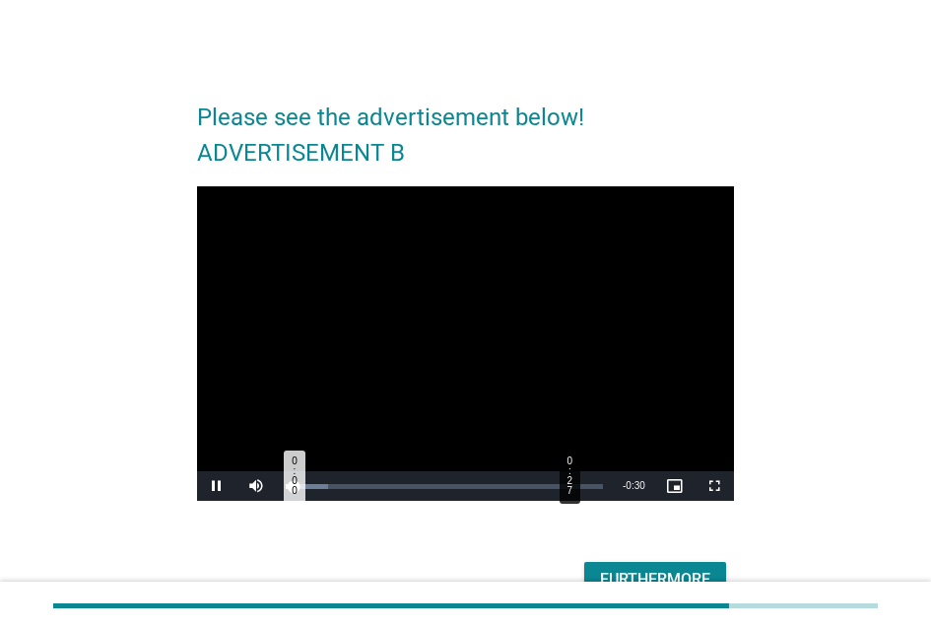
click at [575, 483] on div "Loaded : 13.33% 0:27 0:00" at bounding box center [444, 486] width 337 height 30
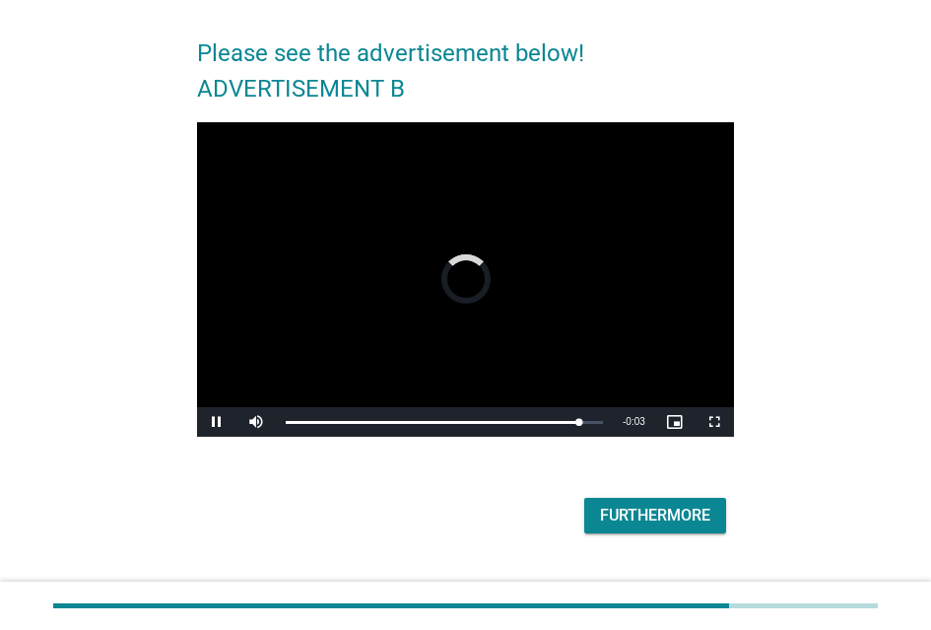
scroll to position [99, 0]
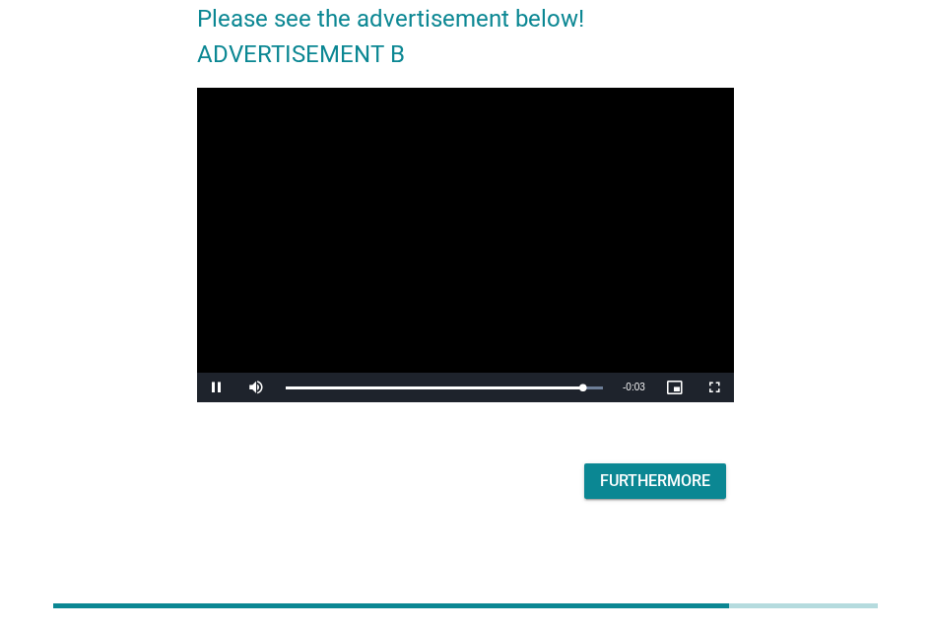
click at [667, 486] on font "Furthermore" at bounding box center [655, 480] width 110 height 19
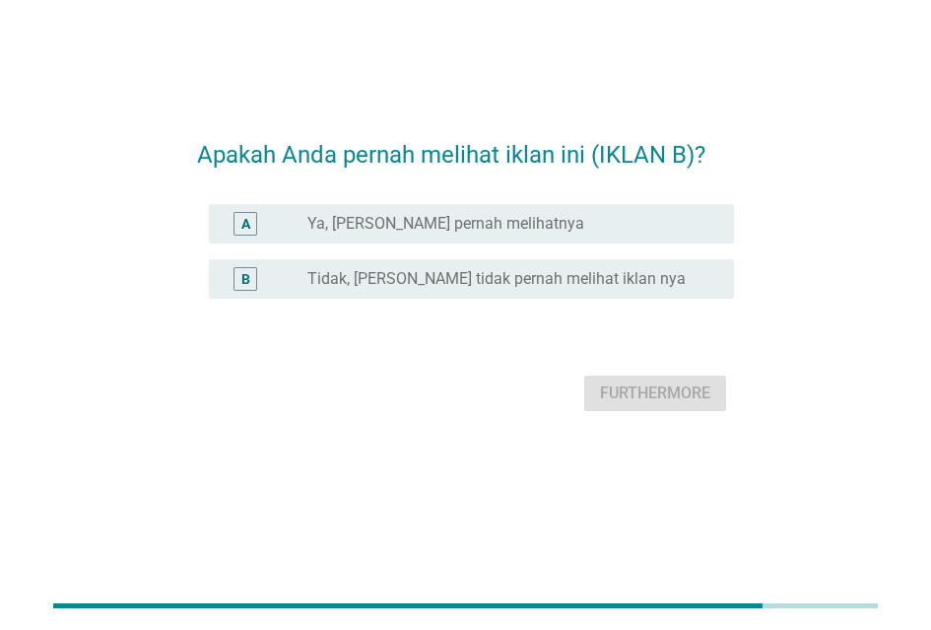
scroll to position [0, 0]
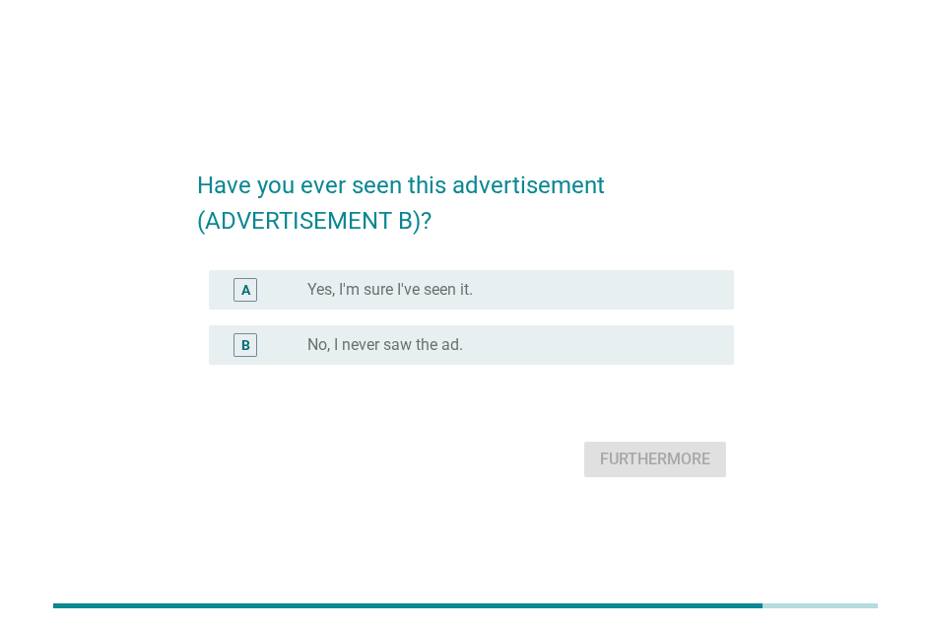
click at [461, 301] on div "radio_button_unchecked Yes, I'm sure I've seen it." at bounding box center [512, 290] width 411 height 24
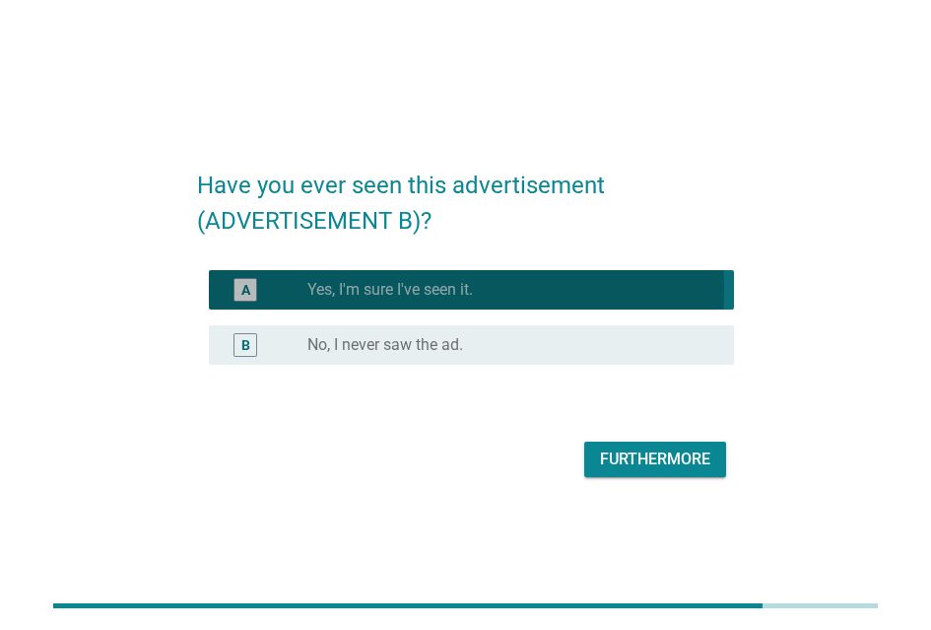
click at [682, 488] on div "Have you ever seen this advertisement (ADVERTISEMENT B)? A radio_button_uncheck…" at bounding box center [465, 315] width 569 height 367
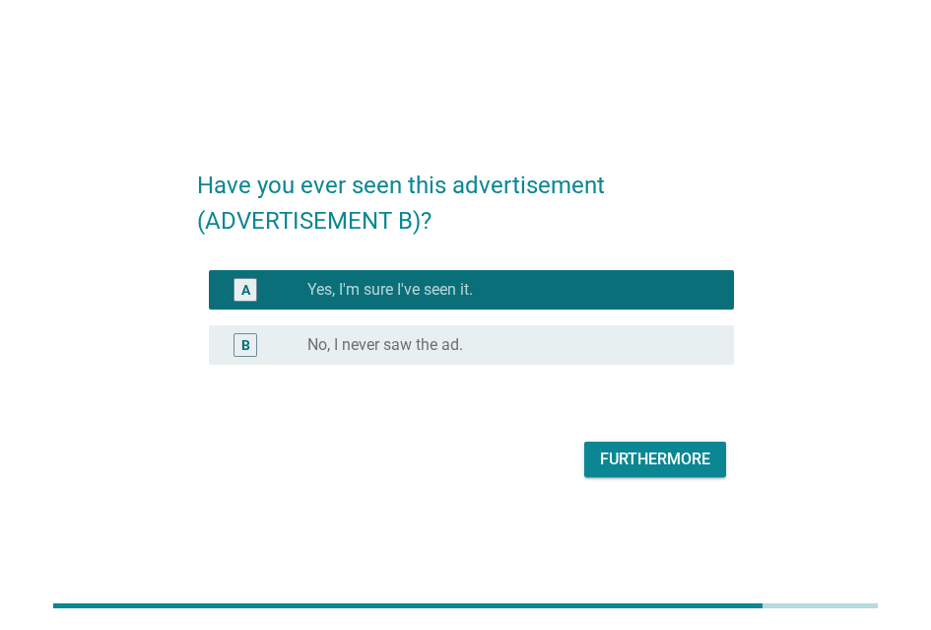
click at [665, 451] on font "Furthermore" at bounding box center [655, 458] width 110 height 19
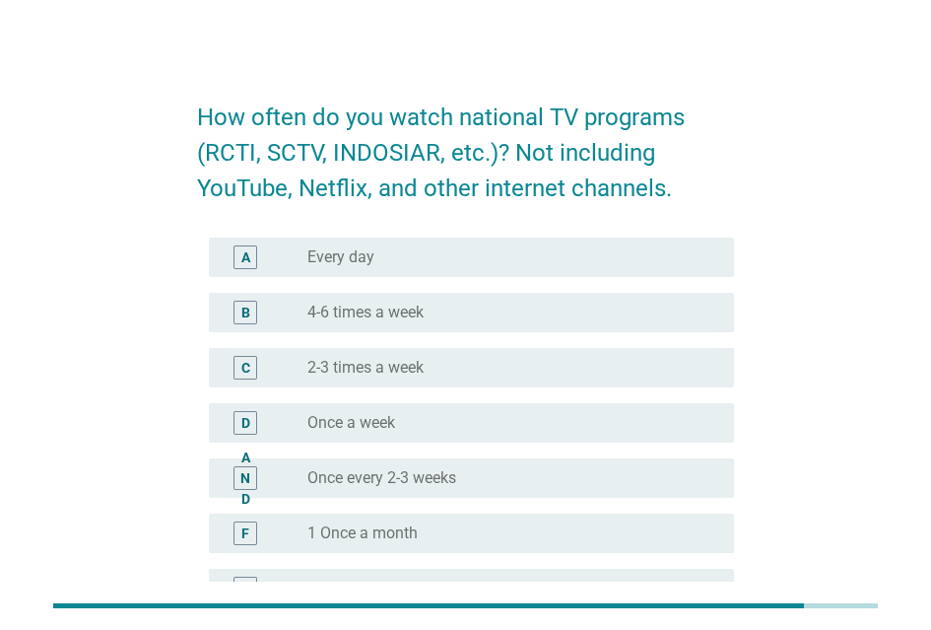
click at [522, 379] on div "radio_button_unchecked 2-3 times a week" at bounding box center [512, 368] width 411 height 24
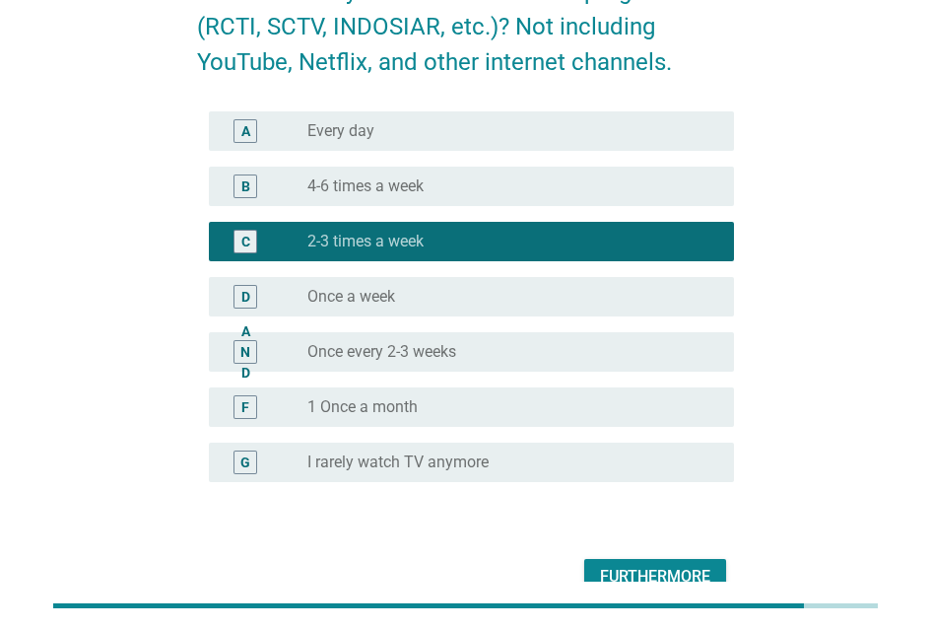
scroll to position [239, 0]
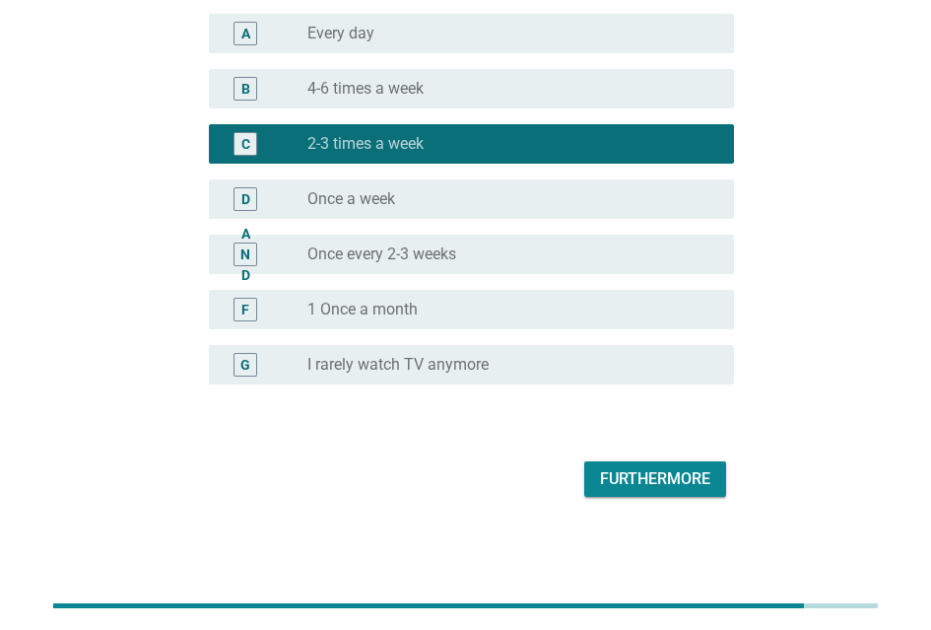
click at [700, 469] on font "Furthermore" at bounding box center [655, 478] width 110 height 19
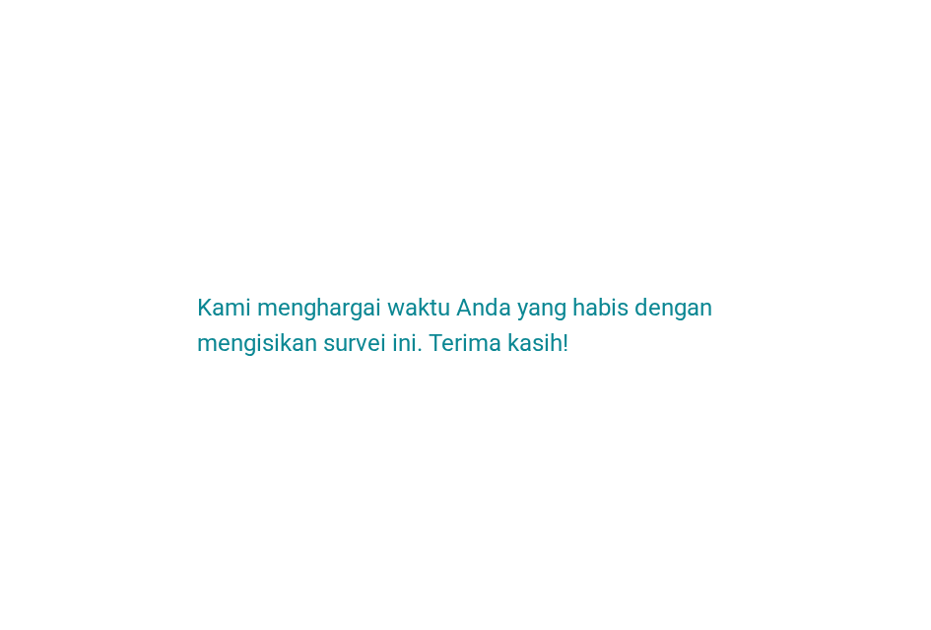
scroll to position [0, 0]
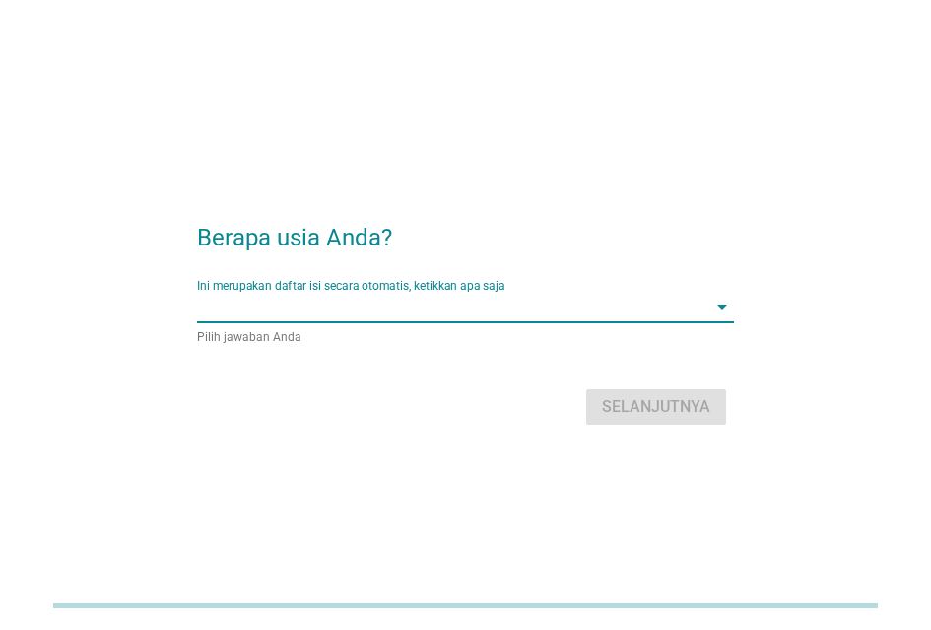
click at [457, 305] on input "Ini merupakan daftar isi secara otomatis, ketikkan apa saja" at bounding box center [451, 307] width 509 height 32
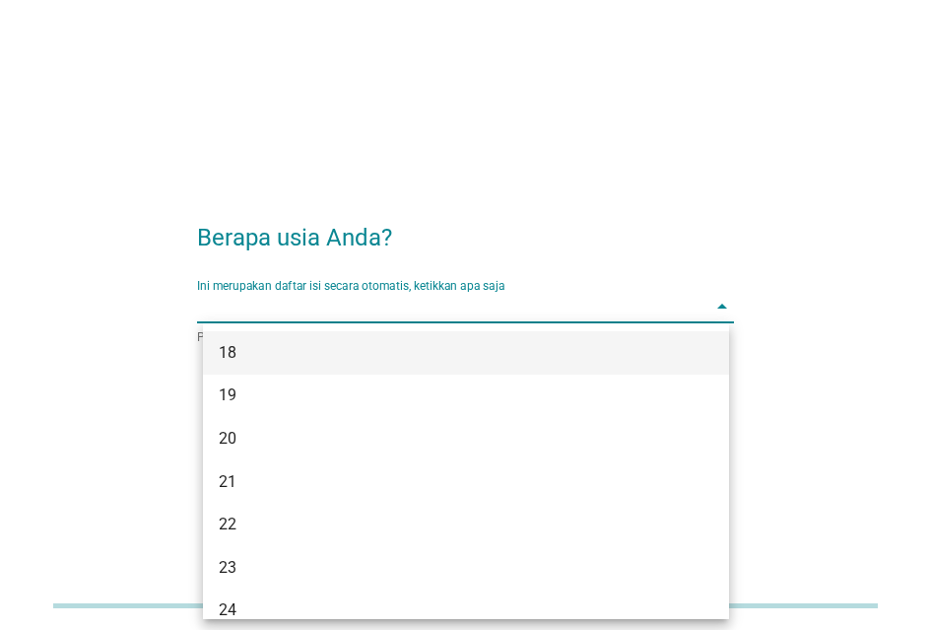
click at [445, 363] on div "18" at bounding box center [445, 353] width 453 height 24
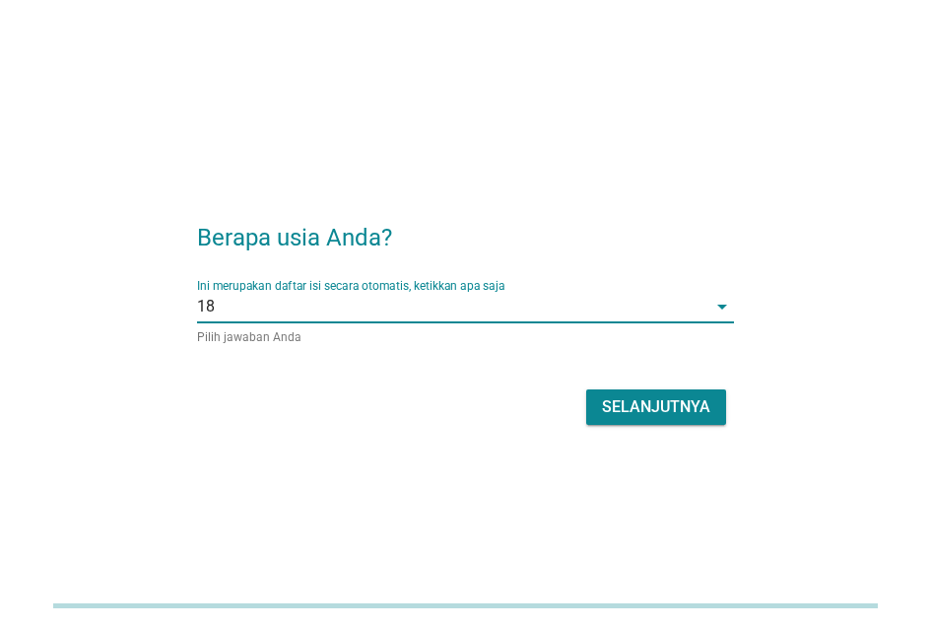
click at [699, 410] on div "Selanjutnya" at bounding box center [656, 407] width 108 height 24
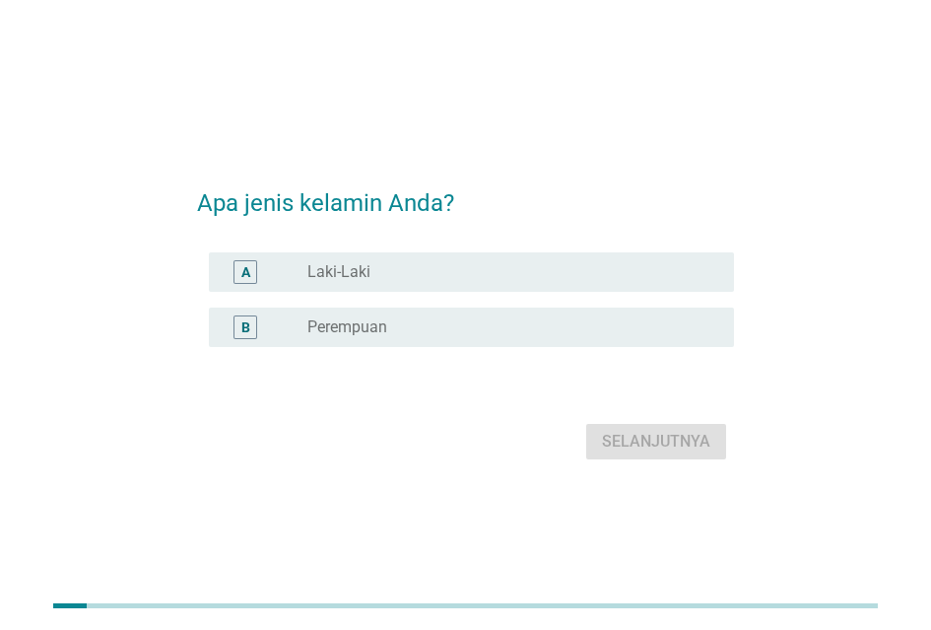
click at [568, 270] on div "radio_button_unchecked Laki-Laki" at bounding box center [504, 272] width 395 height 20
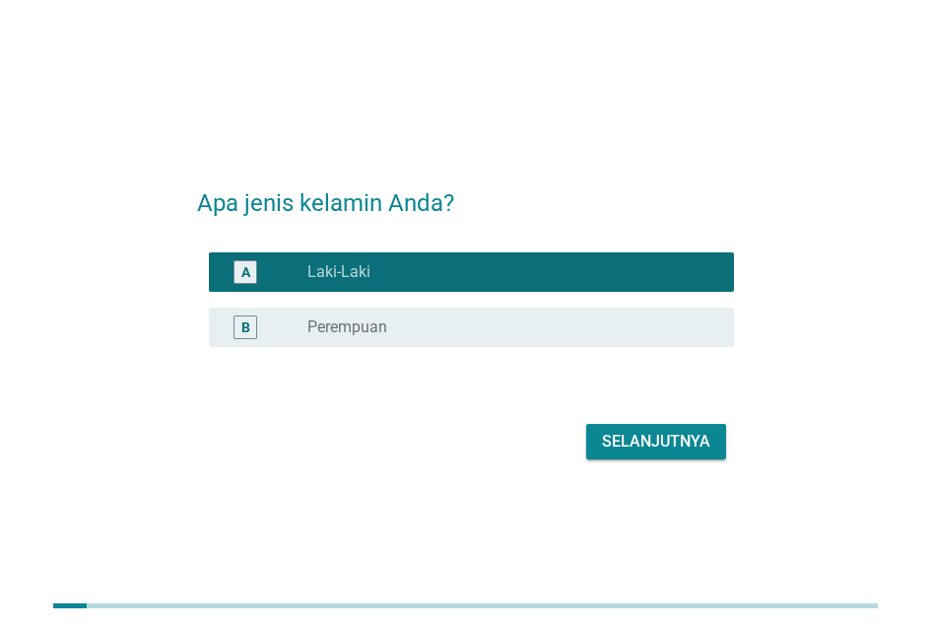
click at [596, 413] on form "Apa jenis kelamin Anda? A radio_button_checked Laki-Laki B radio_button_uncheck…" at bounding box center [465, 316] width 537 height 300
click at [636, 438] on div "Selanjutnya" at bounding box center [656, 442] width 108 height 24
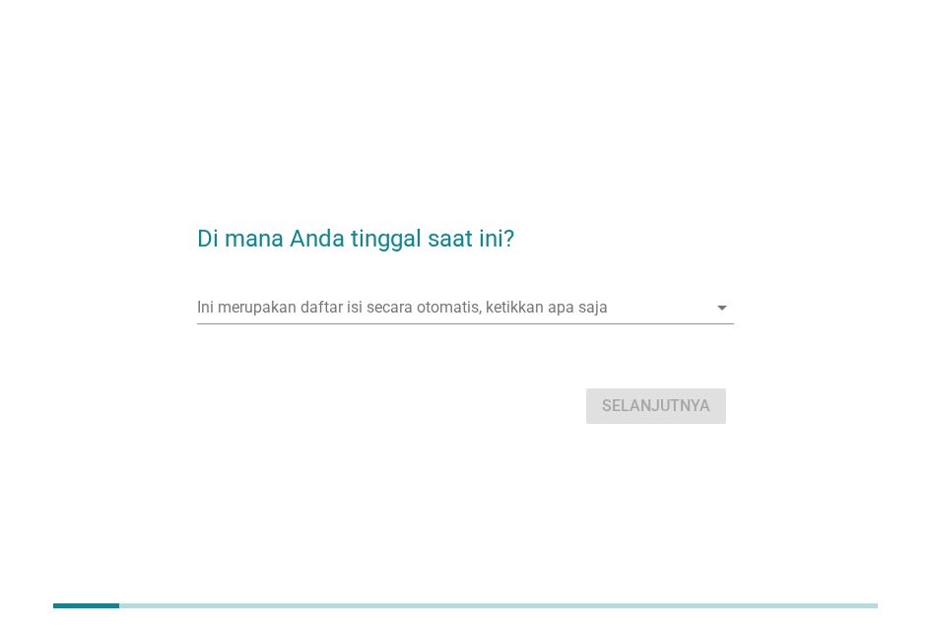
drag, startPoint x: 611, startPoint y: 296, endPoint x: 534, endPoint y: 368, distance: 105.3
click at [610, 296] on input "Ini merupakan daftar isi secara otomatis, ketikkan apa saja" at bounding box center [451, 308] width 509 height 32
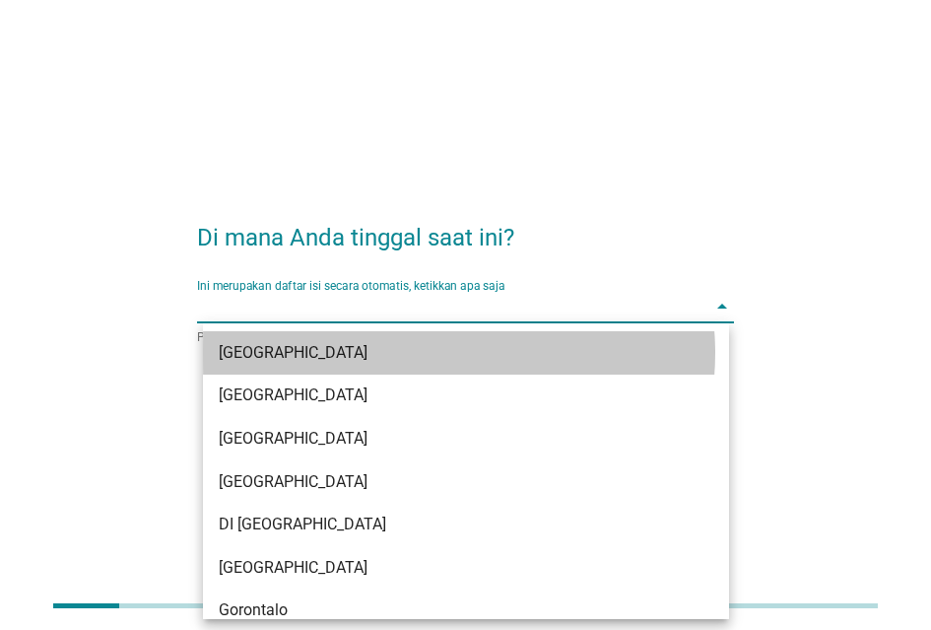
click at [519, 371] on div "[GEOGRAPHIC_DATA]" at bounding box center [466, 352] width 526 height 43
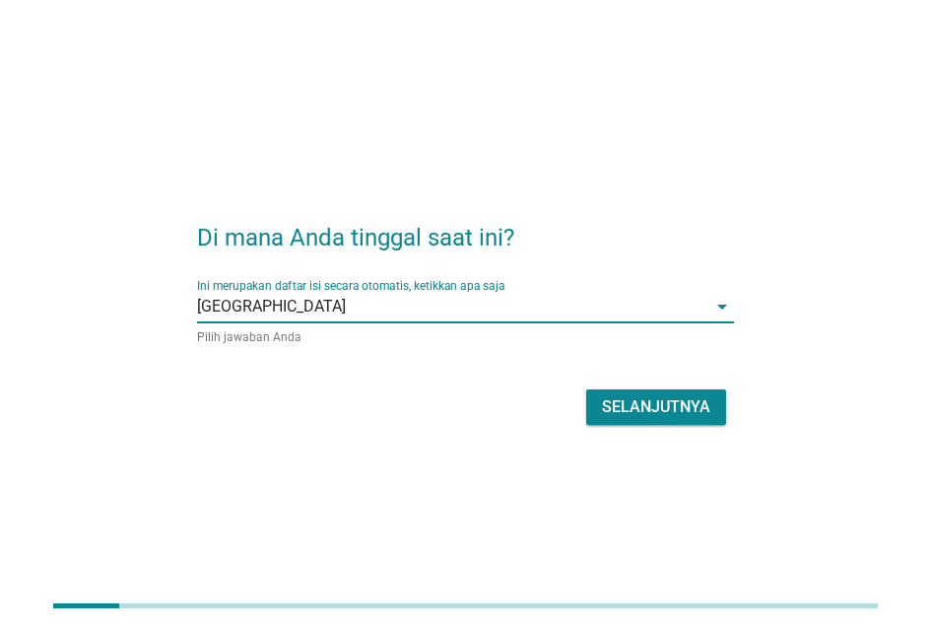
click at [642, 392] on button "Selanjutnya" at bounding box center [656, 406] width 140 height 35
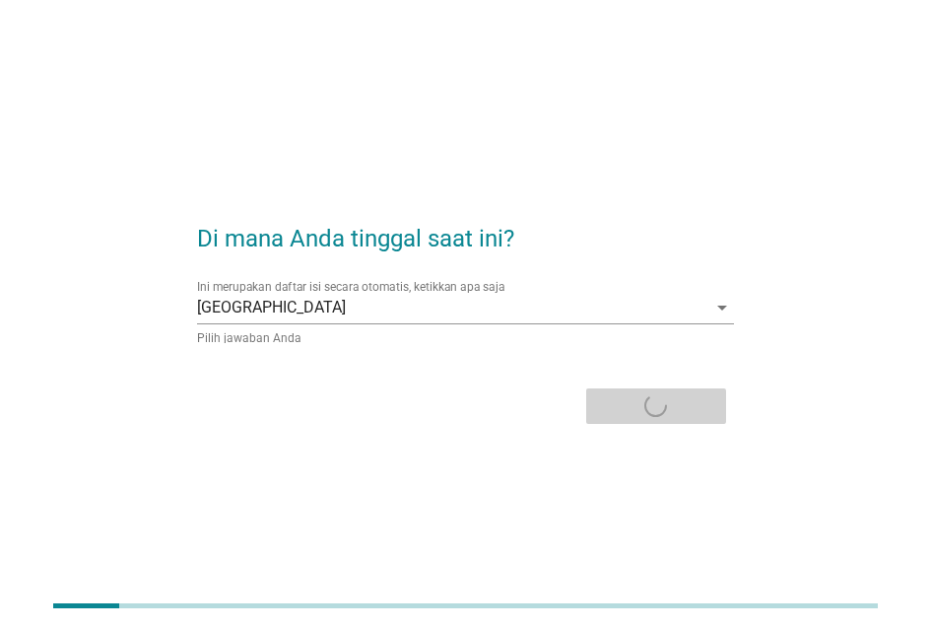
click at [642, 392] on div "Selanjutnya" at bounding box center [465, 405] width 537 height 47
